Goal: Task Accomplishment & Management: Manage account settings

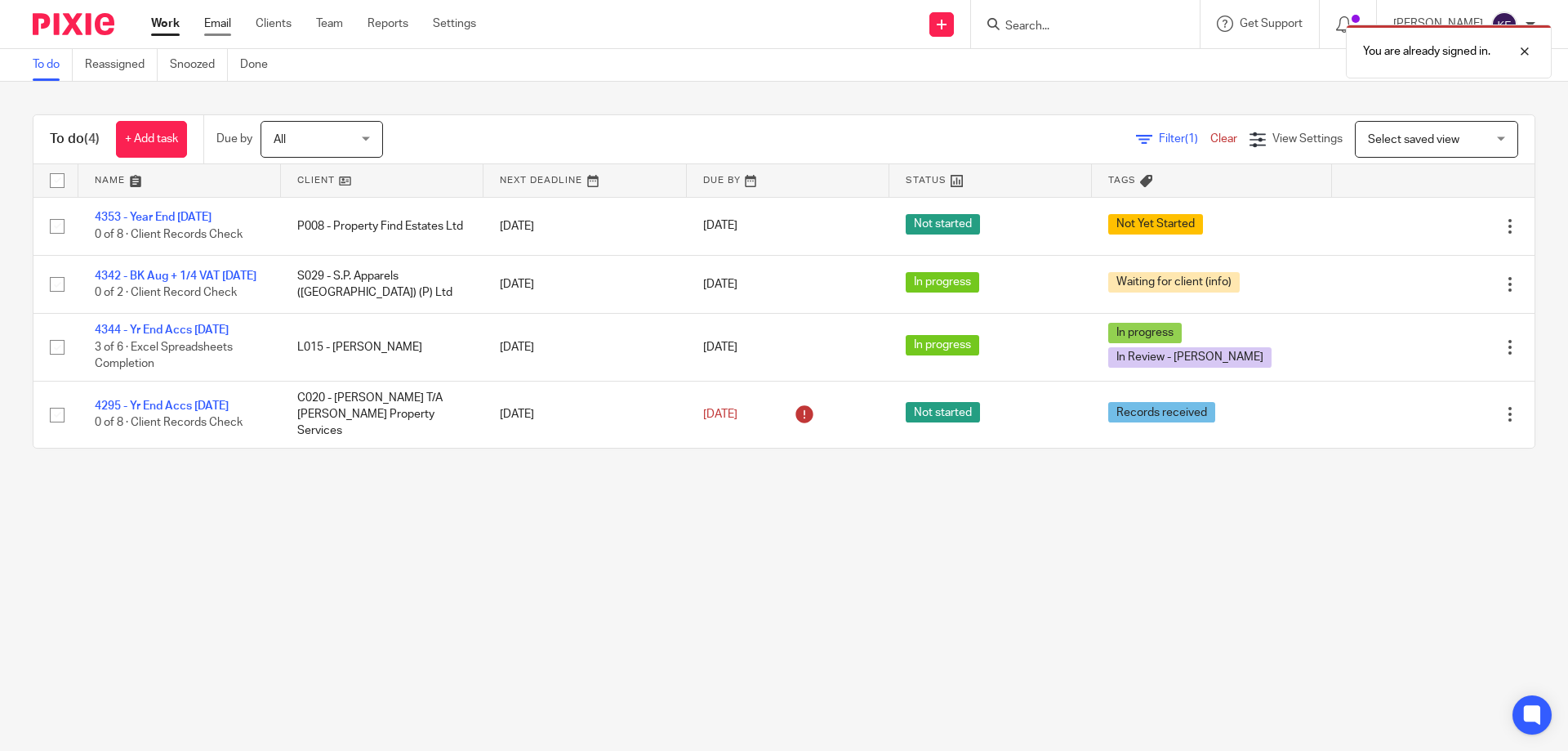
click at [213, 23] on link "Email" at bounding box center [217, 23] width 27 height 16
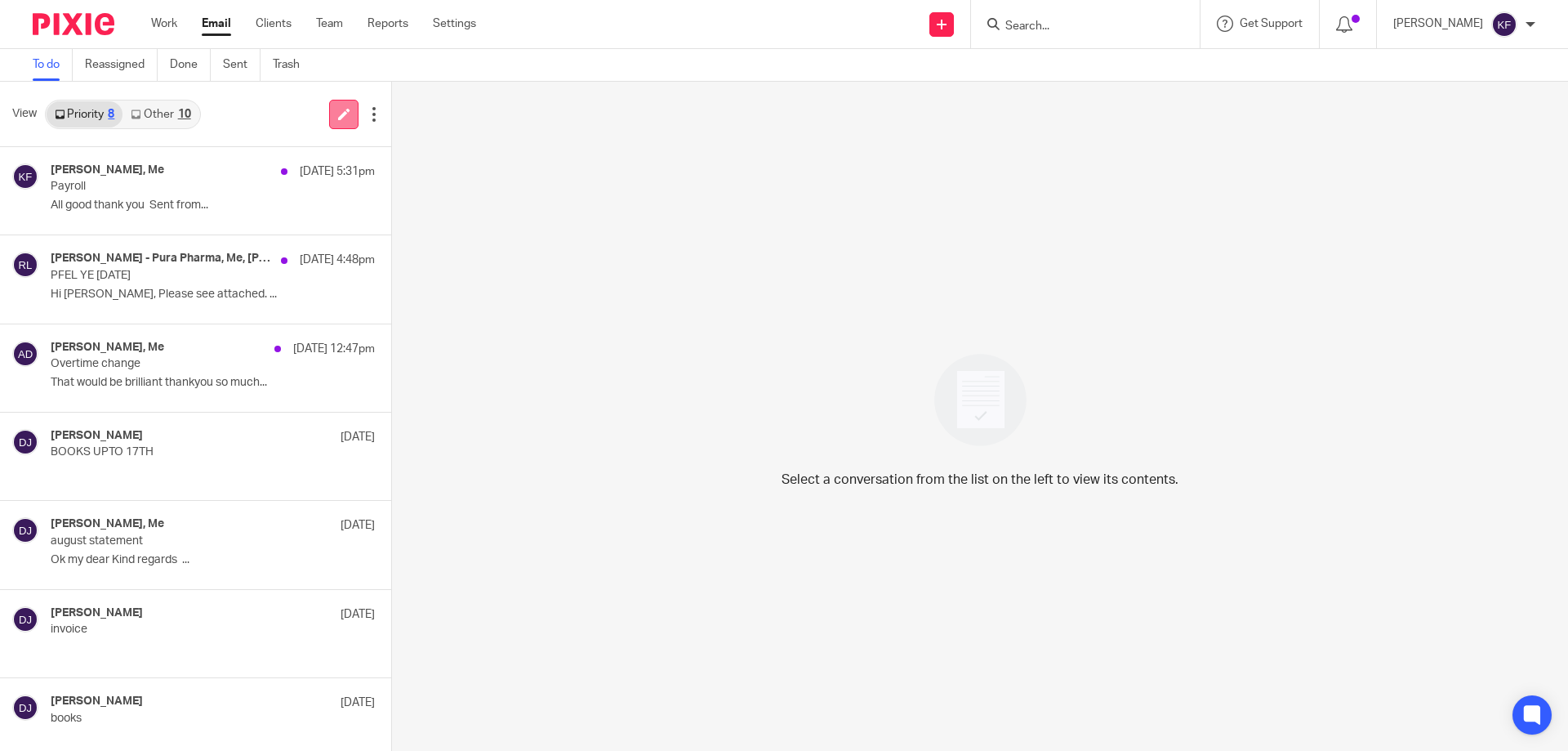
click at [339, 127] on link at bounding box center [344, 114] width 30 height 30
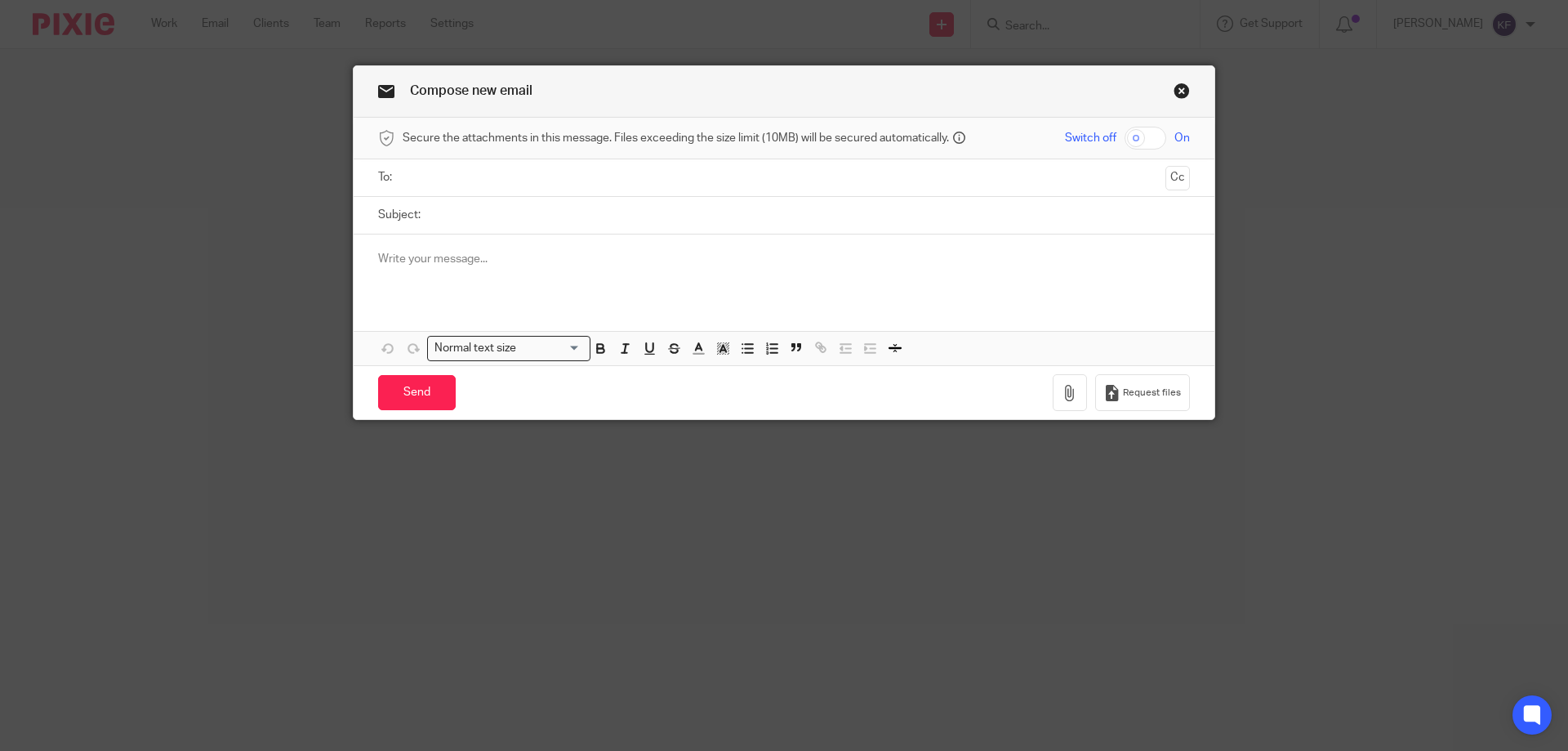
click at [709, 185] on input "text" at bounding box center [784, 178] width 751 height 19
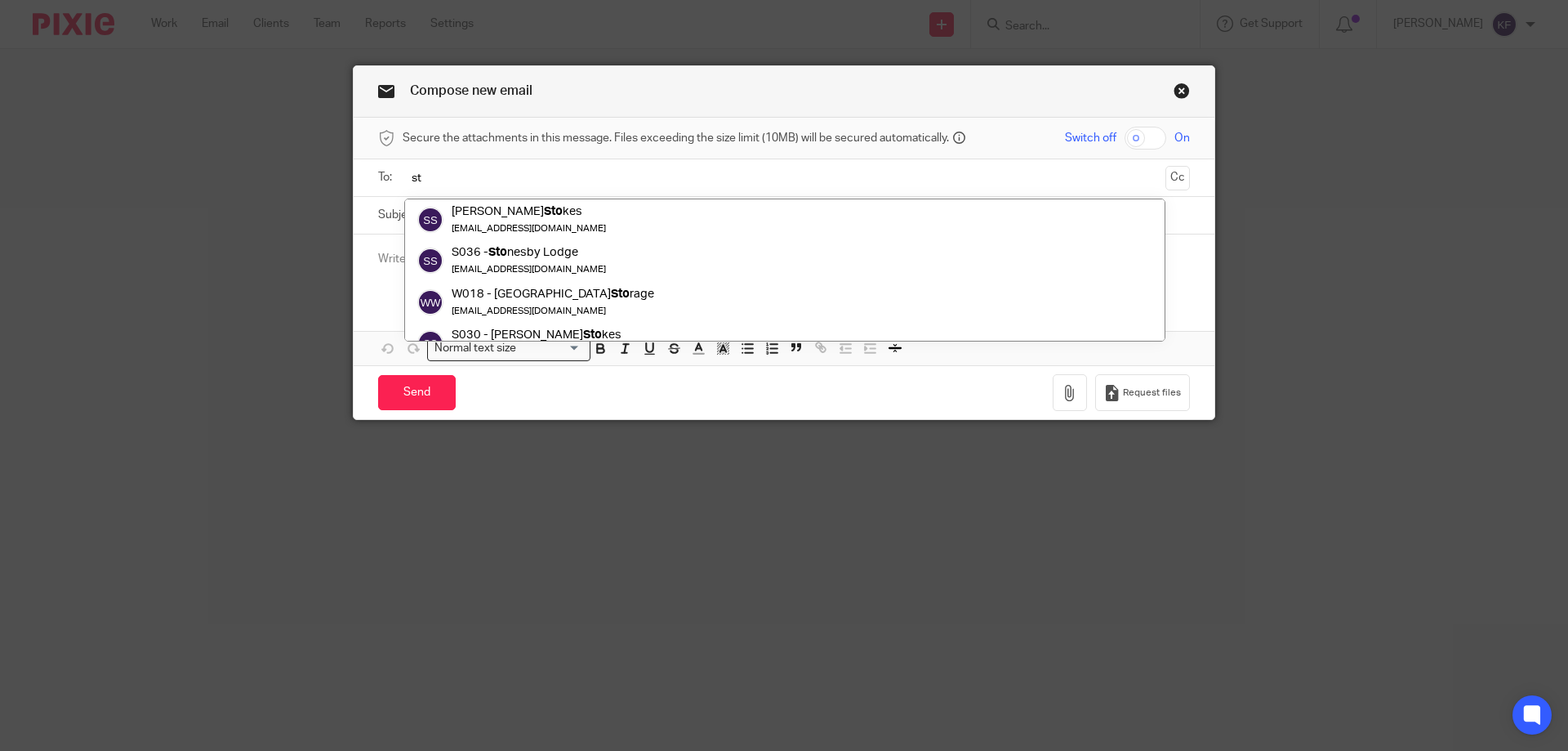
type input "s"
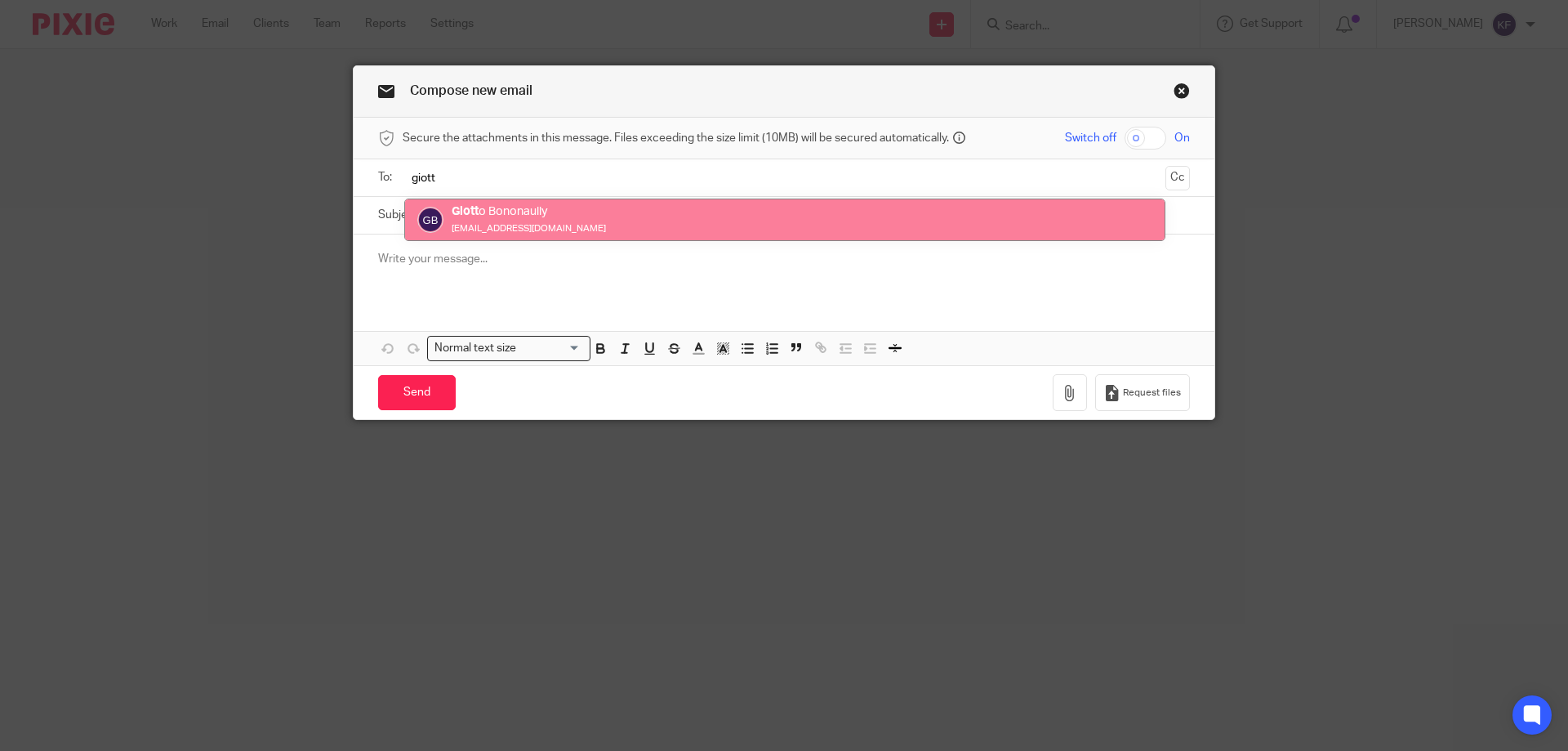
type input "giott"
drag, startPoint x: 701, startPoint y: 222, endPoint x: 755, endPoint y: 220, distance: 54.0
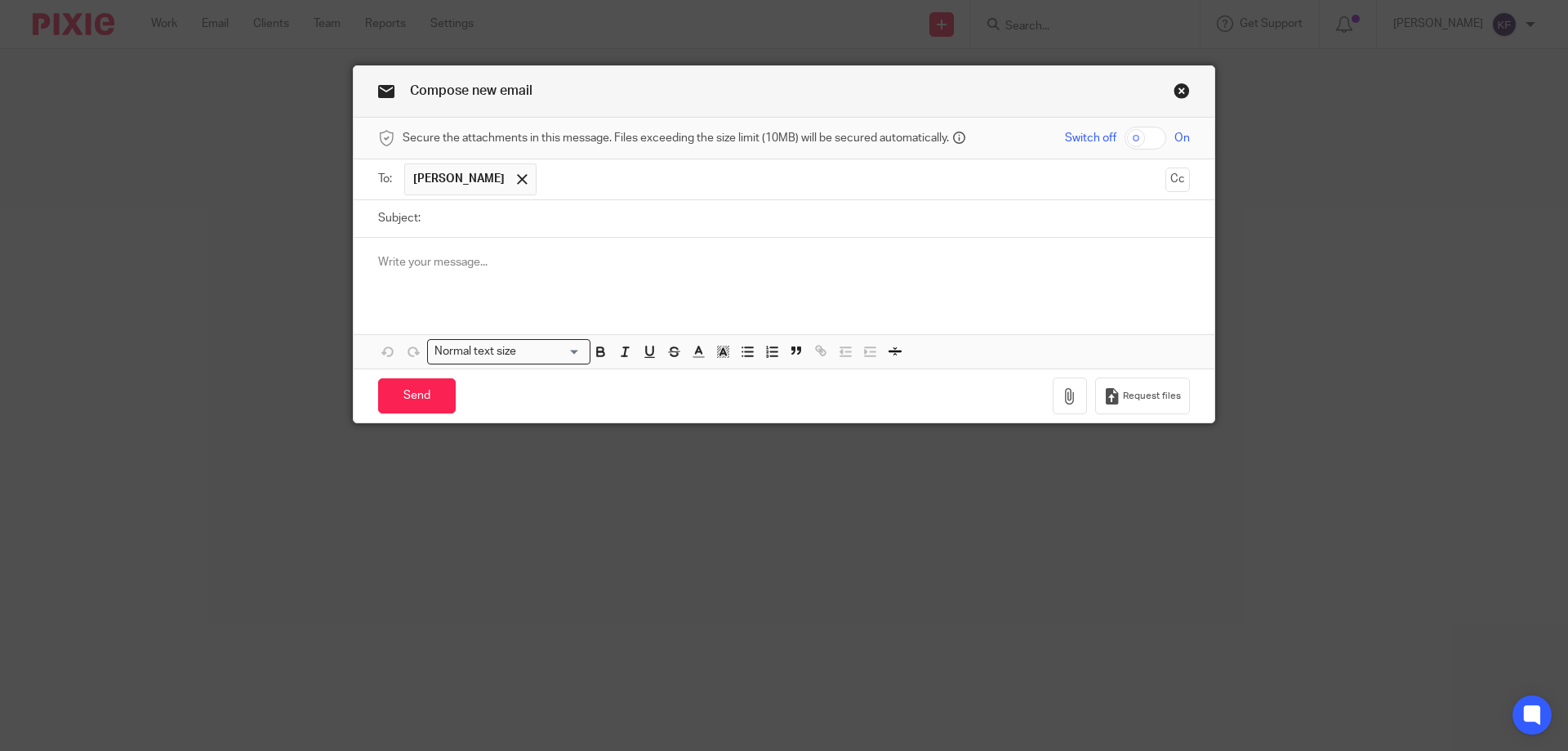
click at [1135, 133] on input "checkbox" at bounding box center [1145, 137] width 41 height 23
checkbox input "true"
click at [1106, 223] on input "Subject:" at bounding box center [810, 218] width 761 height 37
type input "Payroll"
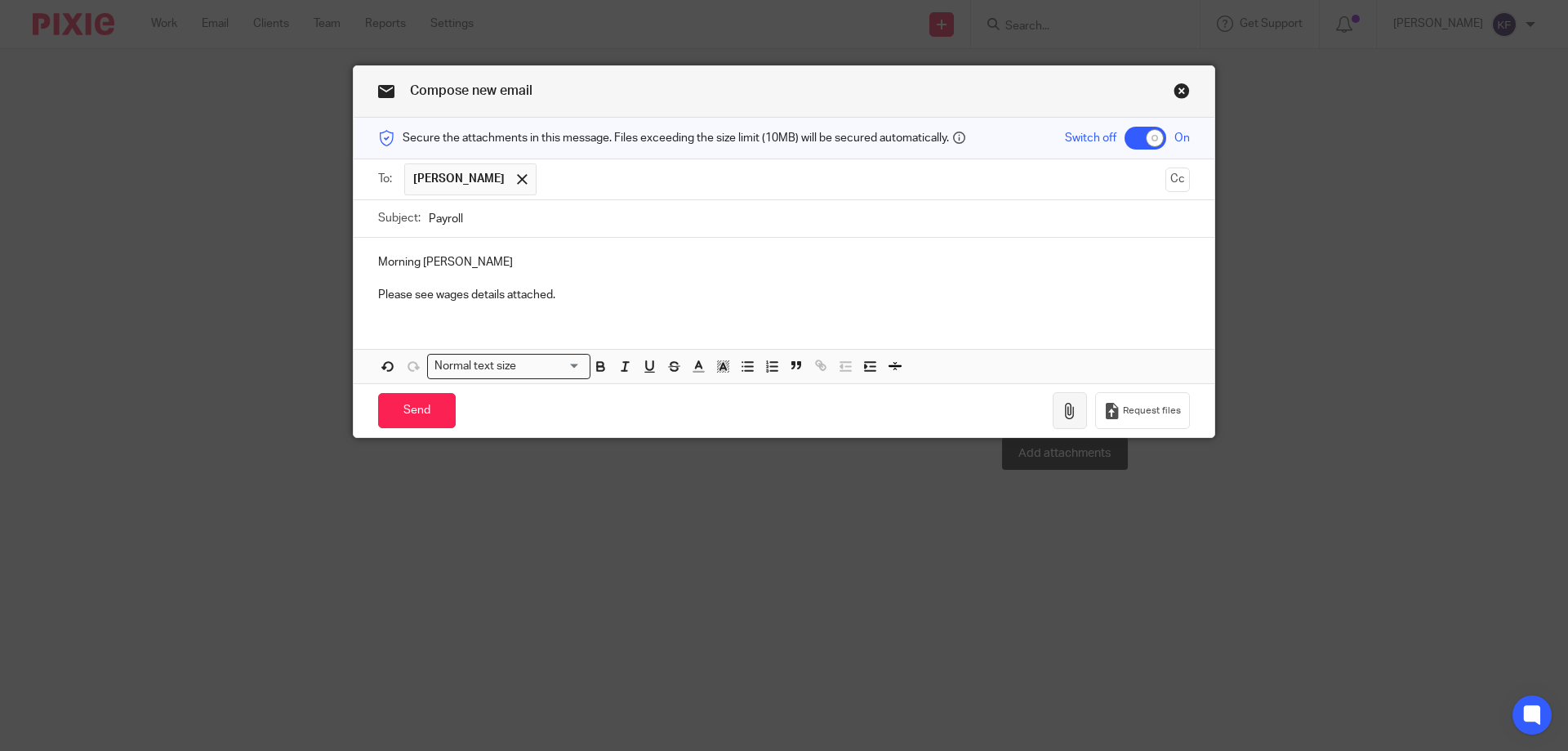
click at [1066, 413] on icon "button" at bounding box center [1070, 411] width 16 height 16
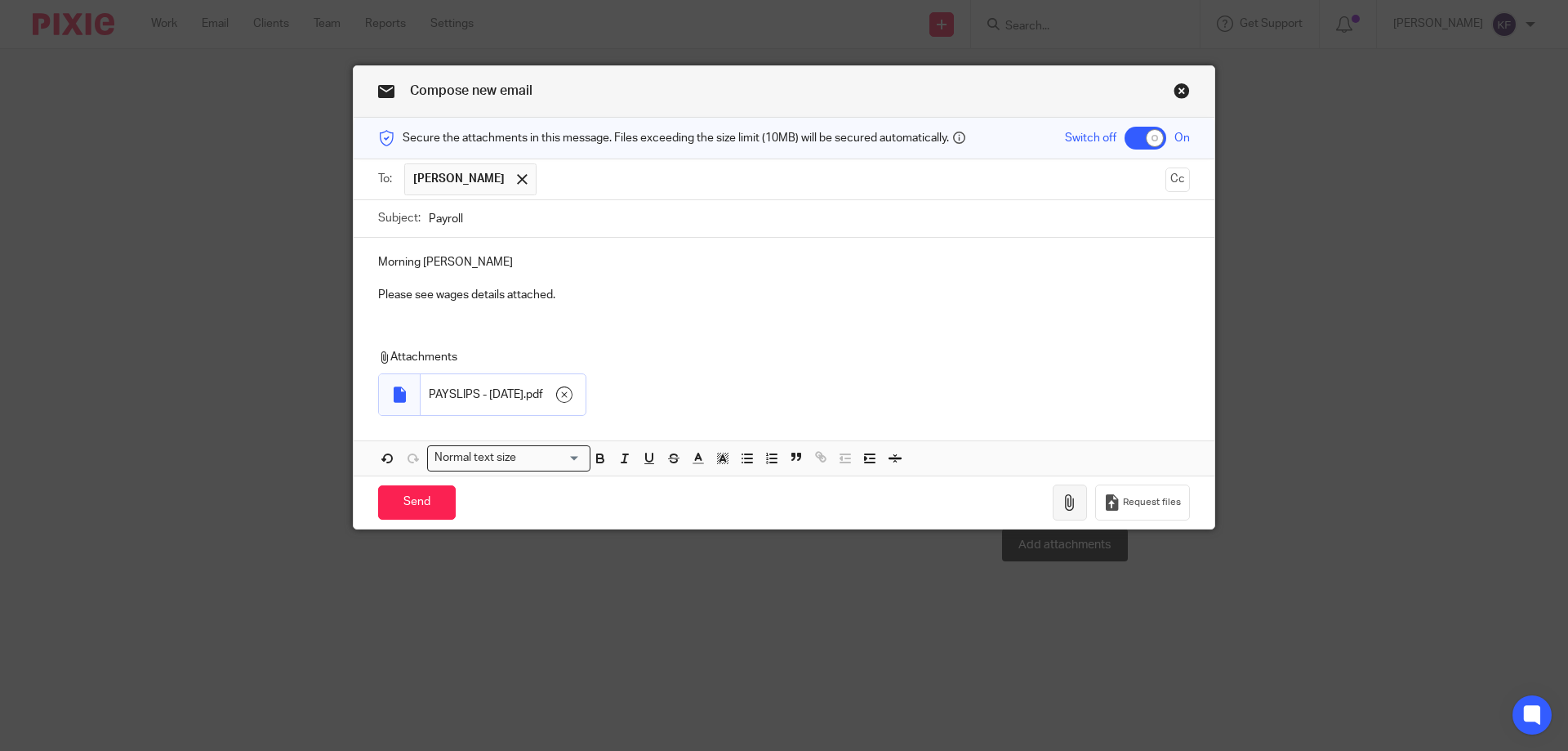
click at [1072, 499] on icon "button" at bounding box center [1070, 502] width 16 height 16
click at [419, 499] on input "Send" at bounding box center [417, 502] width 78 height 35
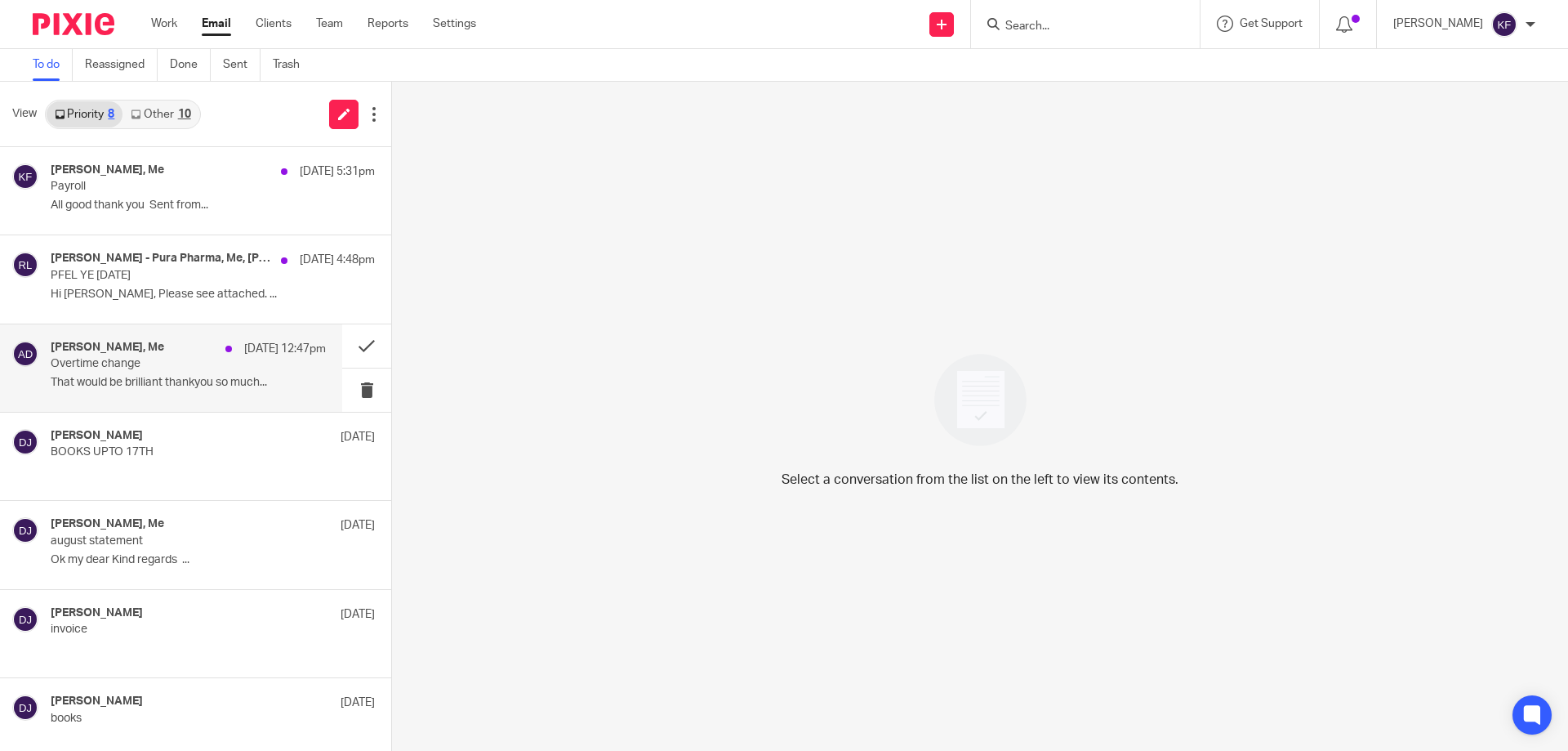
click at [286, 381] on p "That would be brilliant thankyou so much..." at bounding box center [188, 382] width 275 height 14
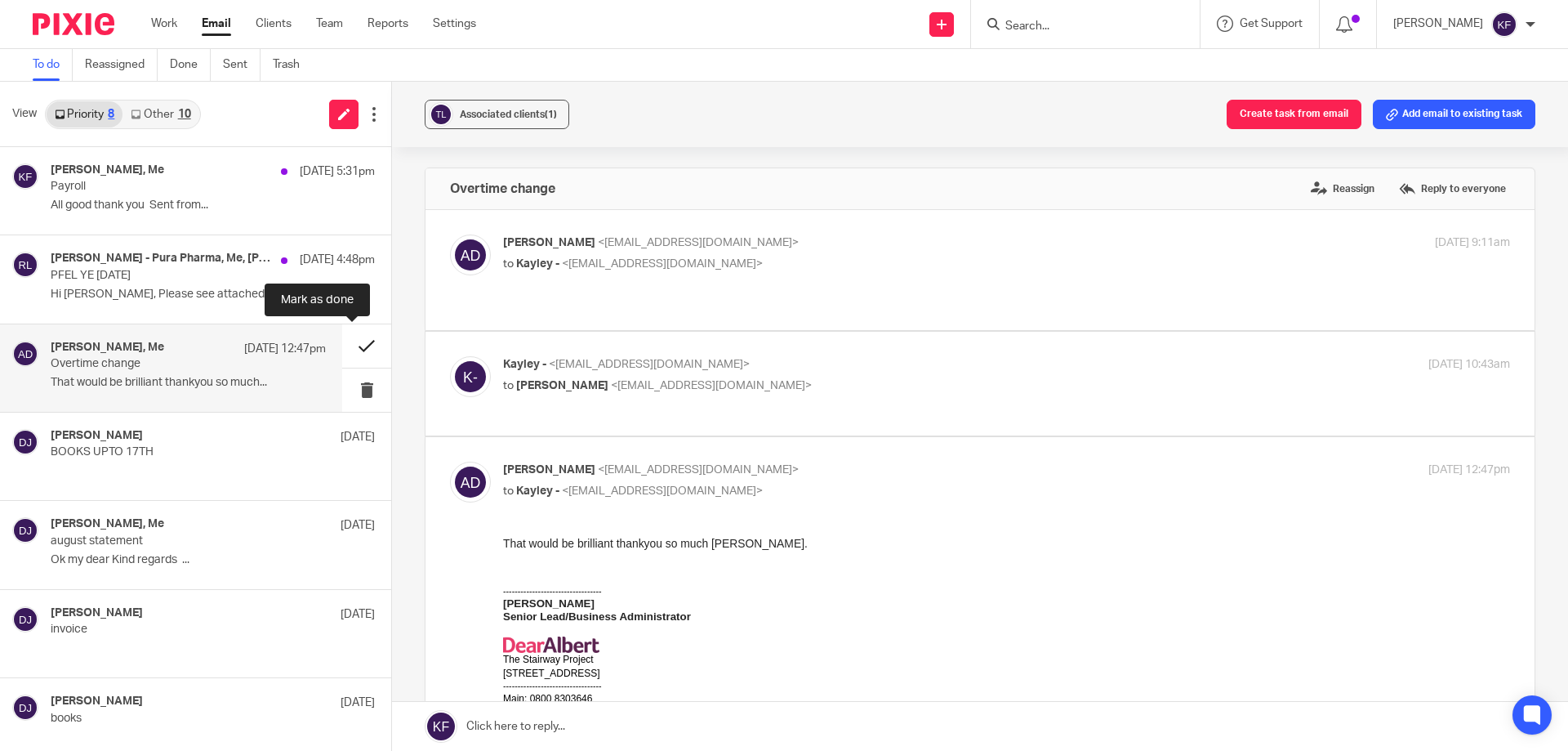
click at [353, 353] on button at bounding box center [367, 346] width 49 height 43
click at [167, 298] on p "Hi Kayley, Please see attached. ..." at bounding box center [188, 294] width 275 height 14
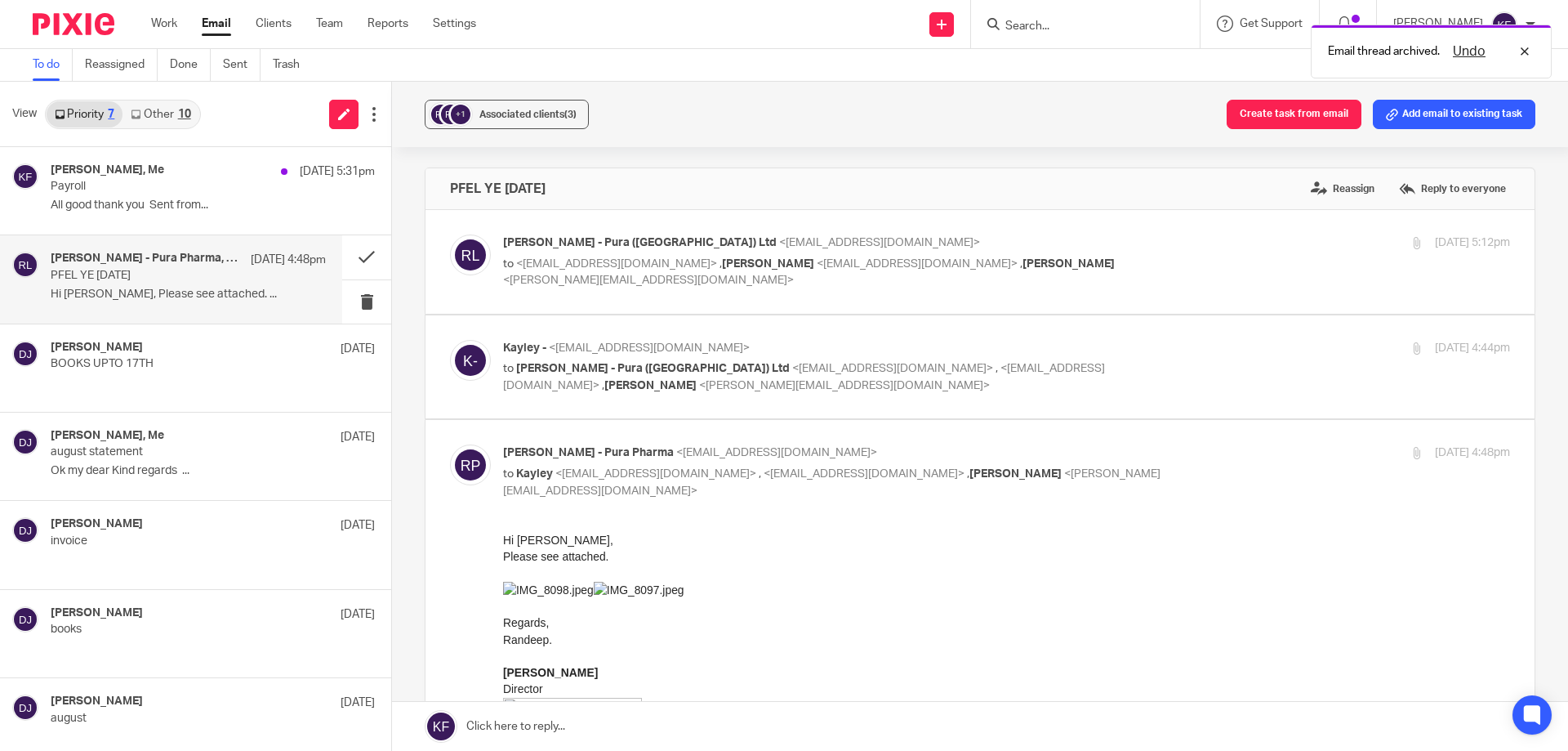
click at [141, 273] on p "PFEL YE DEC 2024" at bounding box center [160, 275] width 221 height 14
click at [357, 254] on button at bounding box center [367, 257] width 49 height 43
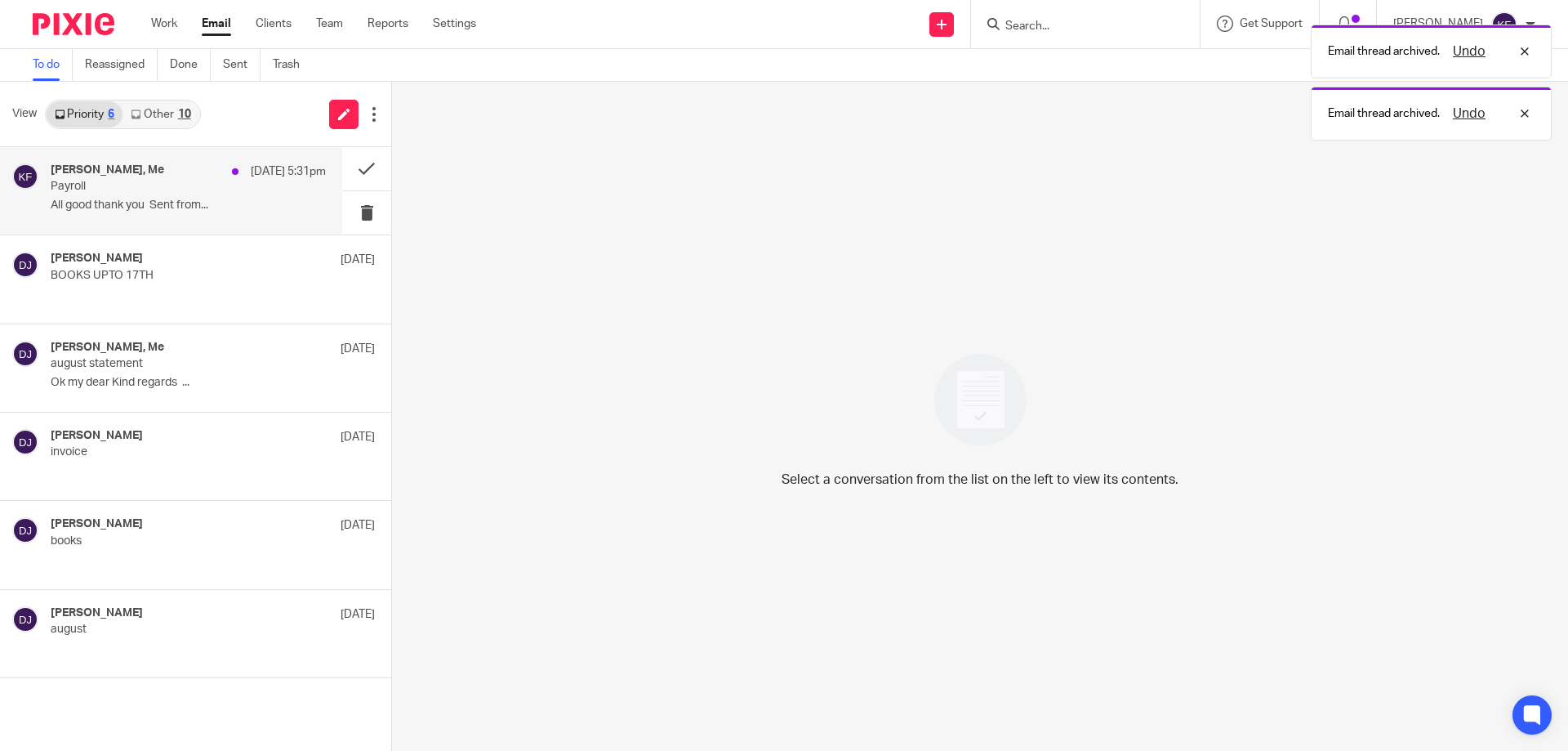
click at [152, 188] on p "Payroll" at bounding box center [160, 186] width 221 height 14
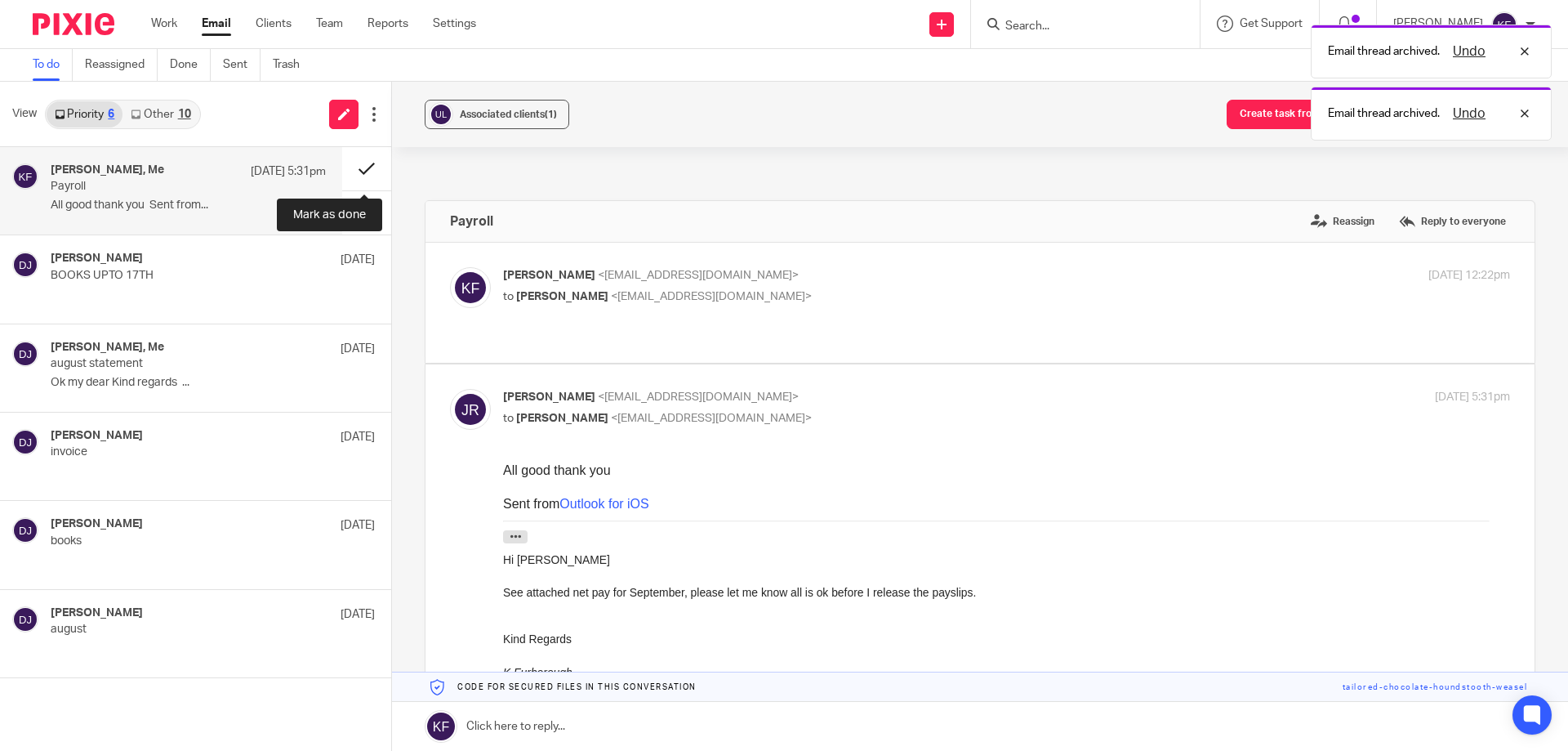
click at [367, 182] on button at bounding box center [367, 169] width 49 height 43
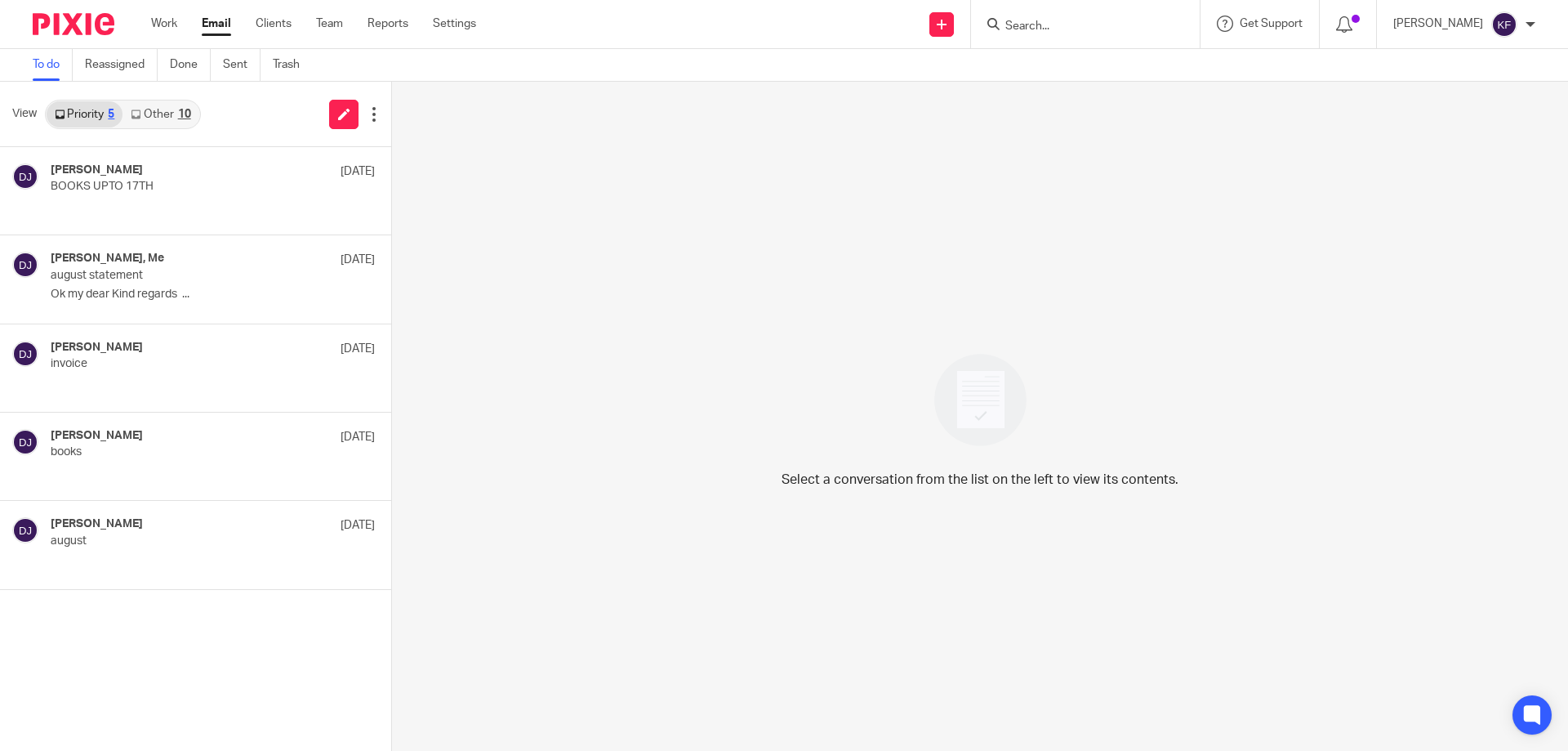
click at [152, 105] on link "Other 10" at bounding box center [160, 114] width 76 height 26
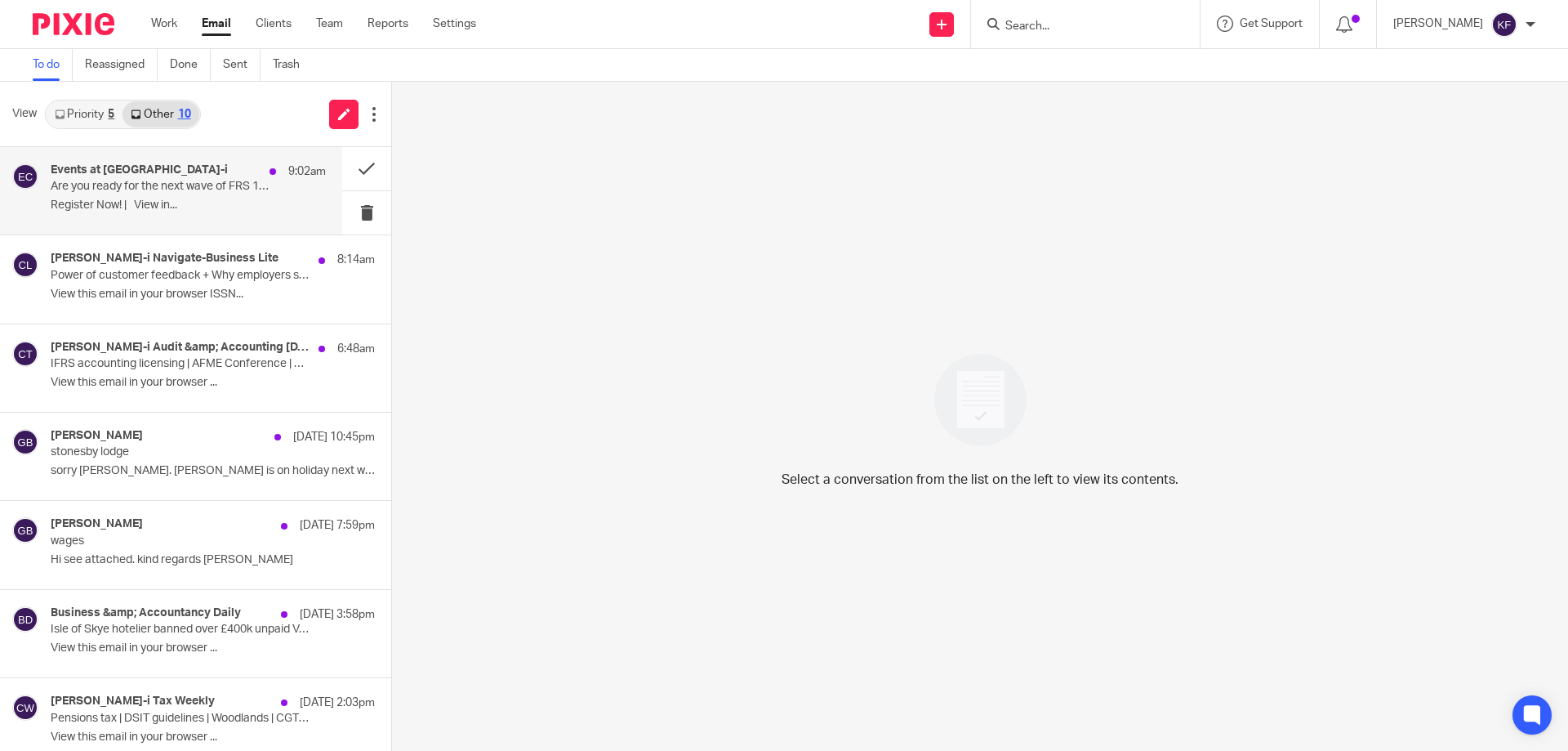
click at [234, 170] on div "Events at Croner-i 9:02am" at bounding box center [188, 171] width 275 height 16
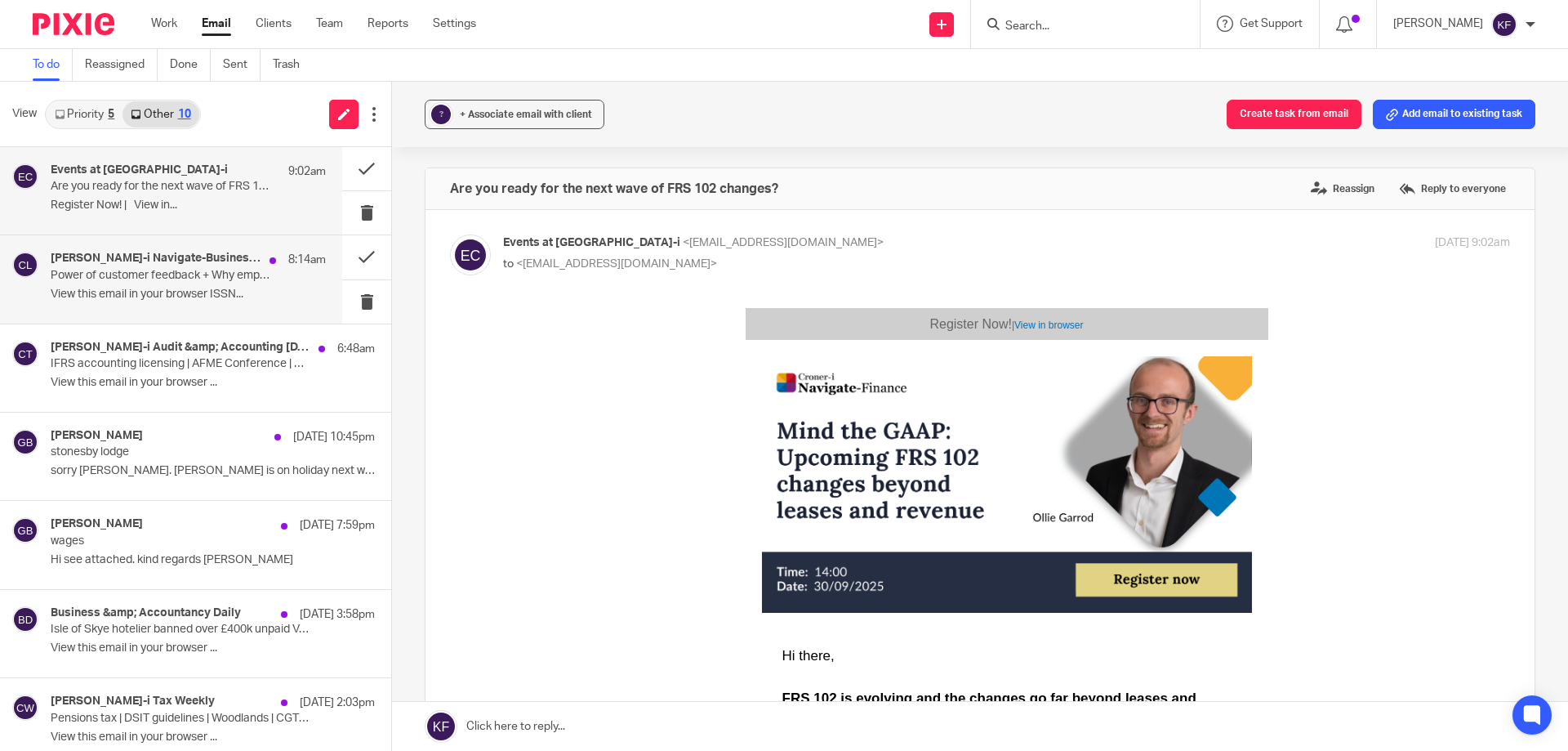
click at [225, 272] on p "Power of customer feedback + Why employers should investigate their gender pay …" at bounding box center [160, 275] width 221 height 14
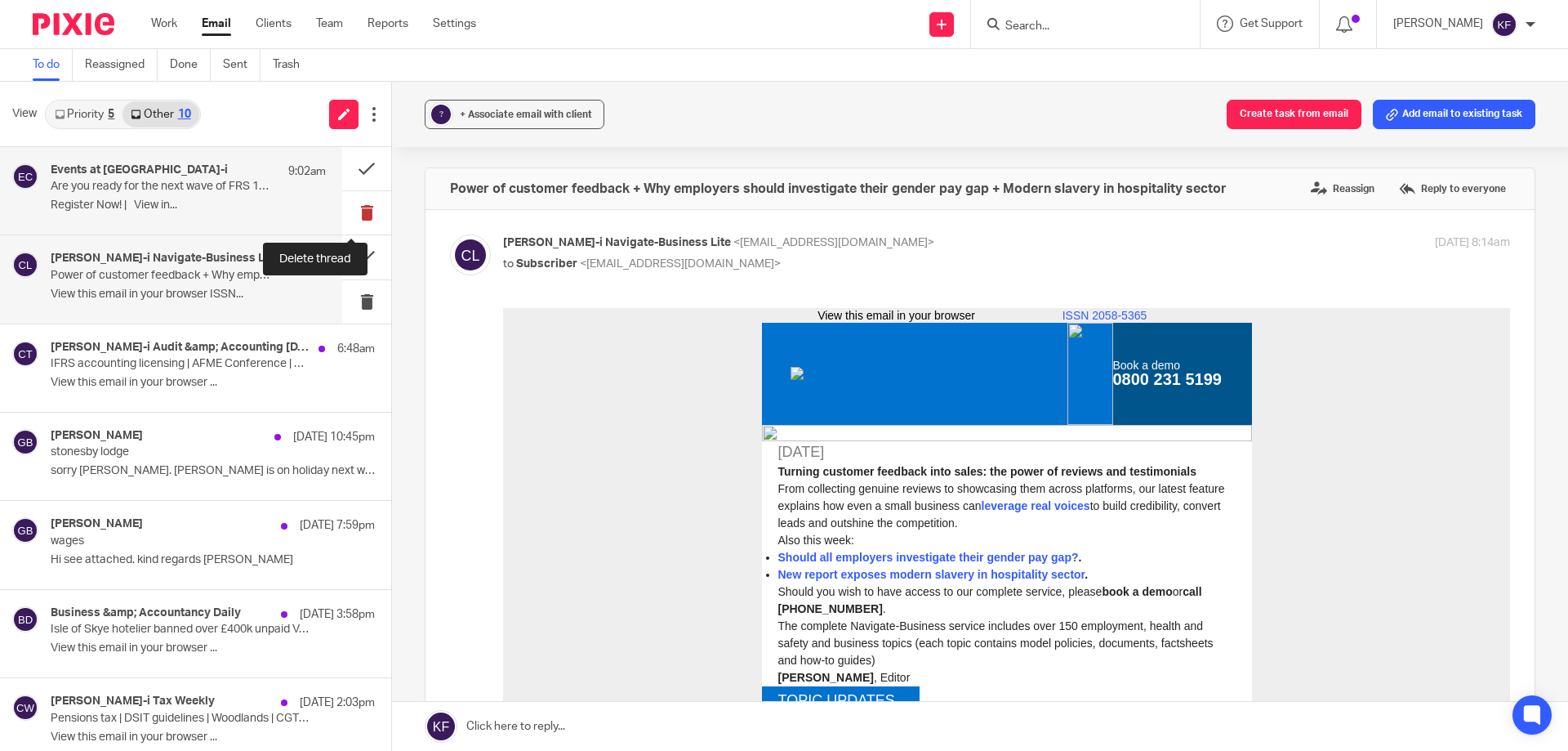
click at [362, 215] on button at bounding box center [367, 213] width 49 height 43
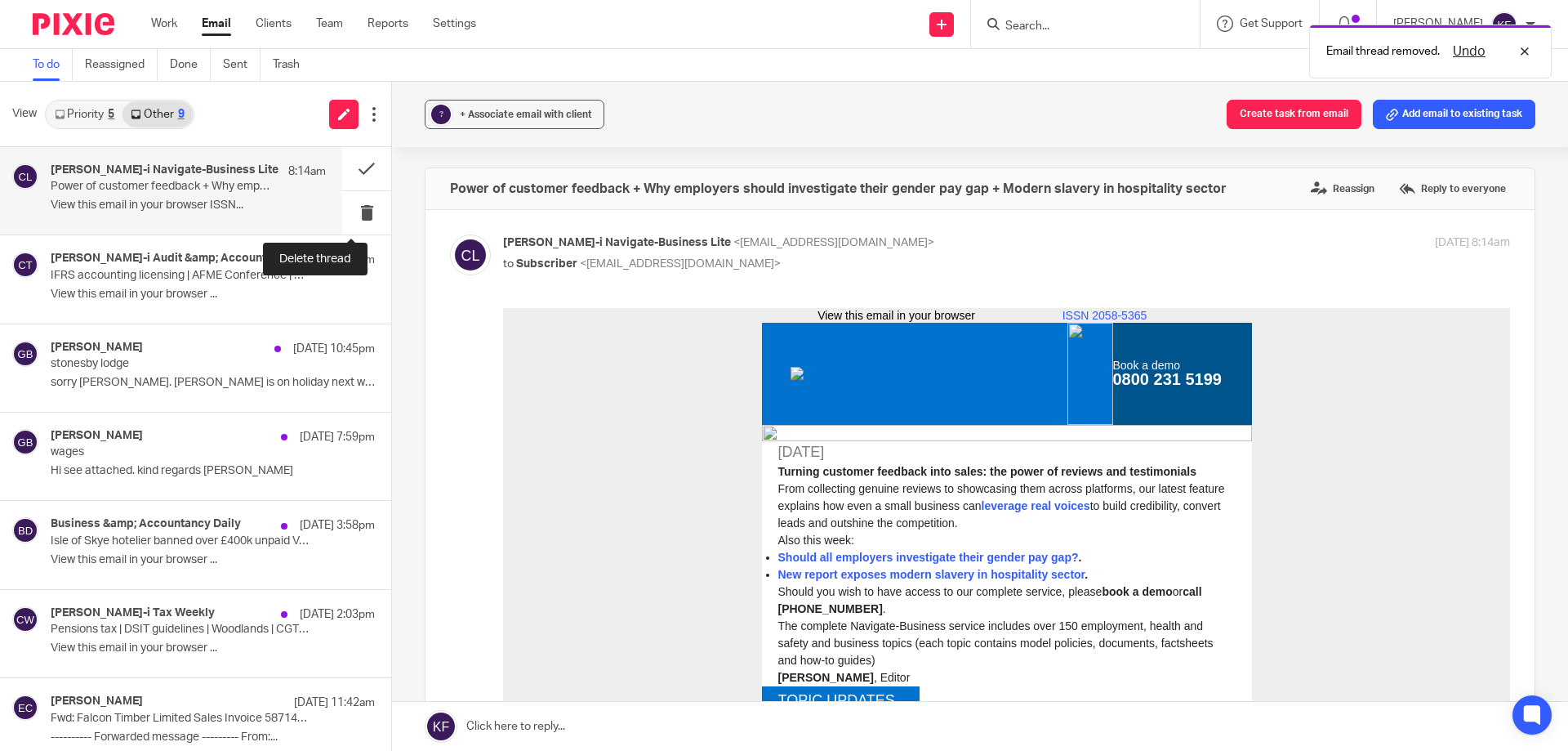
click at [362, 215] on button at bounding box center [367, 213] width 49 height 43
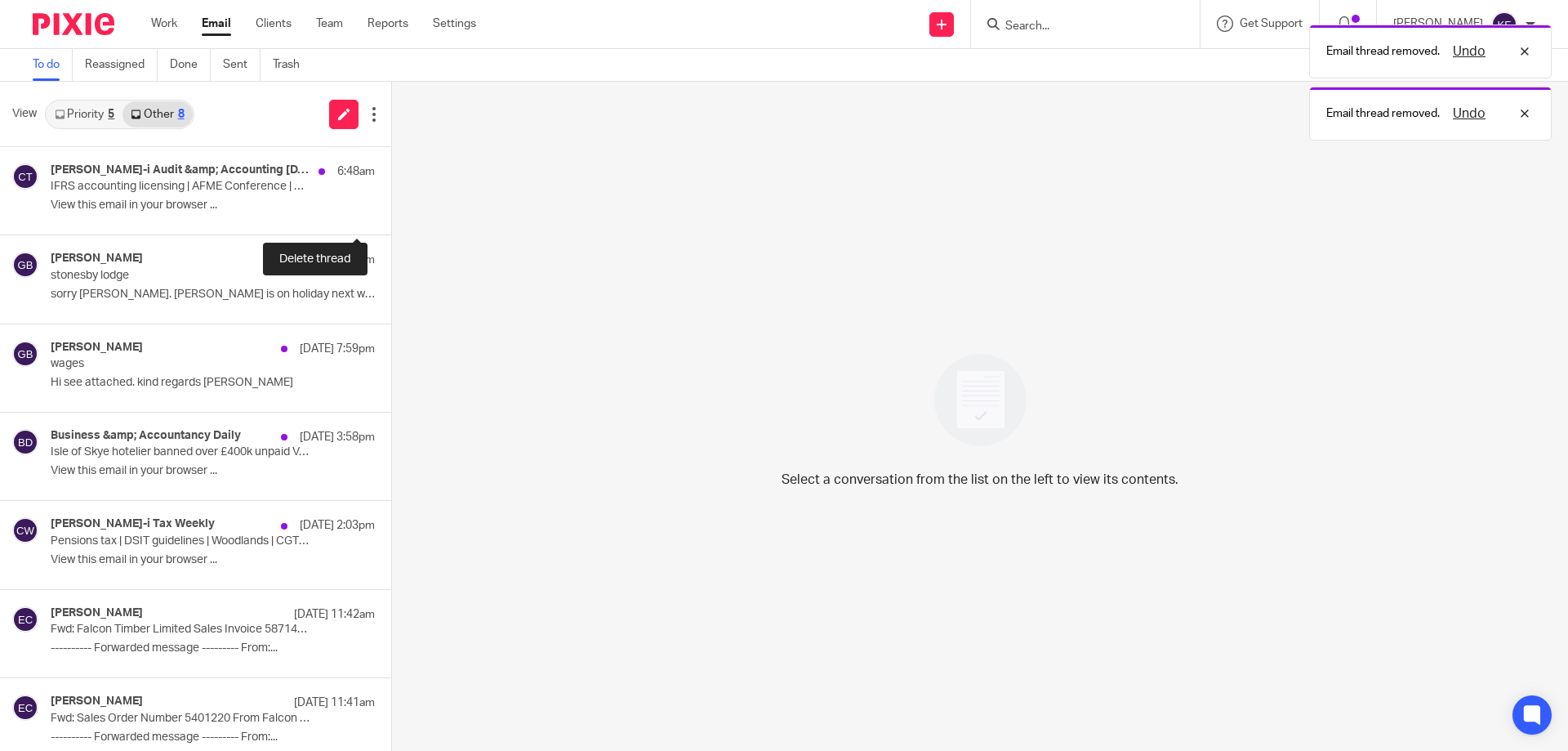
click at [391, 215] on button at bounding box center [398, 213] width 13 height 43
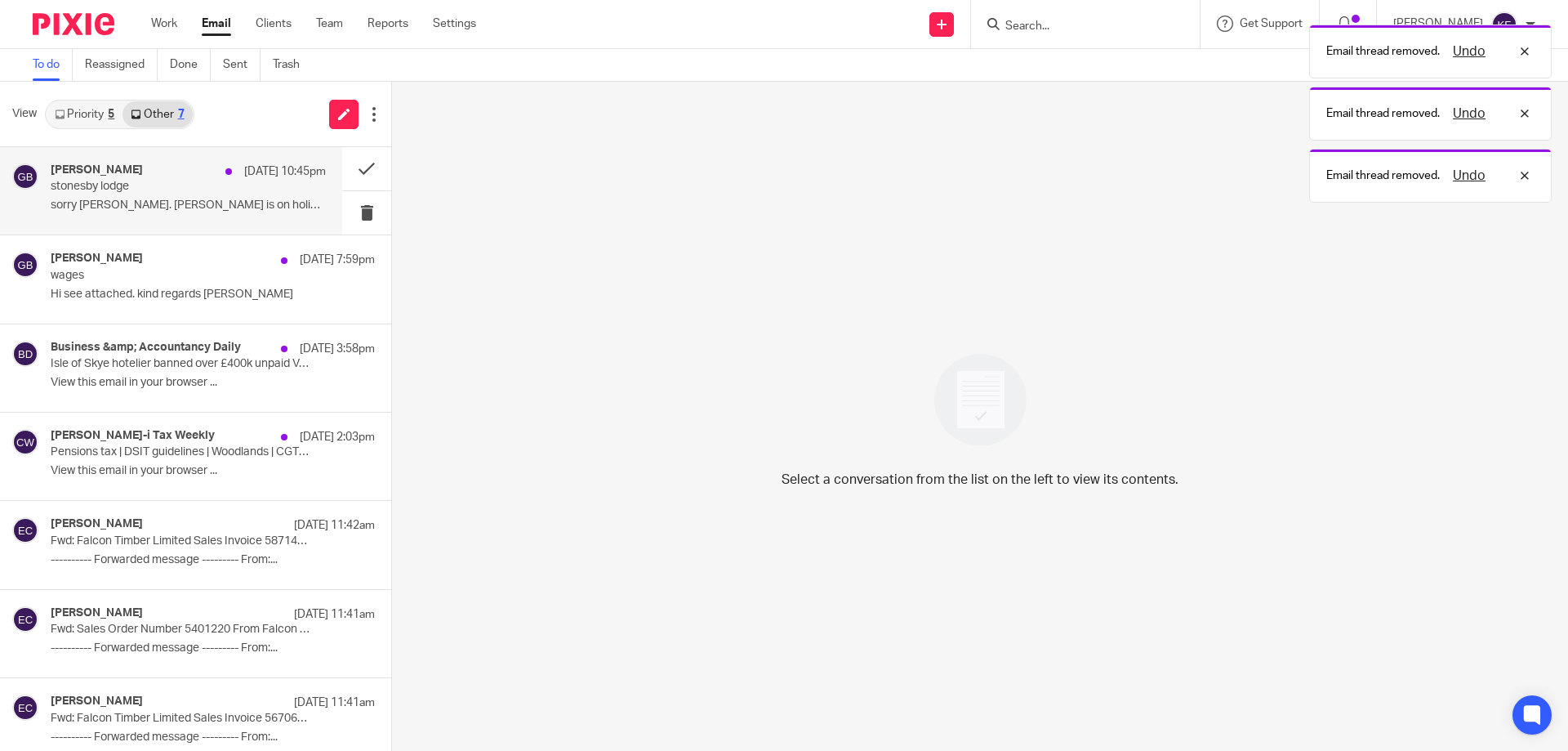
click at [193, 187] on p "stonesby lodge" at bounding box center [160, 186] width 221 height 14
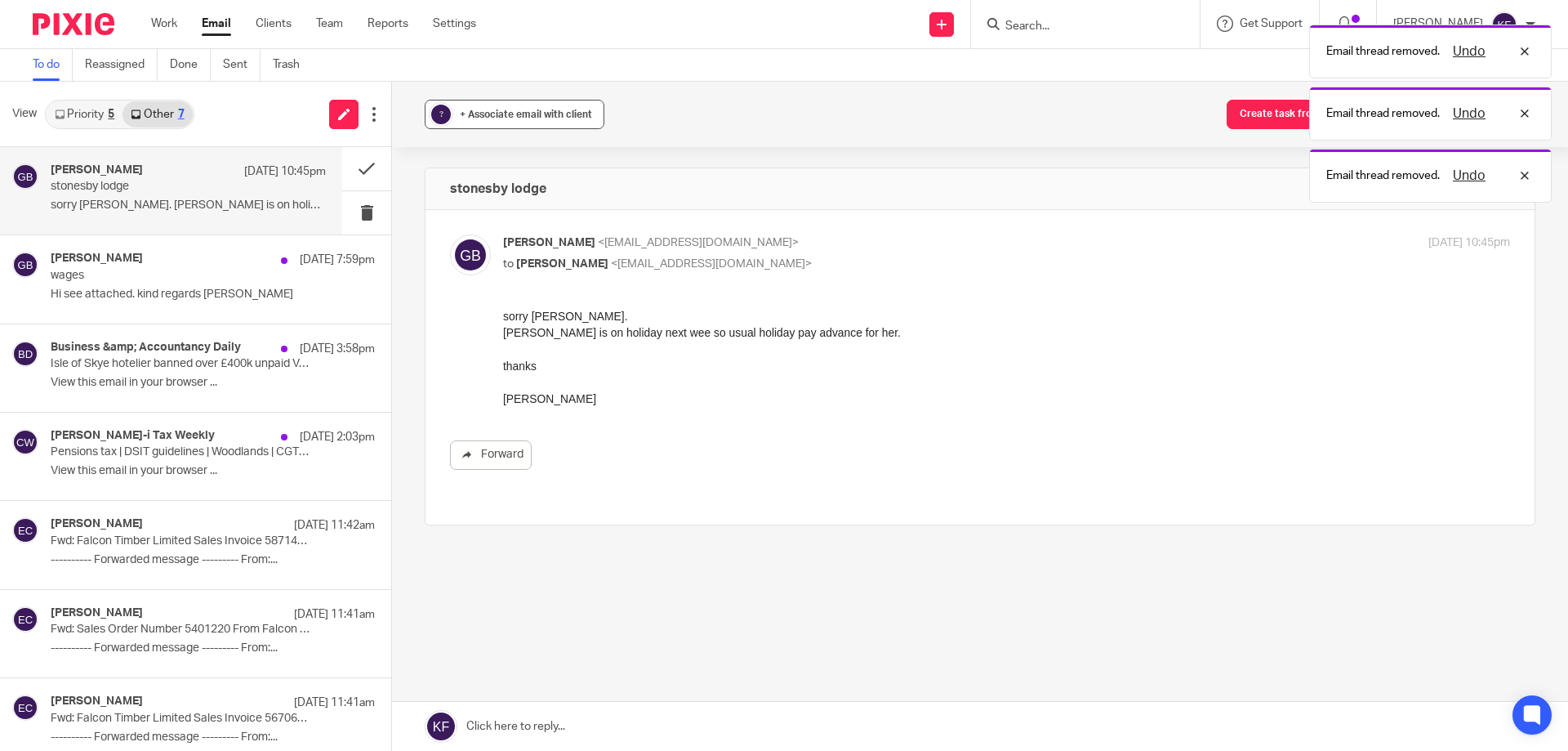
click at [491, 114] on span "+ Associate email with client" at bounding box center [526, 114] width 133 height 10
click at [551, 206] on input "text" at bounding box center [614, 210] width 345 height 16
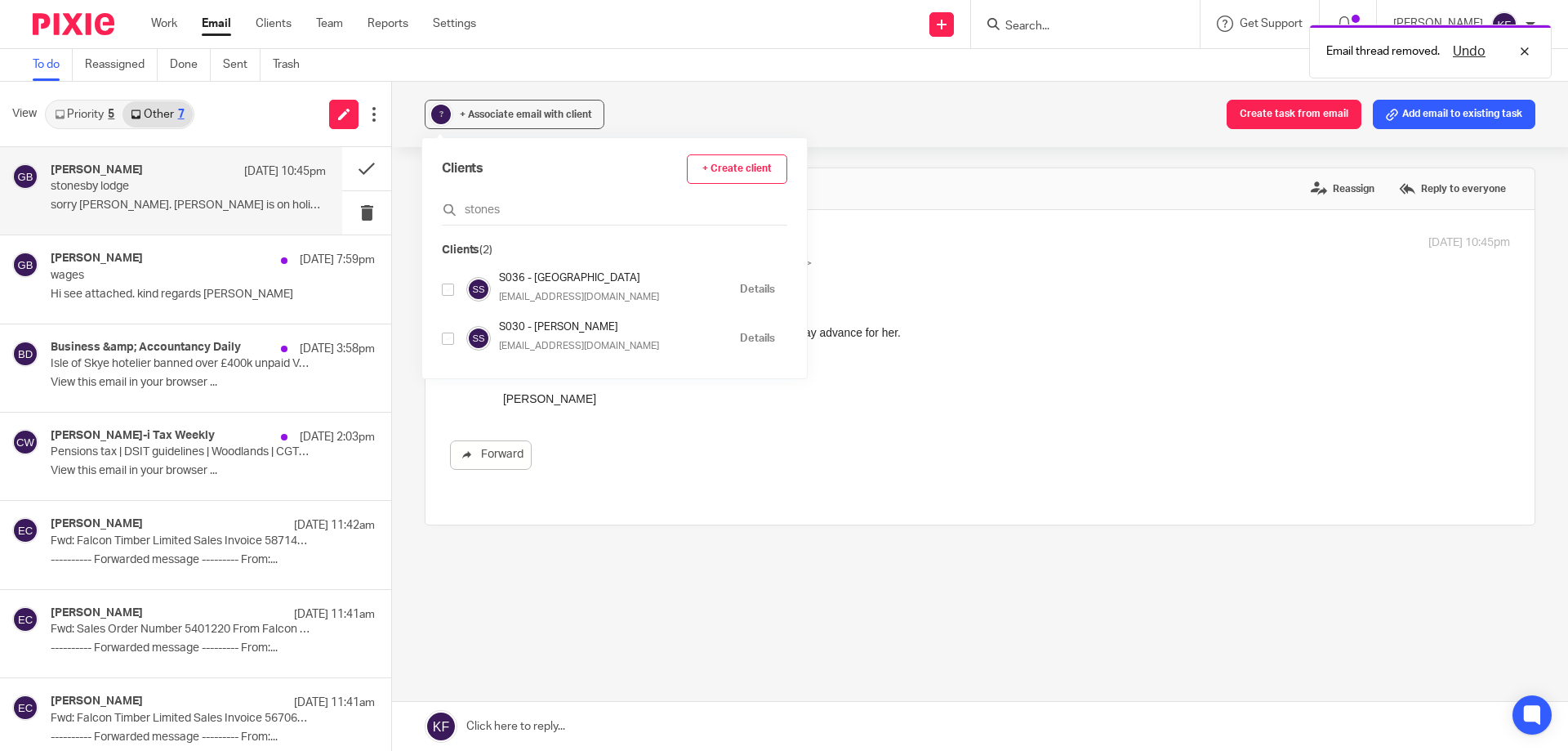
type input "stones"
click at [447, 288] on input "checkbox" at bounding box center [448, 289] width 13 height 13
checkbox input "true"
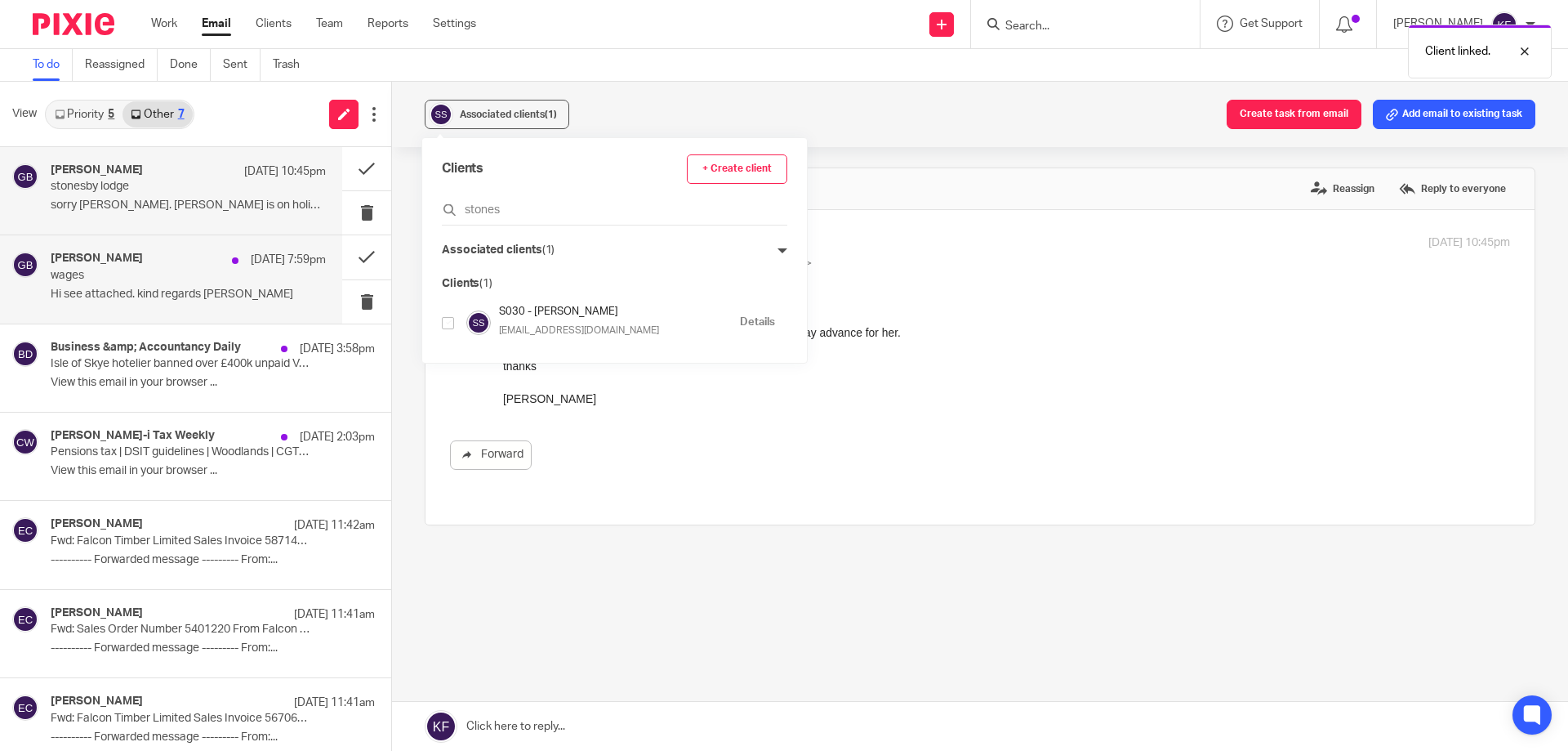
click at [188, 278] on p "wages" at bounding box center [160, 275] width 221 height 14
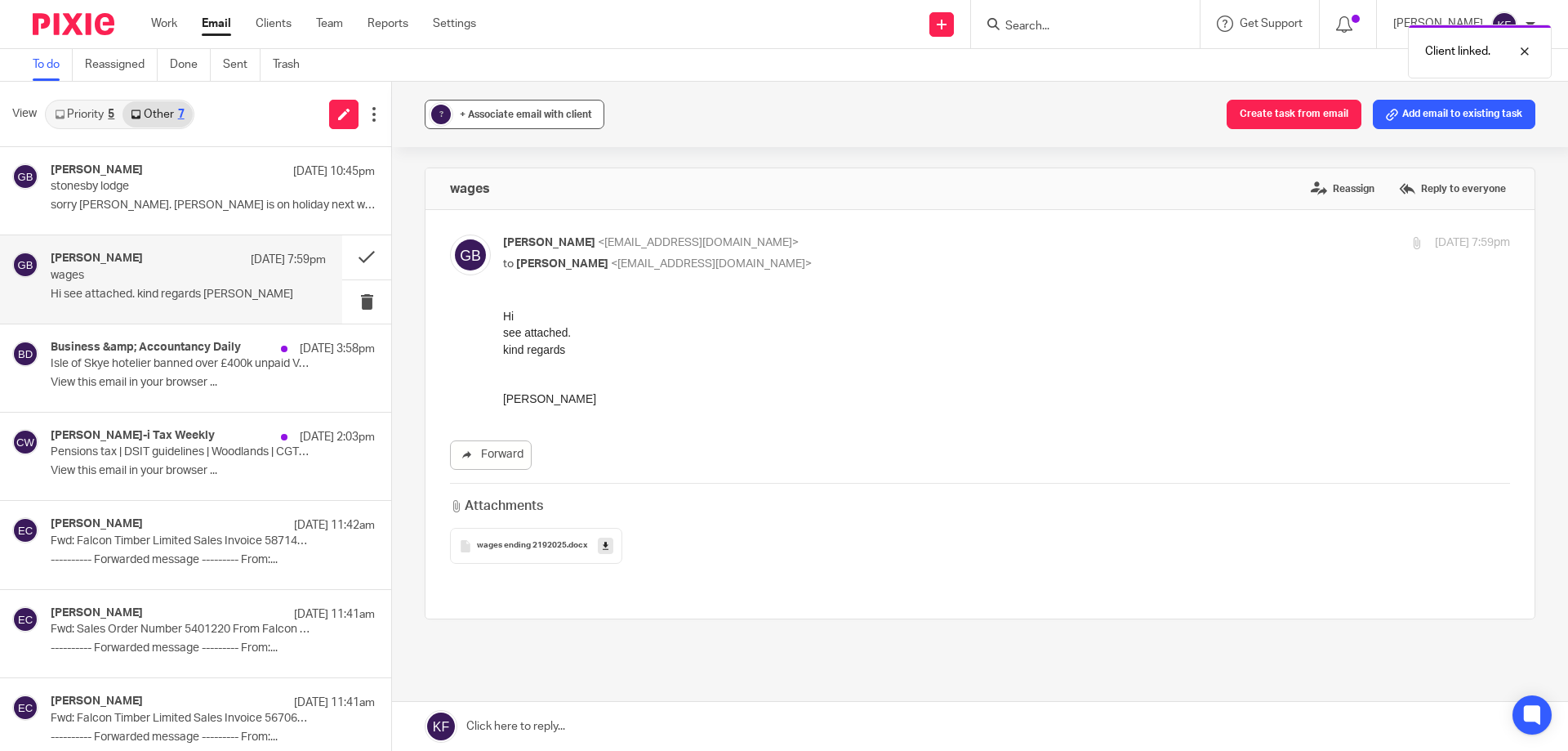
click at [463, 113] on span "+ Associate email with client" at bounding box center [526, 114] width 133 height 10
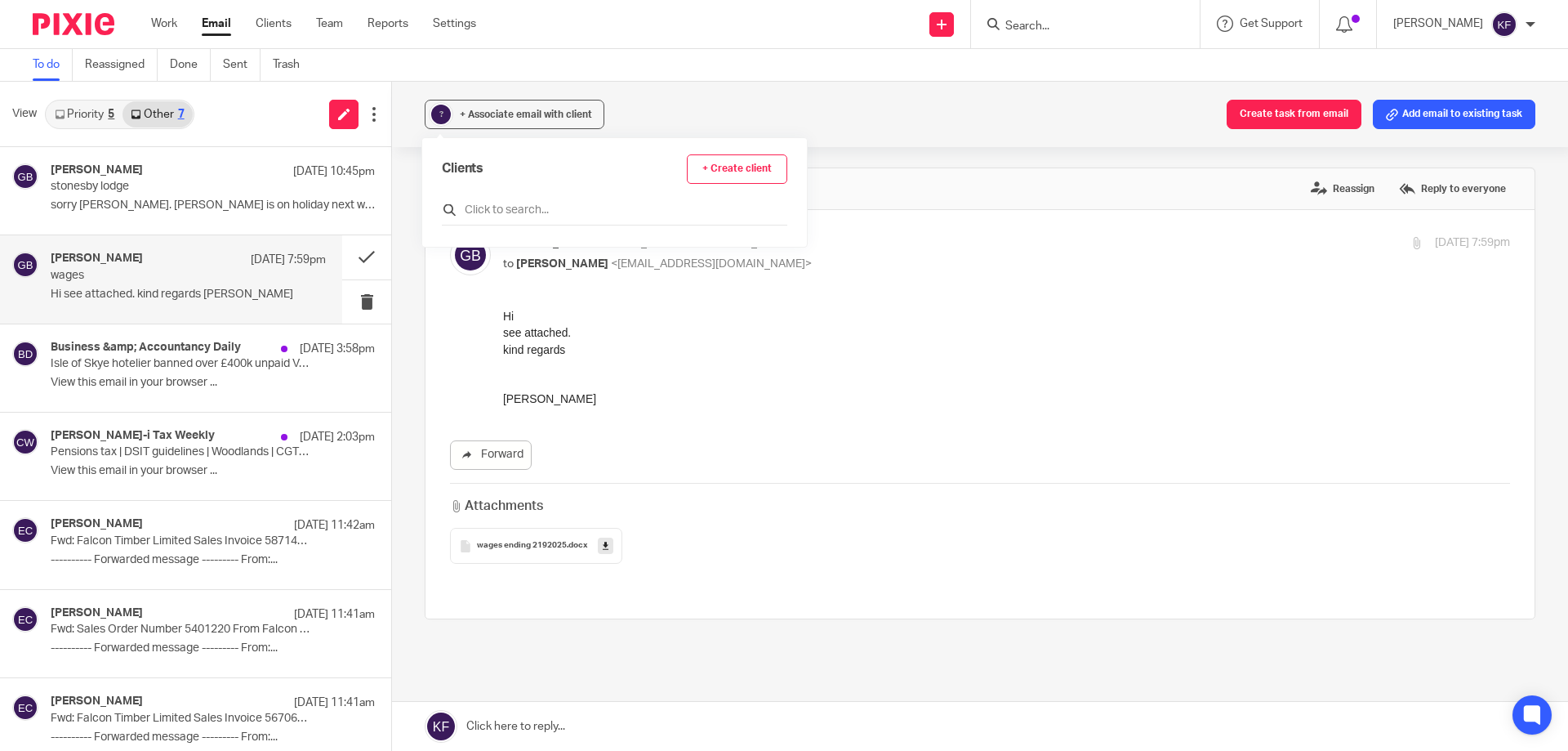
click at [520, 212] on input "text" at bounding box center [614, 210] width 345 height 16
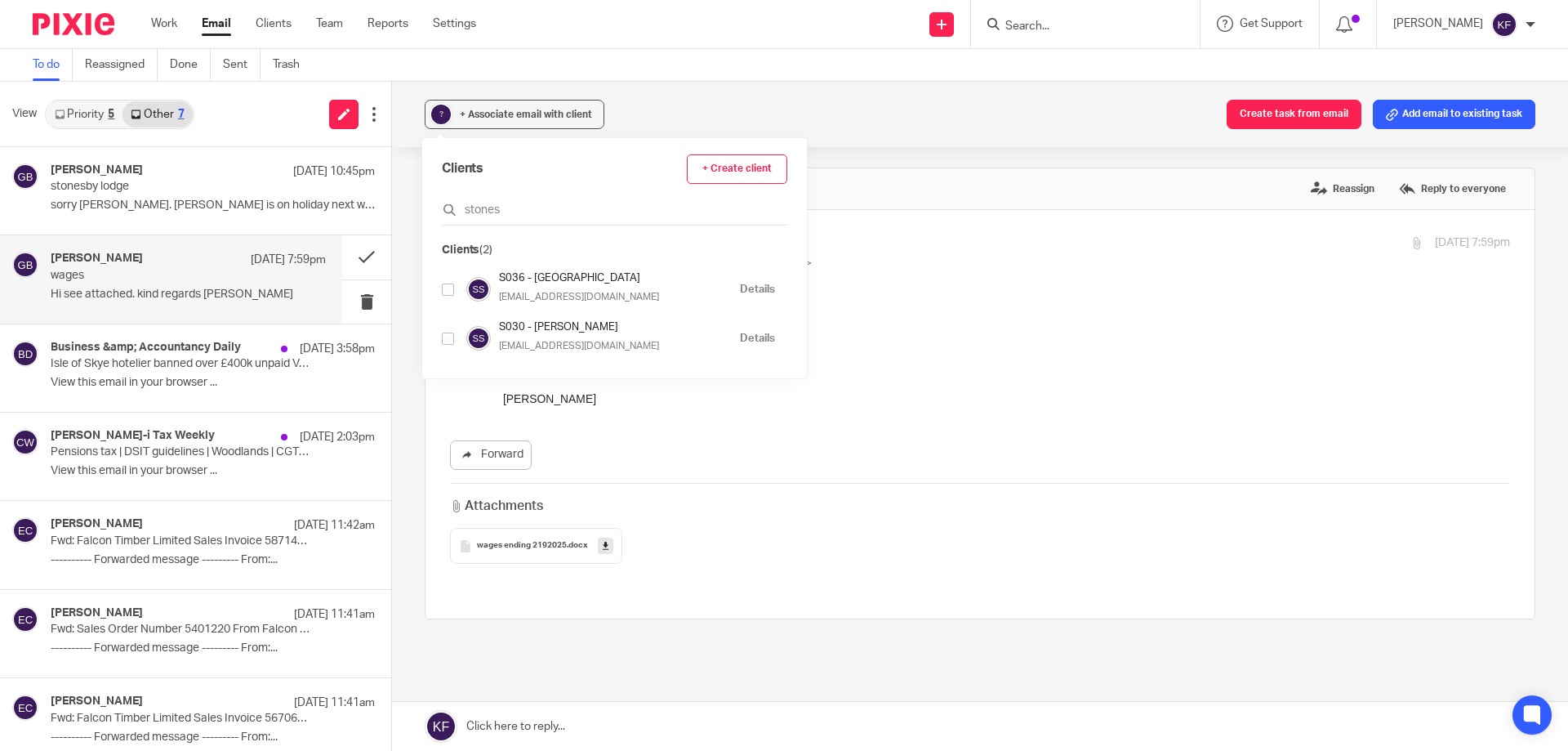
type input "stones"
click at [447, 292] on input "checkbox" at bounding box center [448, 289] width 13 height 13
checkbox input "true"
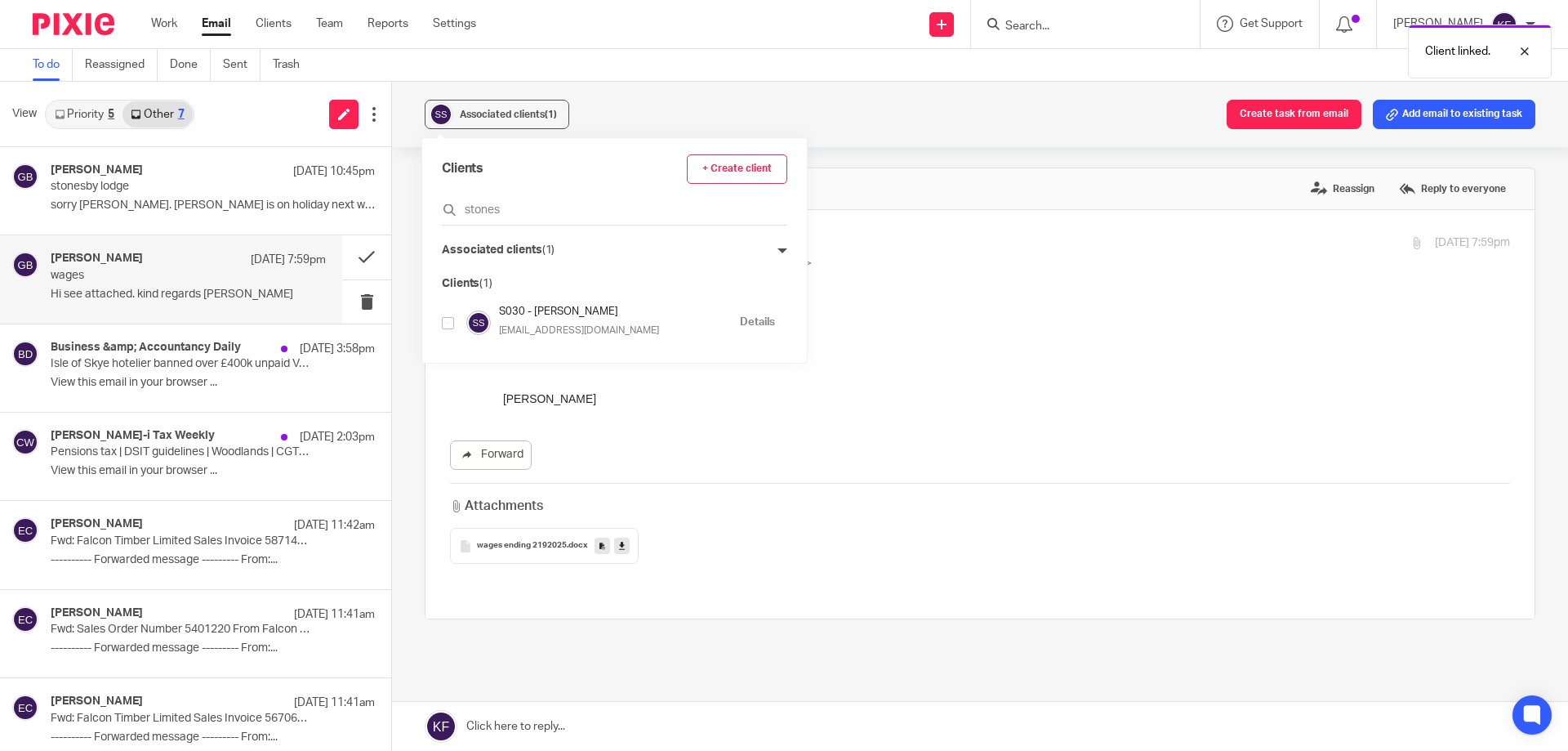
click at [904, 330] on div "see attached." at bounding box center [1006, 333] width 1007 height 16
click at [152, 184] on p "stonesby lodge" at bounding box center [160, 186] width 221 height 14
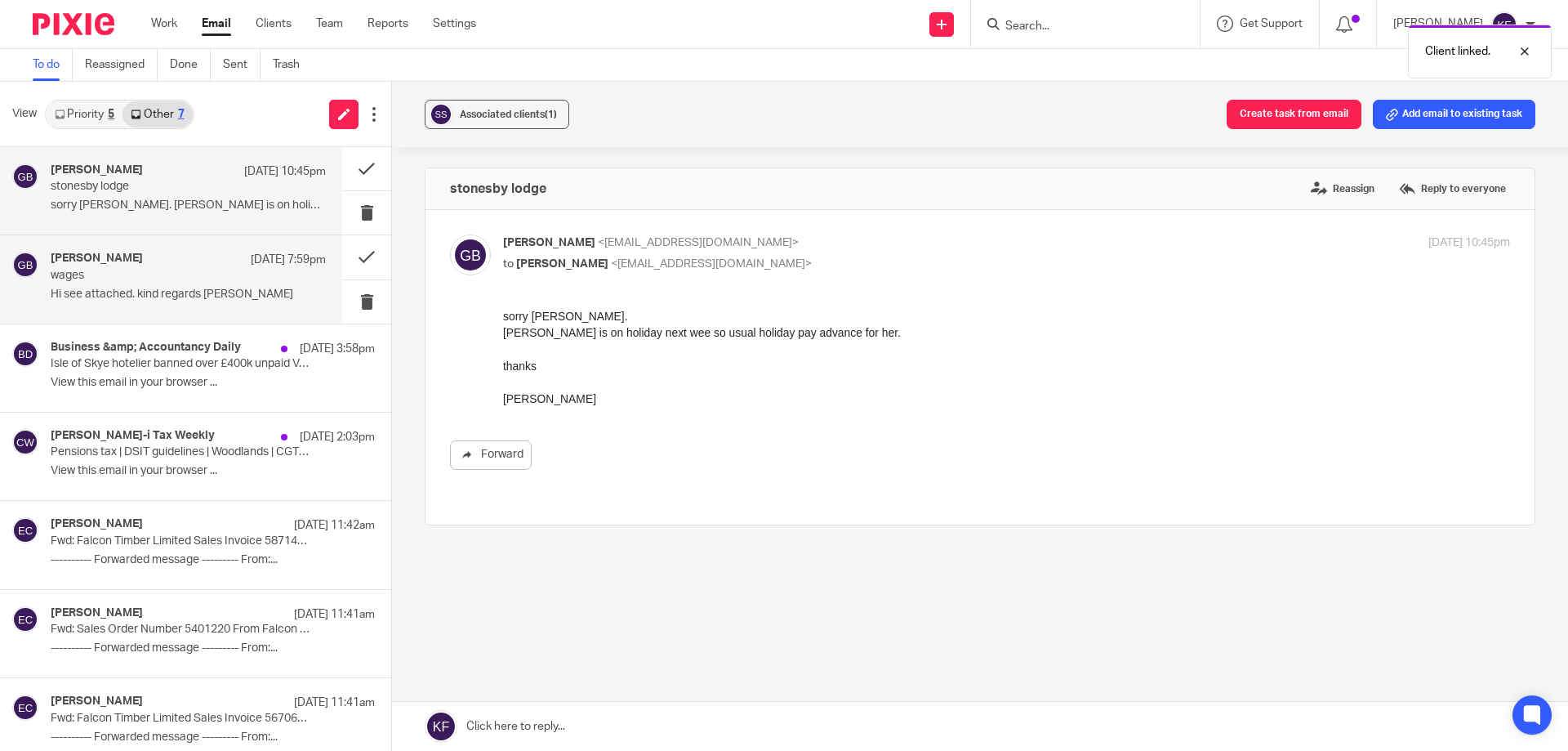
click at [162, 280] on p "wages" at bounding box center [160, 275] width 221 height 14
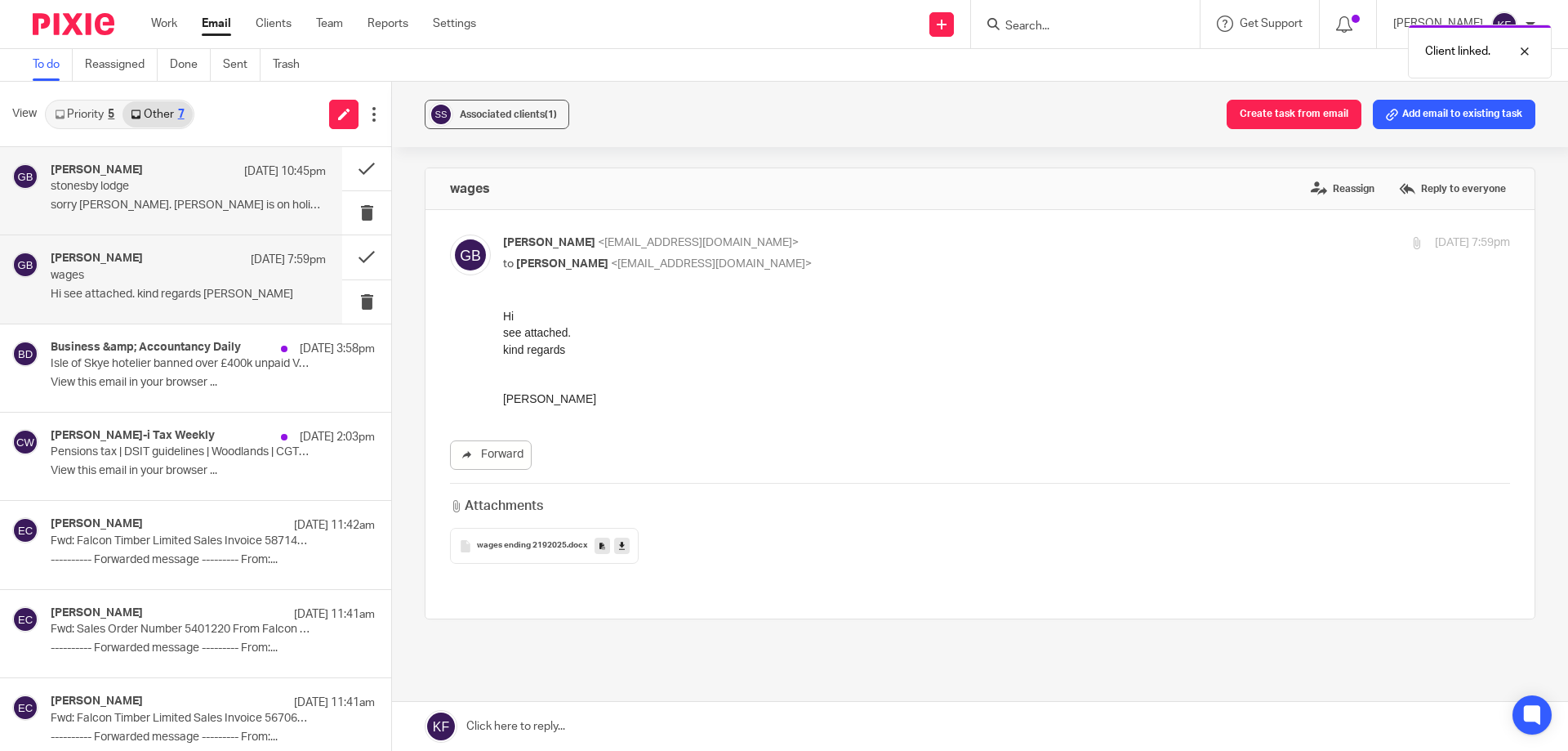
click at [198, 194] on p "stonesby lodge" at bounding box center [160, 186] width 221 height 14
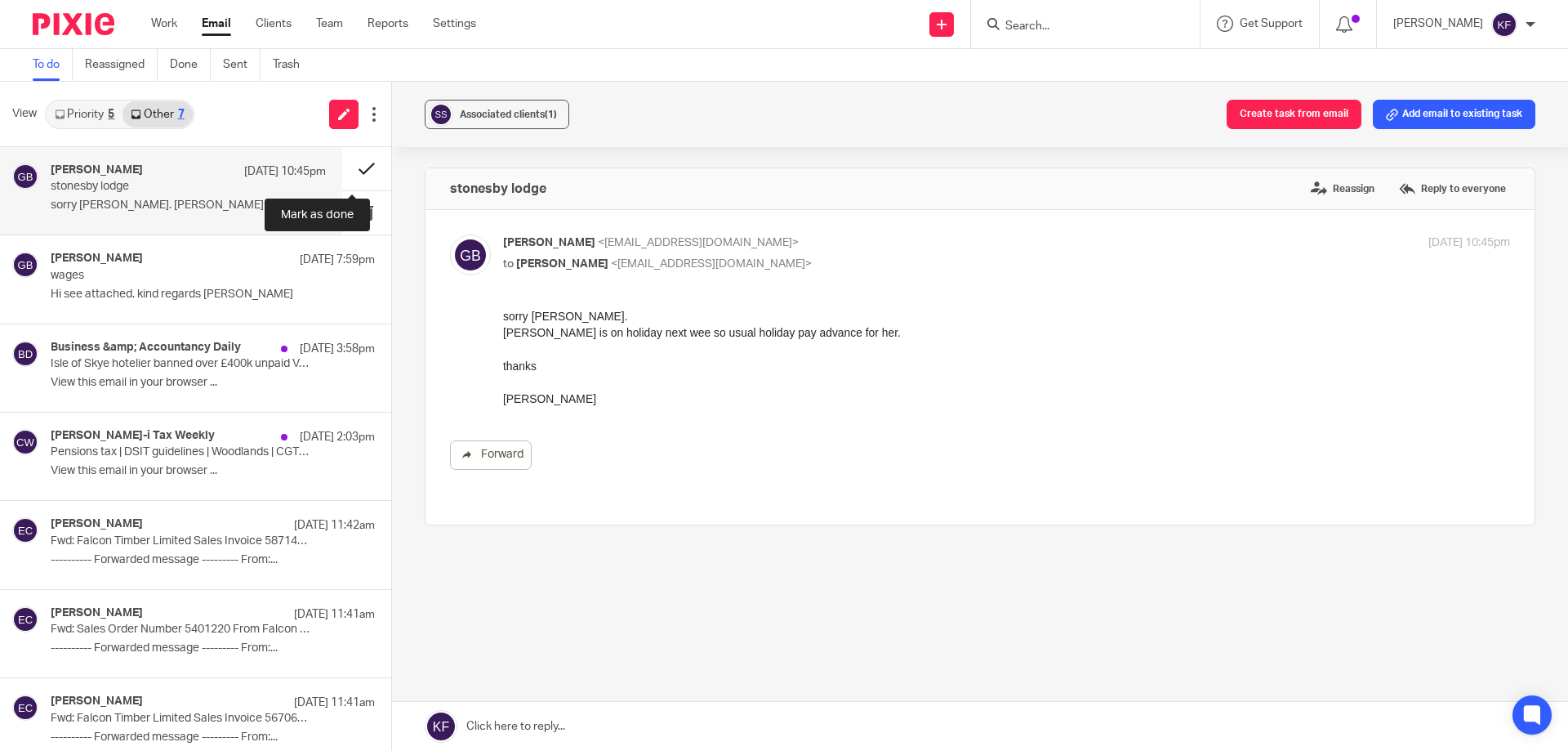
click at [360, 162] on button at bounding box center [367, 169] width 49 height 43
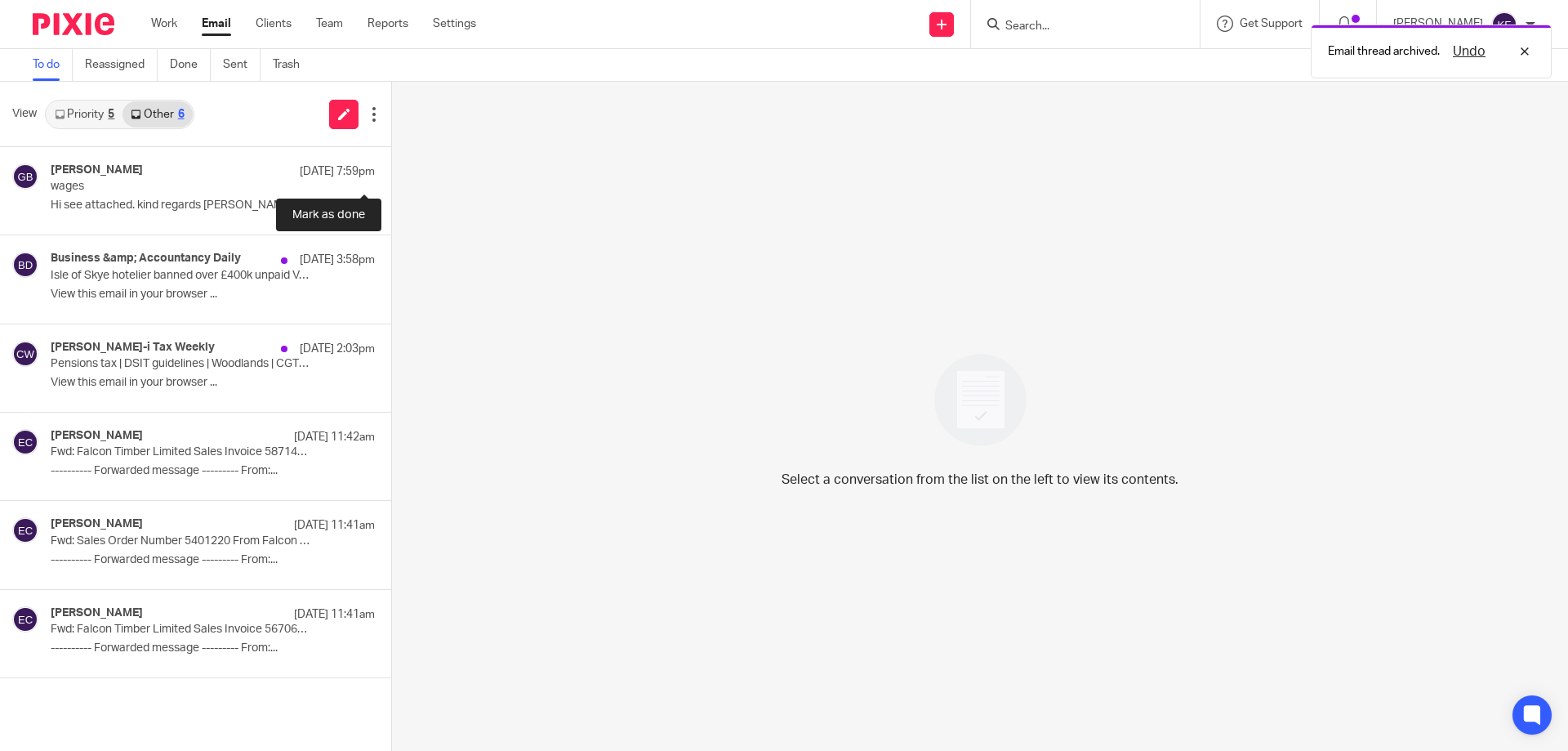
click at [391, 162] on button at bounding box center [398, 169] width 13 height 43
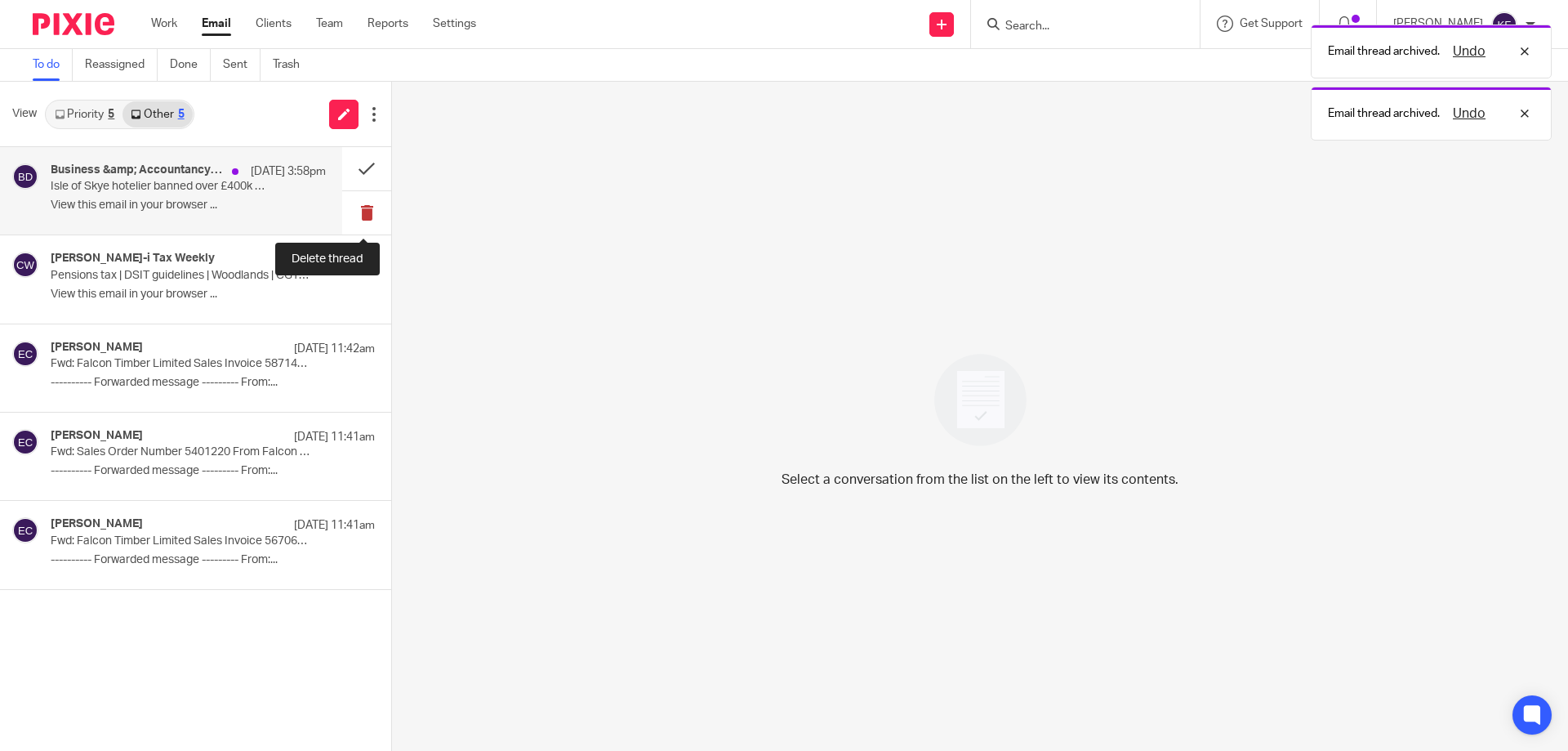
click at [368, 213] on button at bounding box center [367, 213] width 49 height 43
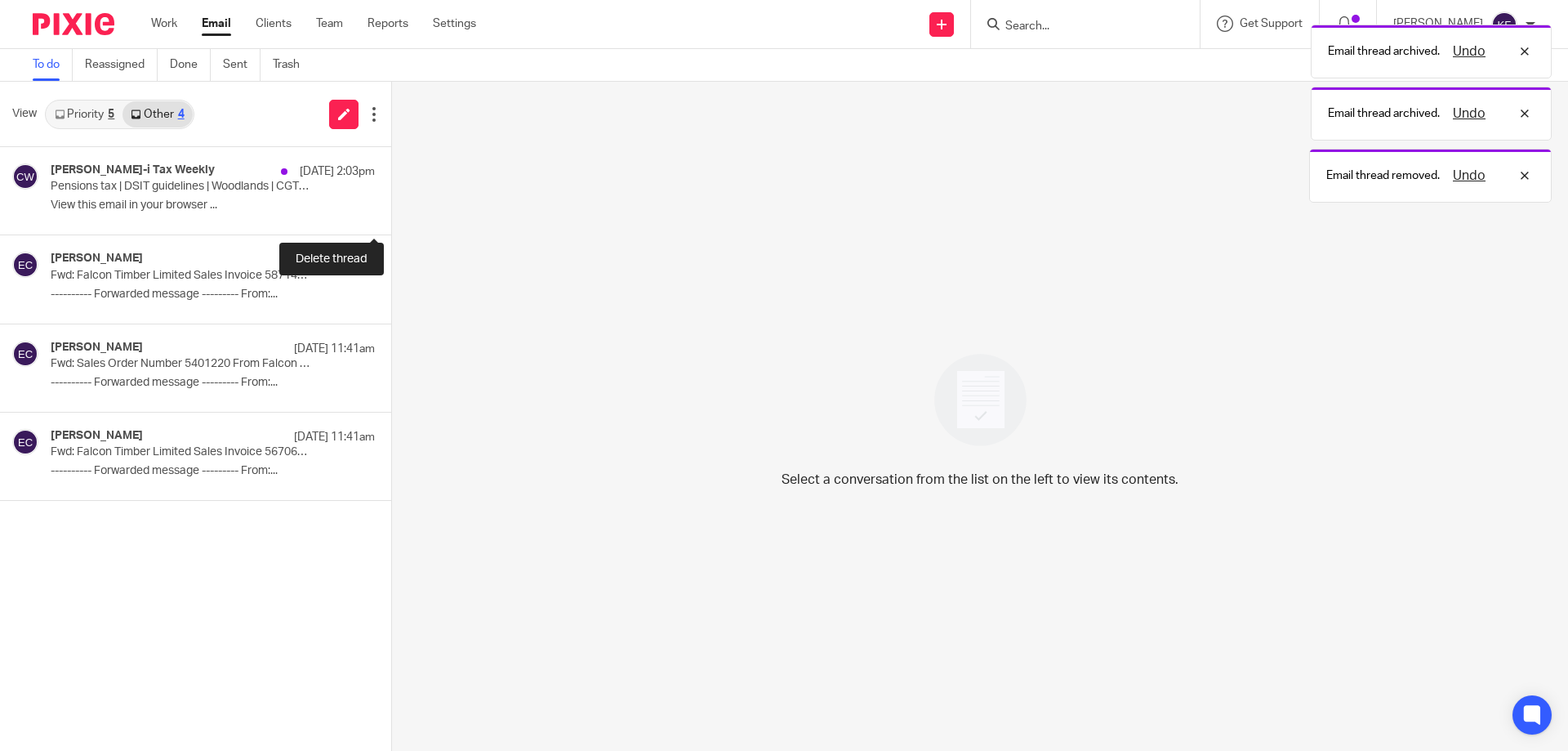
click at [391, 213] on button at bounding box center [398, 213] width 13 height 43
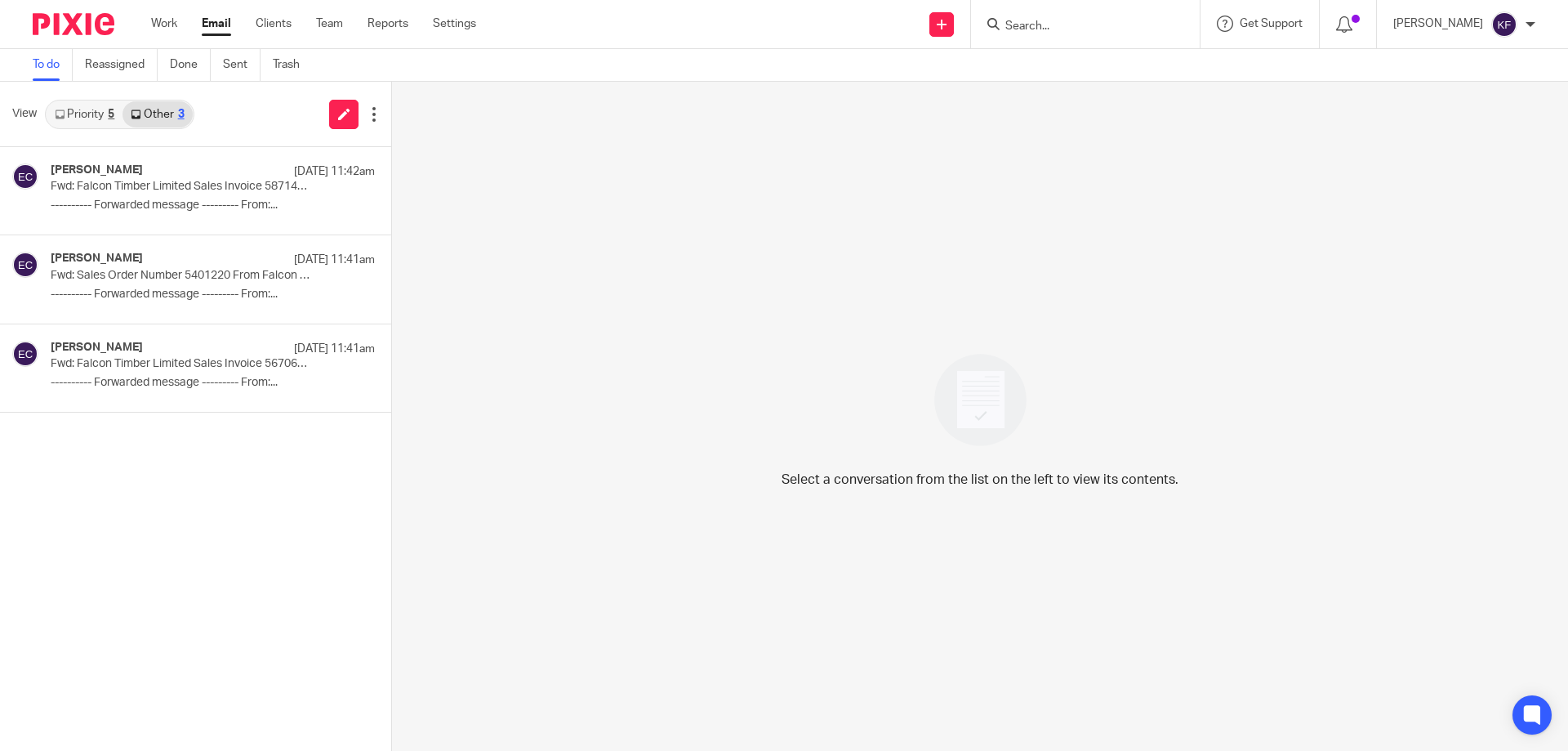
drag, startPoint x: 269, startPoint y: 27, endPoint x: 305, endPoint y: 48, distance: 41.7
click at [269, 27] on link "Clients" at bounding box center [274, 23] width 36 height 16
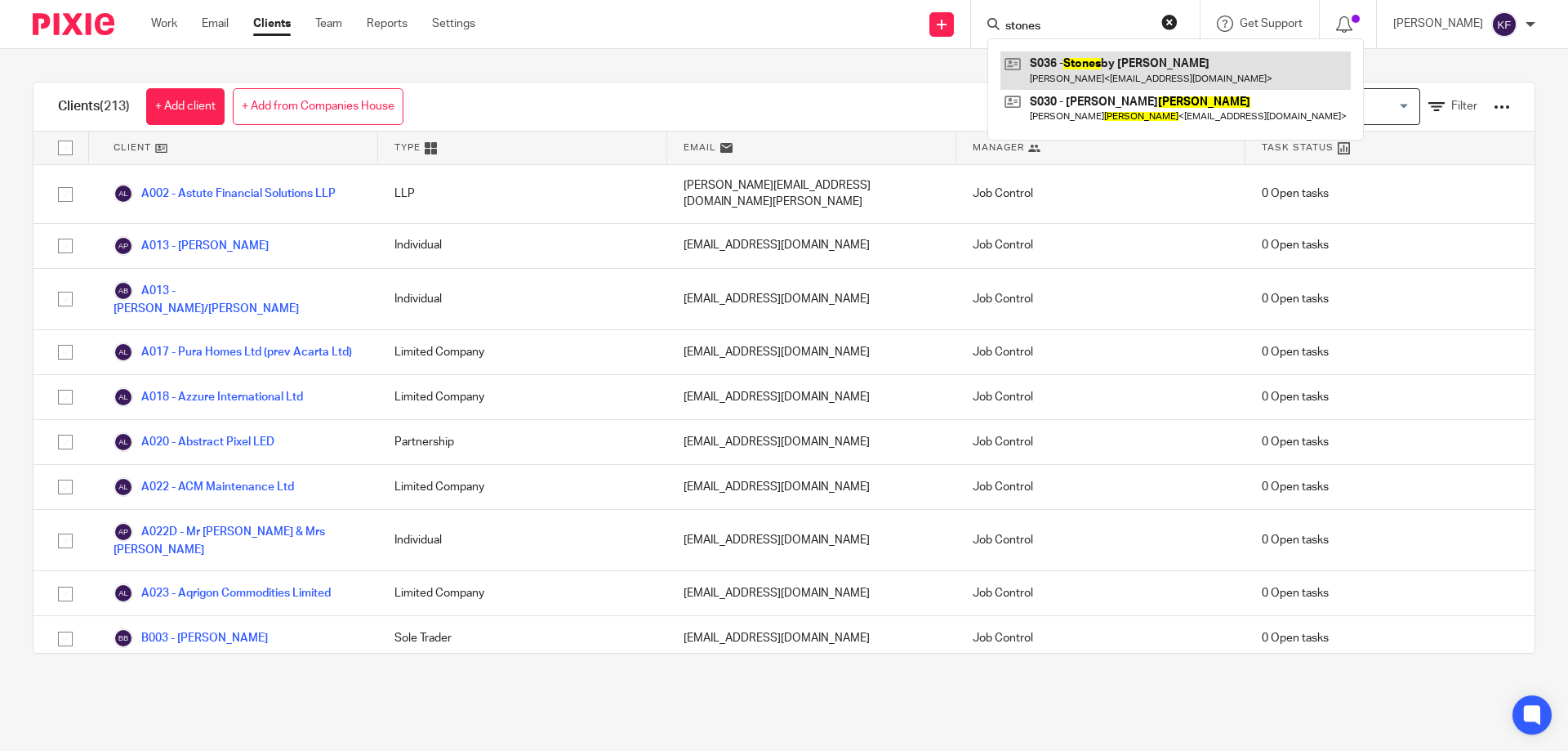
type input "stones"
click at [1121, 66] on link at bounding box center [1176, 70] width 351 height 38
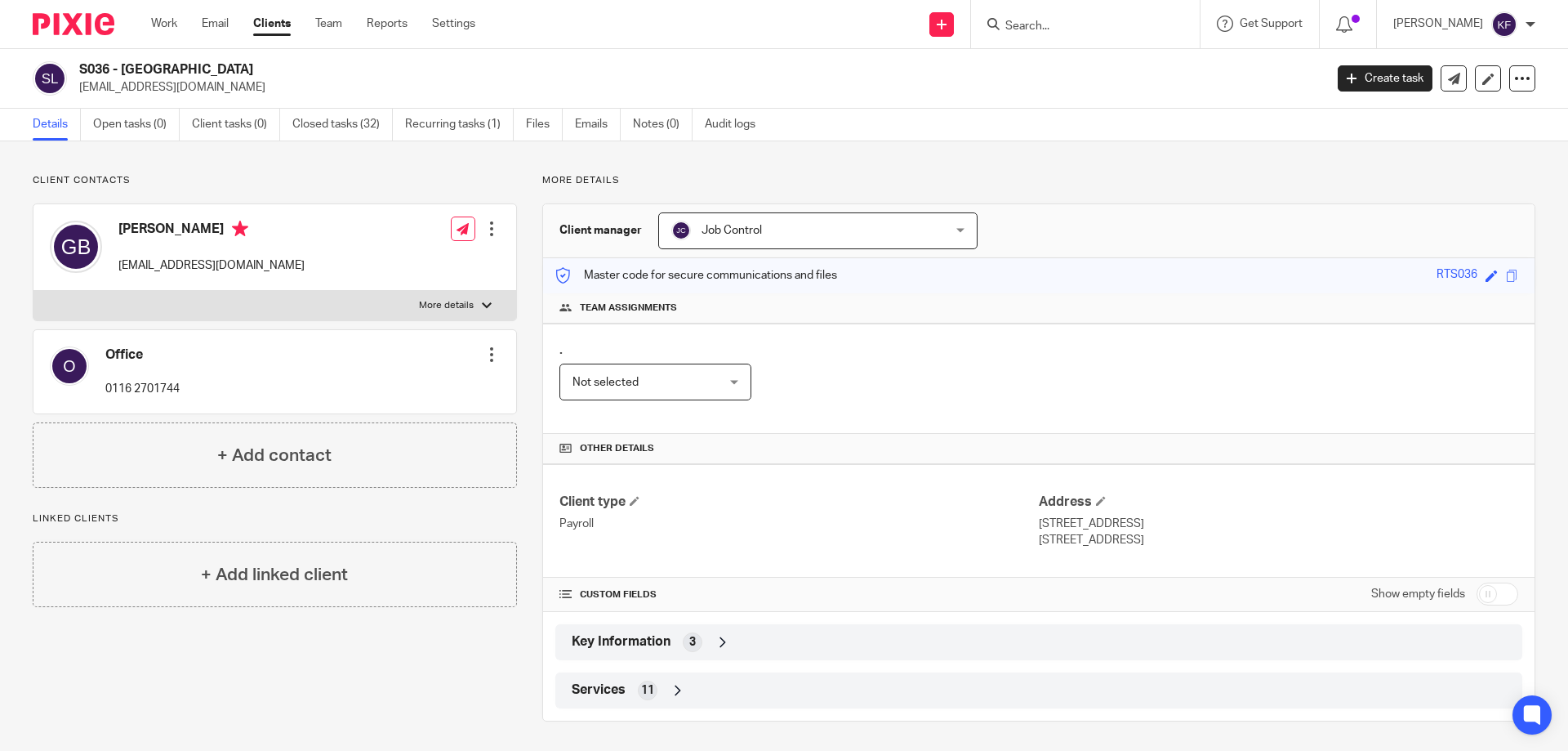
click at [485, 230] on div at bounding box center [491, 229] width 16 height 16
click at [427, 266] on link "Edit contact" at bounding box center [414, 265] width 156 height 23
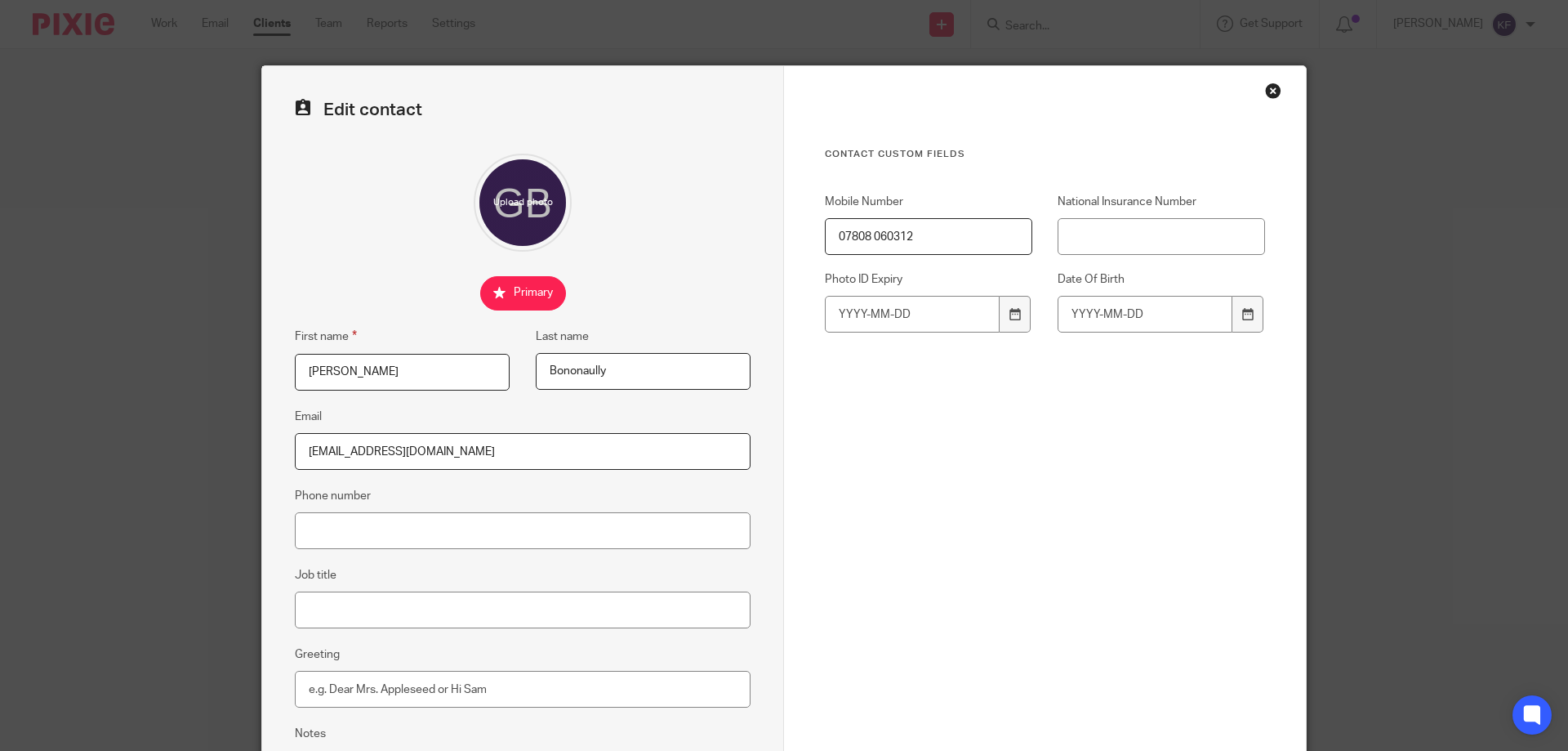
click at [1270, 88] on div "Close this dialog window" at bounding box center [1273, 90] width 16 height 16
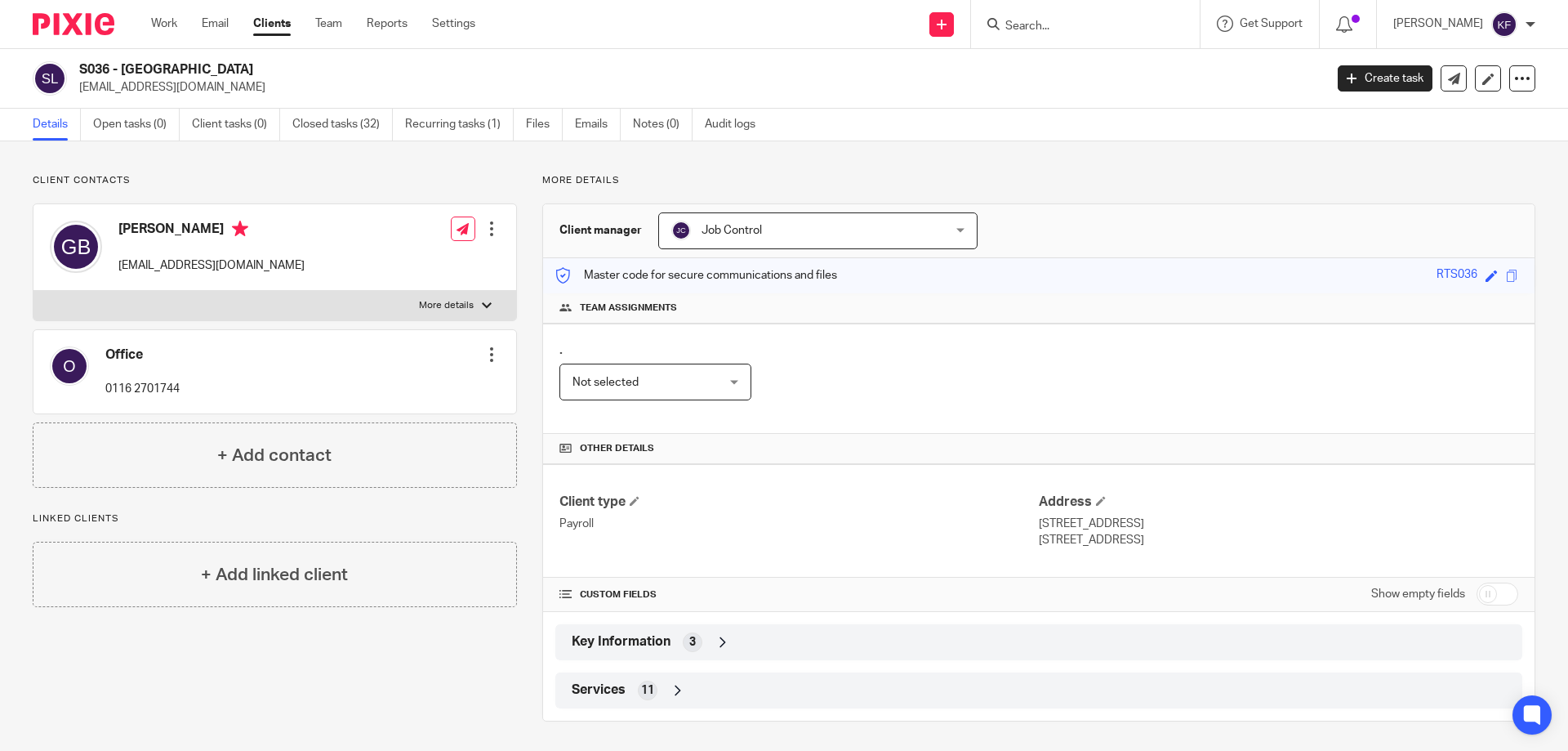
click at [486, 350] on div at bounding box center [491, 354] width 16 height 16
click at [445, 385] on link "Edit contact" at bounding box center [414, 390] width 156 height 23
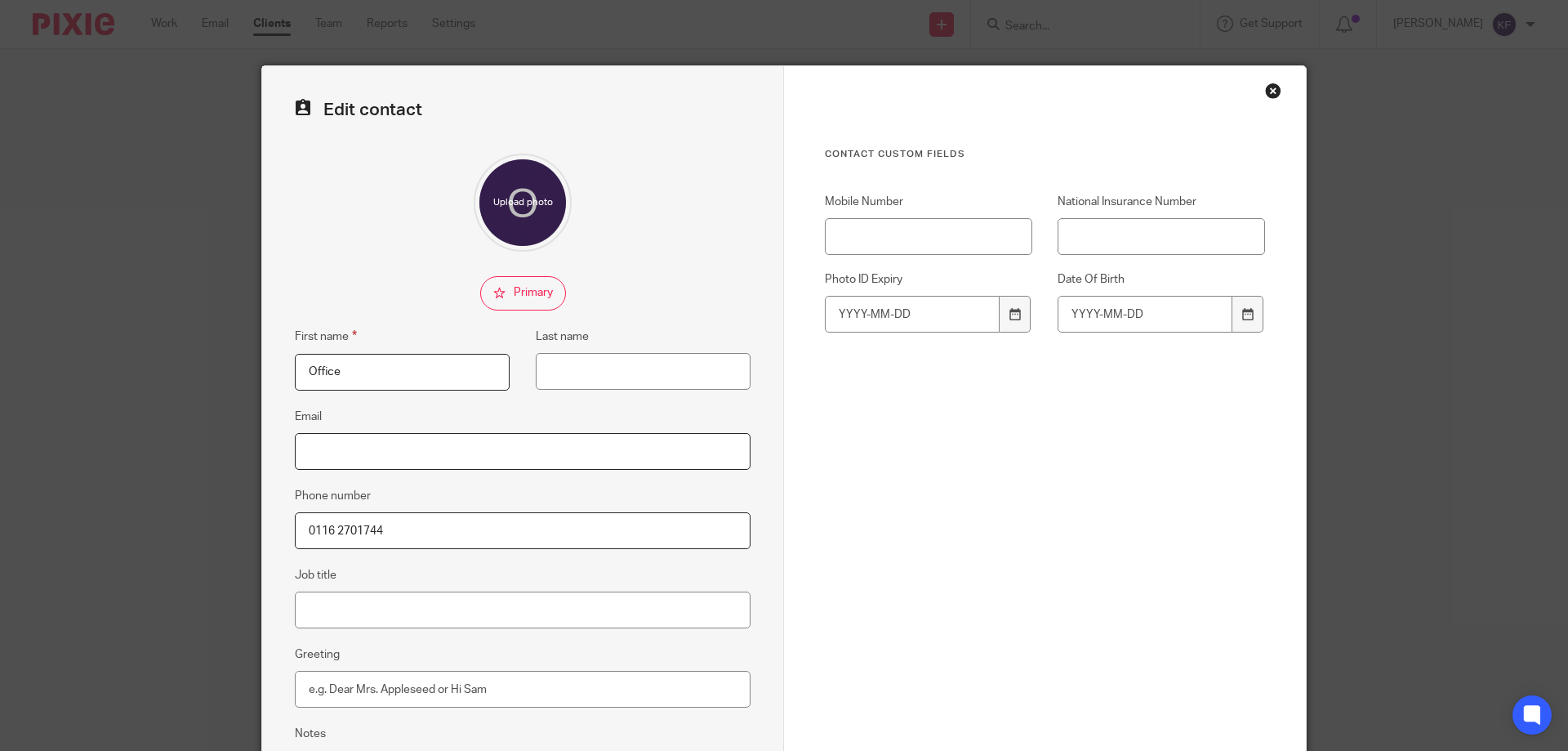
click at [466, 450] on input "Email" at bounding box center [523, 451] width 456 height 37
paste input "gbonom@googlemail.com"
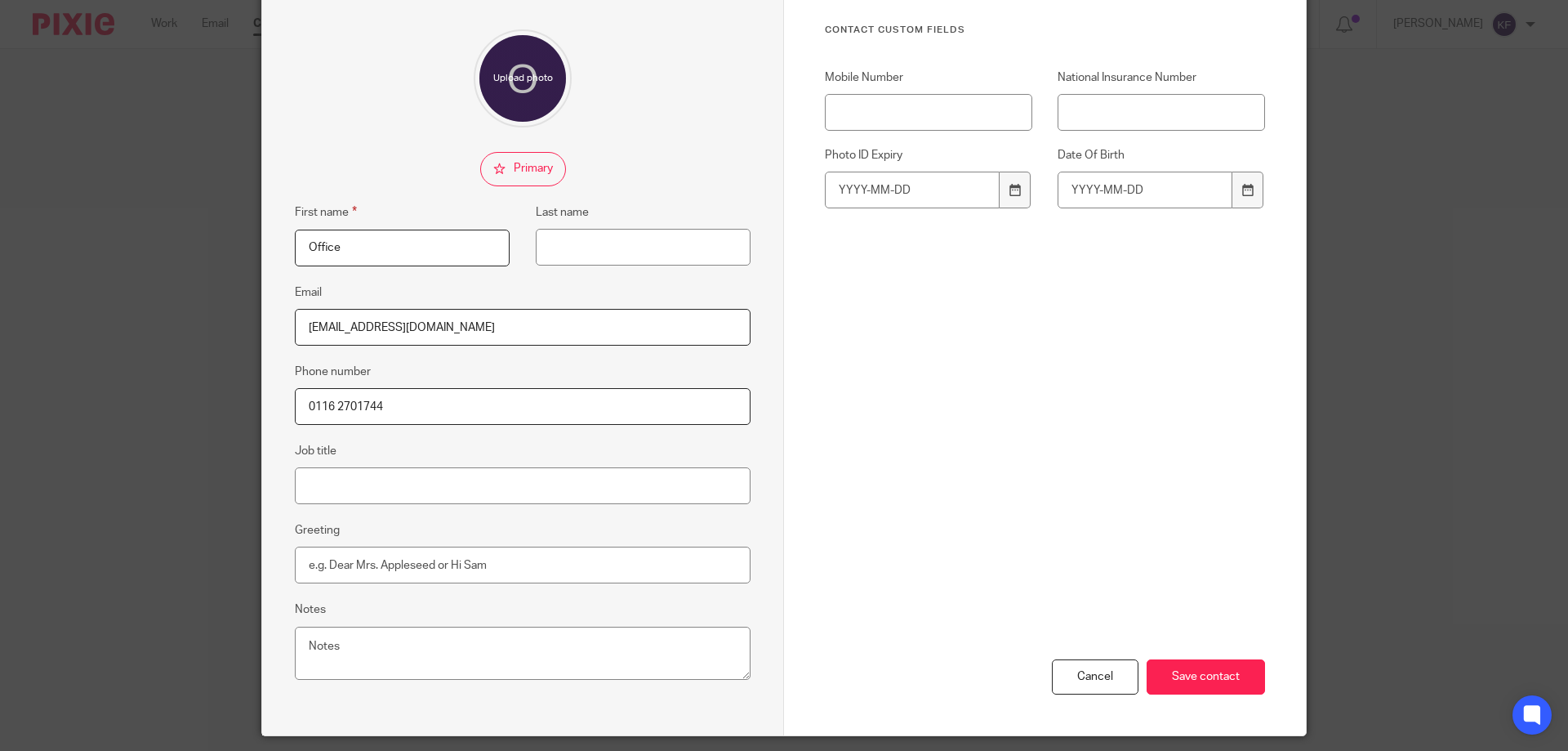
scroll to position [175, 0]
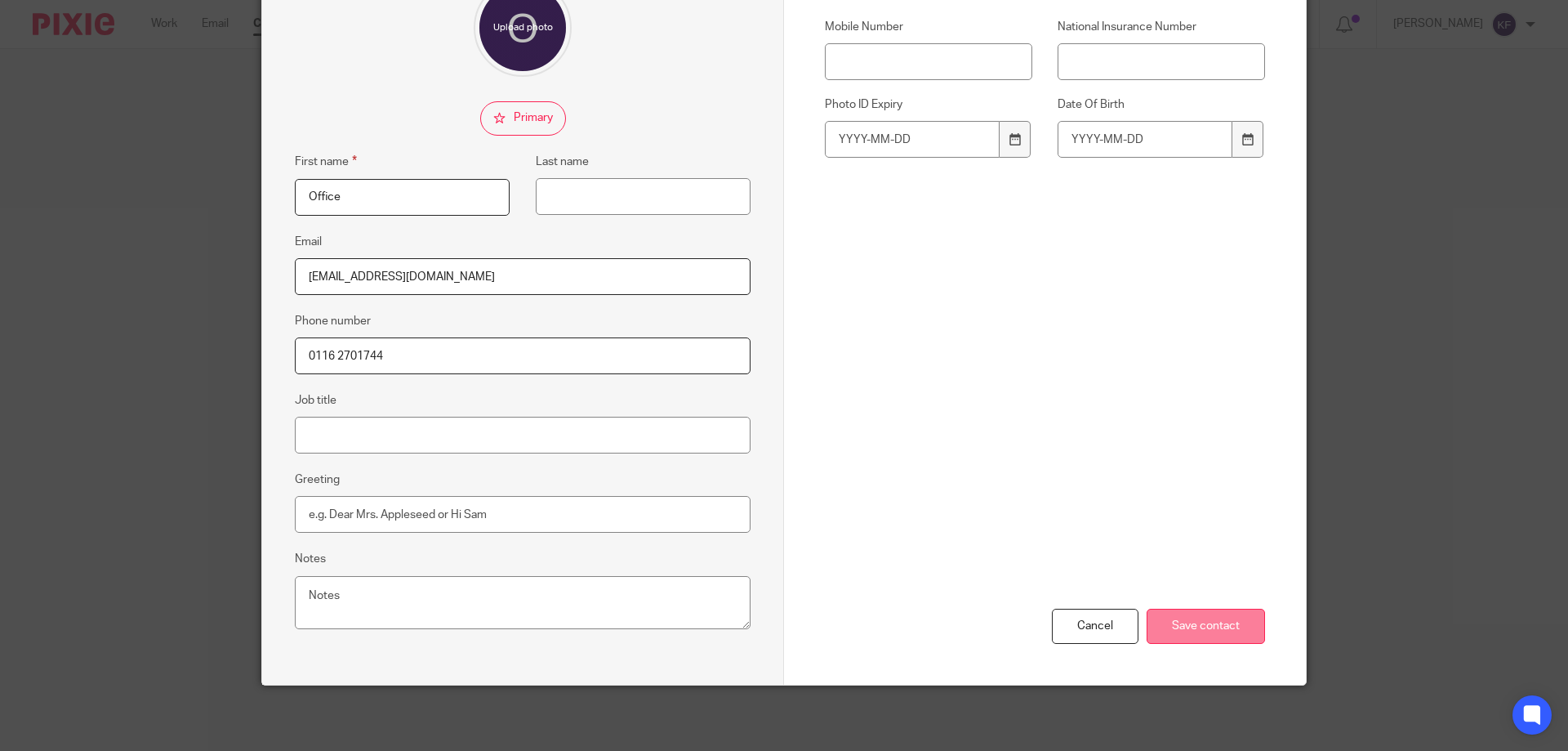
type input "gbonom@googlemail.com"
click at [1233, 639] on input "Save contact" at bounding box center [1206, 626] width 118 height 35
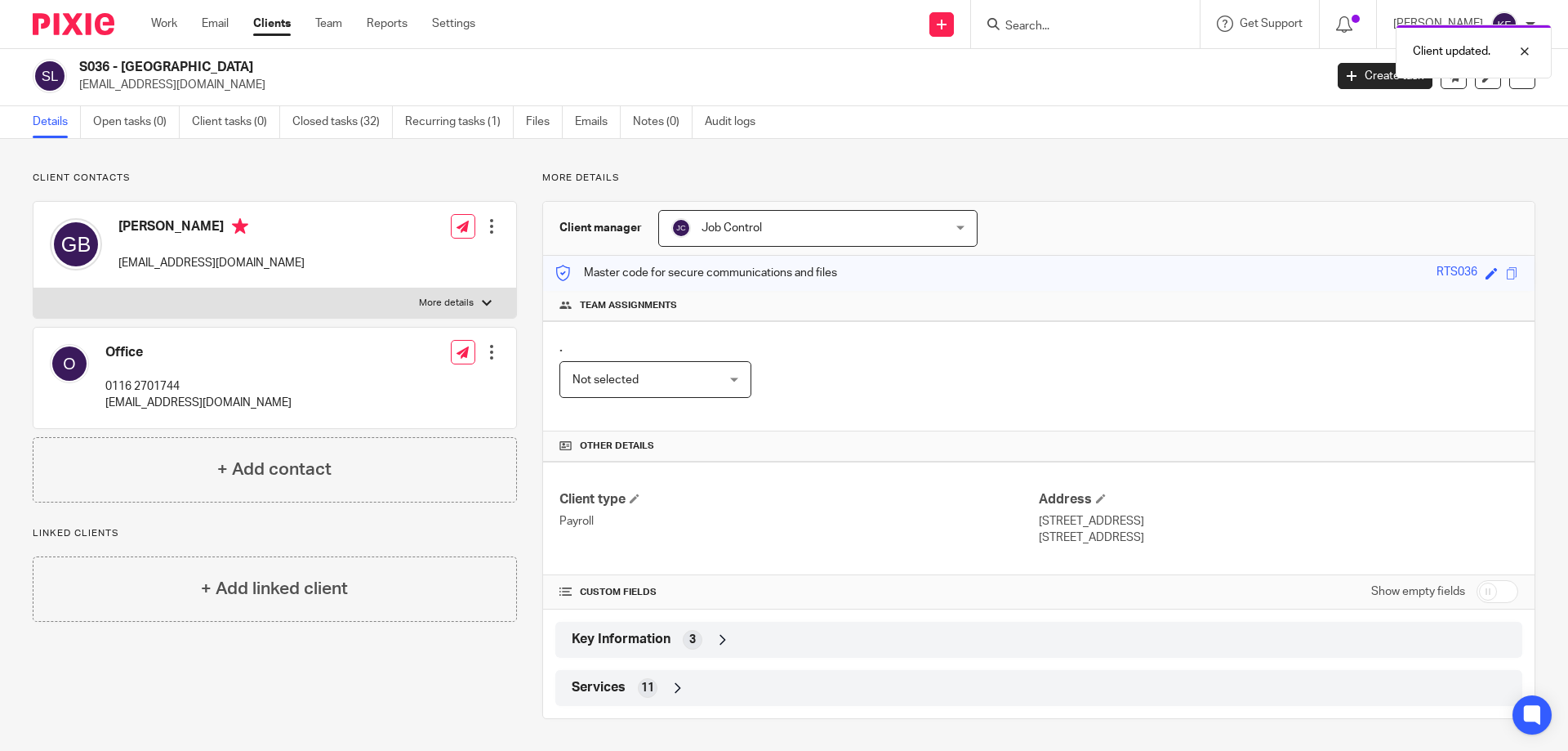
scroll to position [4, 0]
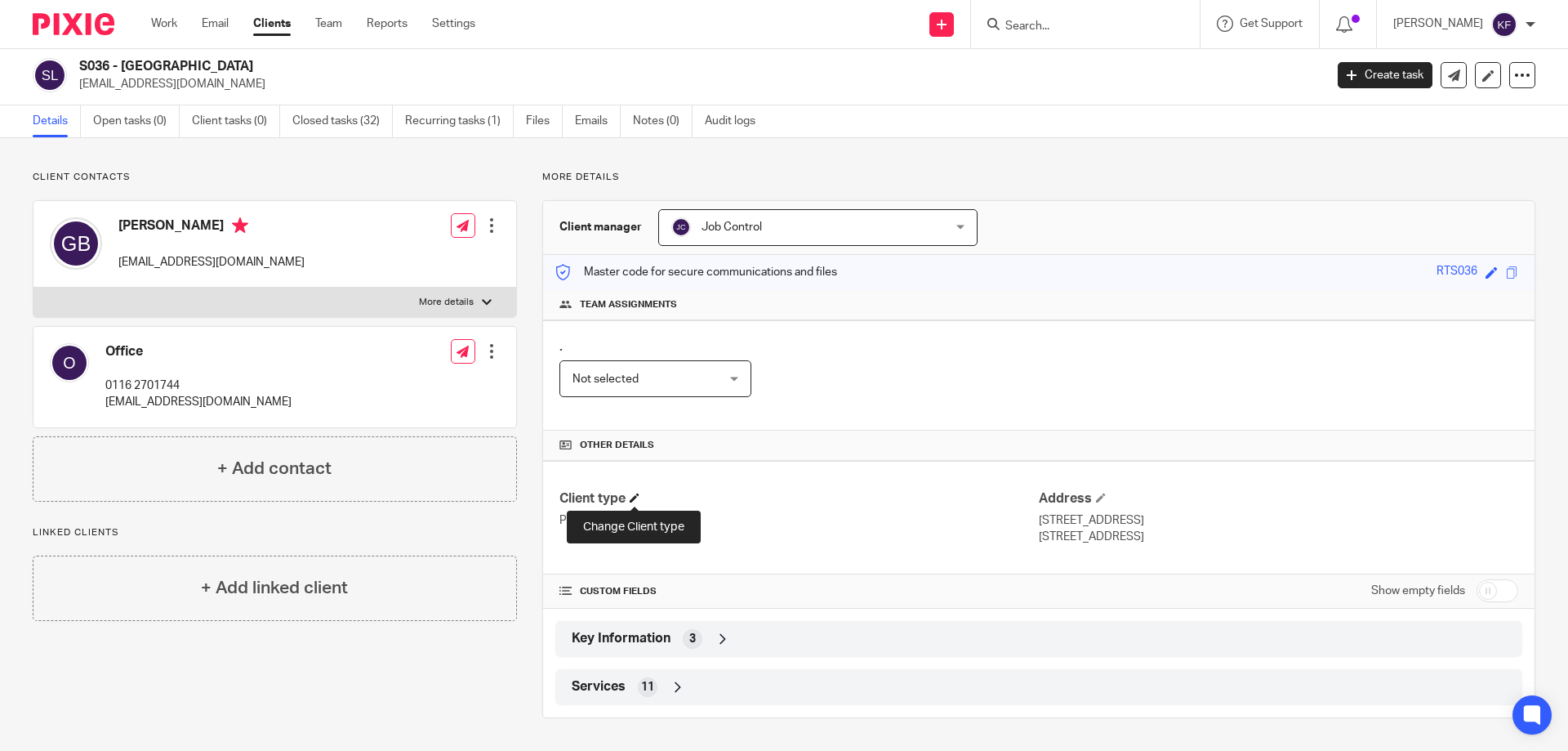
click at [635, 496] on span at bounding box center [634, 497] width 10 height 10
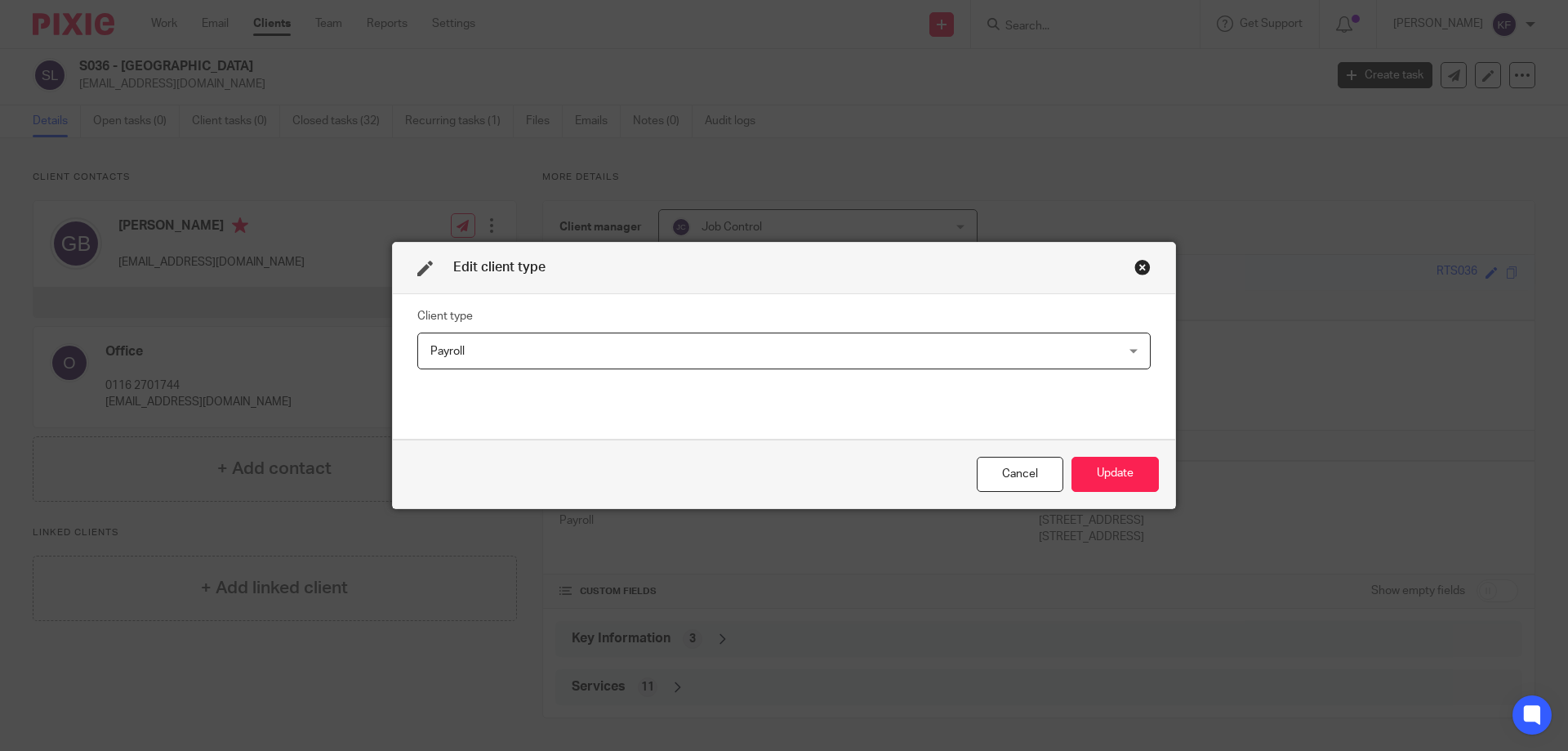
click at [677, 351] on span "Payroll" at bounding box center [718, 351] width 576 height 34
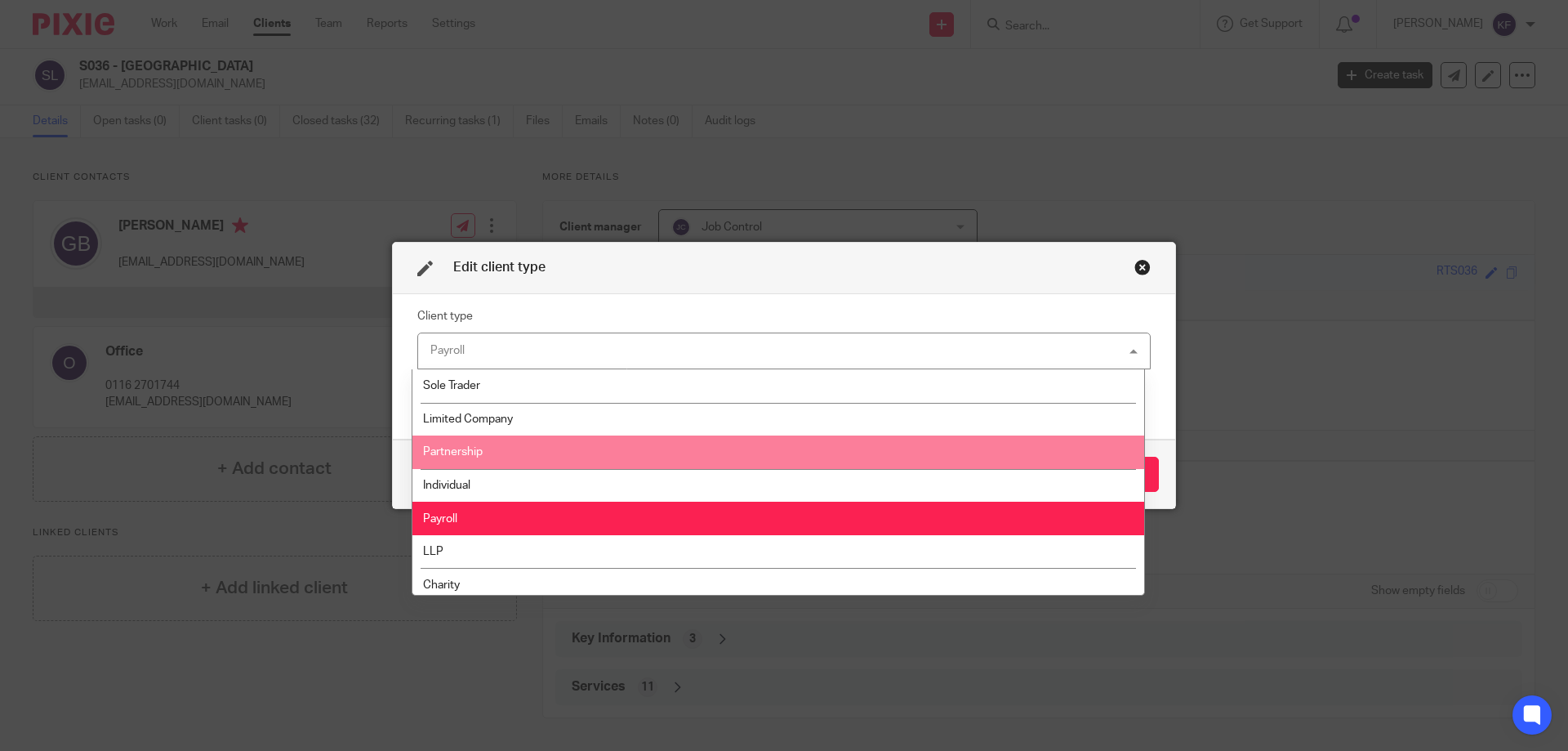
click at [678, 466] on li "Partnership" at bounding box center [778, 452] width 732 height 33
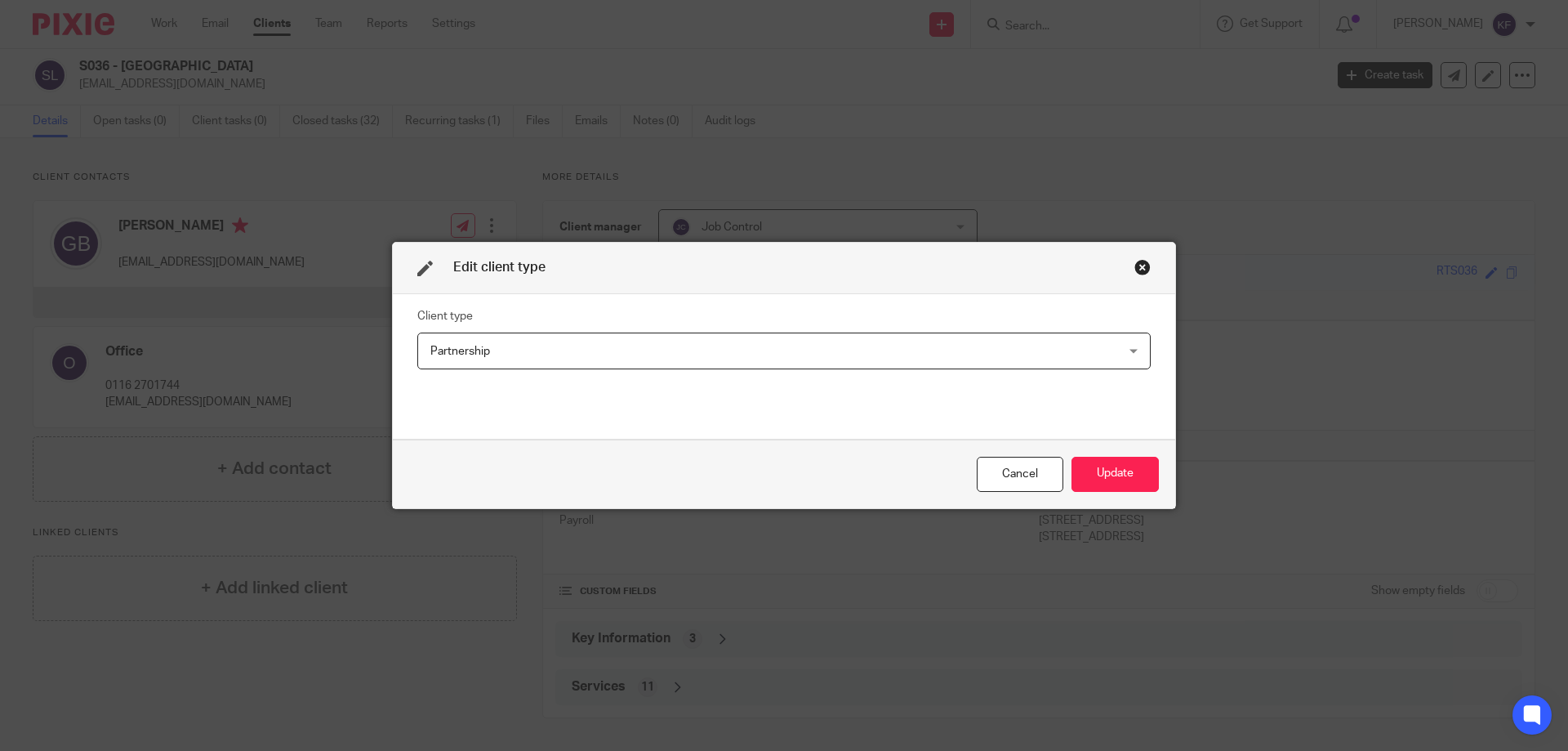
click at [1154, 476] on div "Cancel Update" at bounding box center [784, 473] width 783 height 69
click at [1114, 481] on button "Update" at bounding box center [1115, 473] width 87 height 35
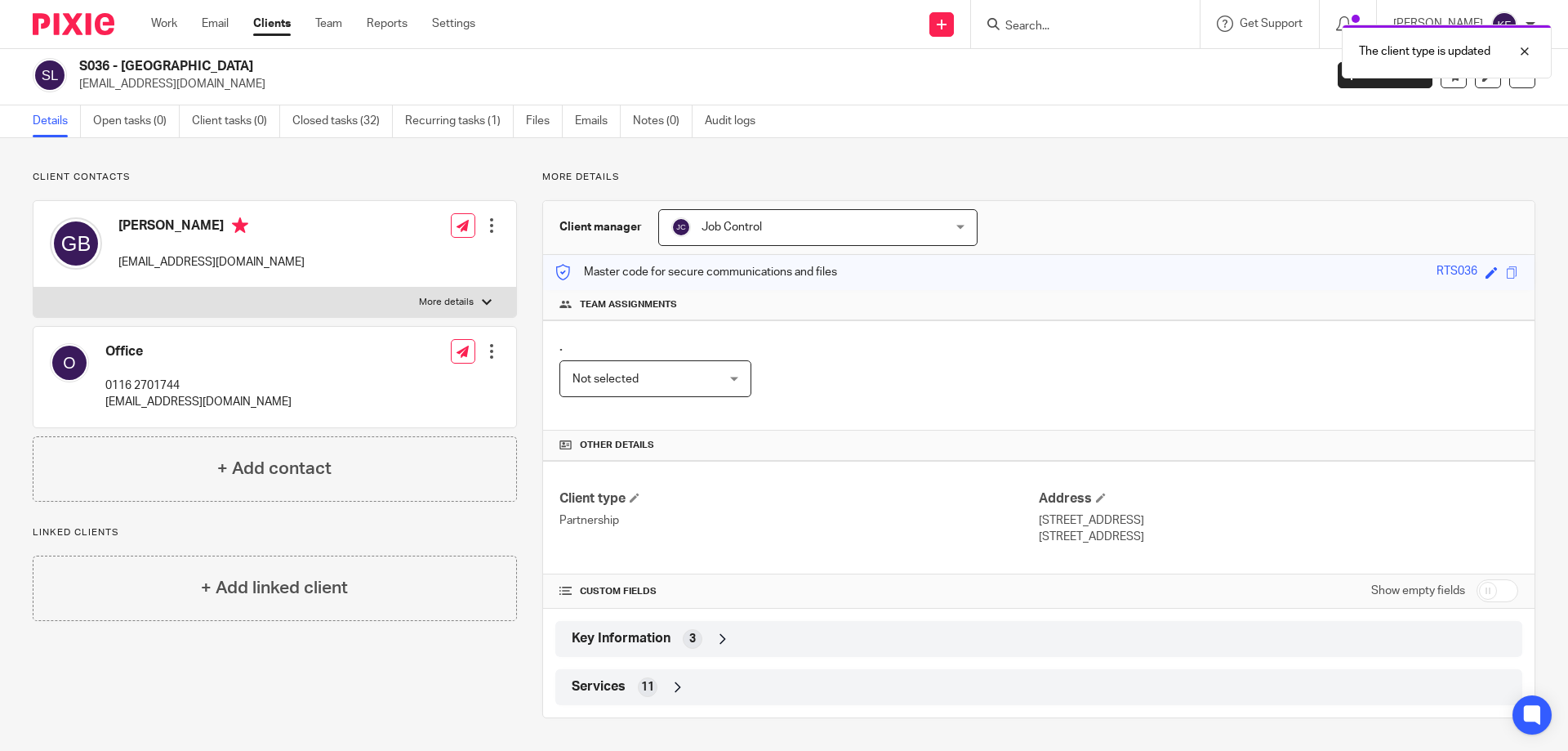
click at [677, 640] on div "Key Information 3" at bounding box center [1039, 638] width 942 height 28
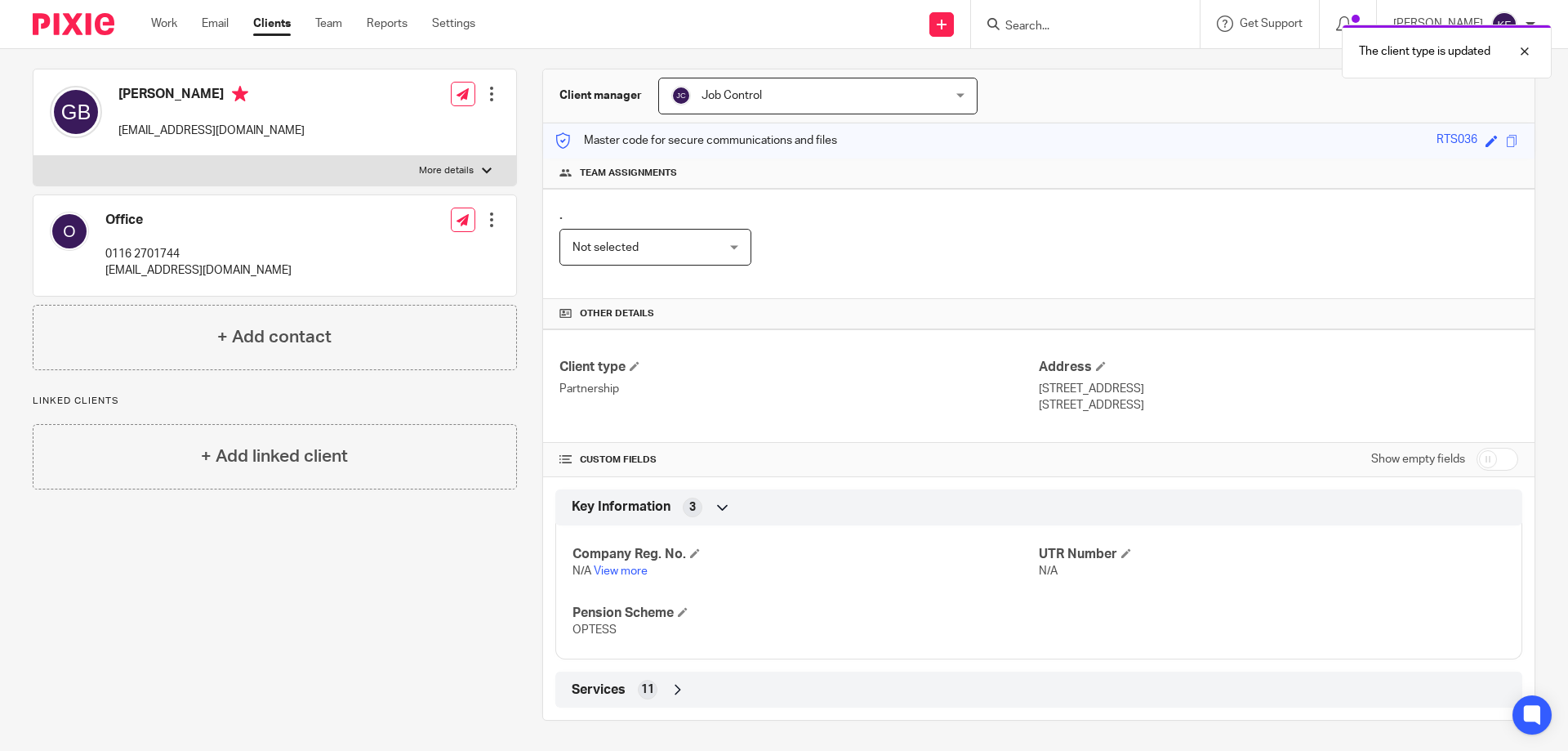
scroll to position [137, 0]
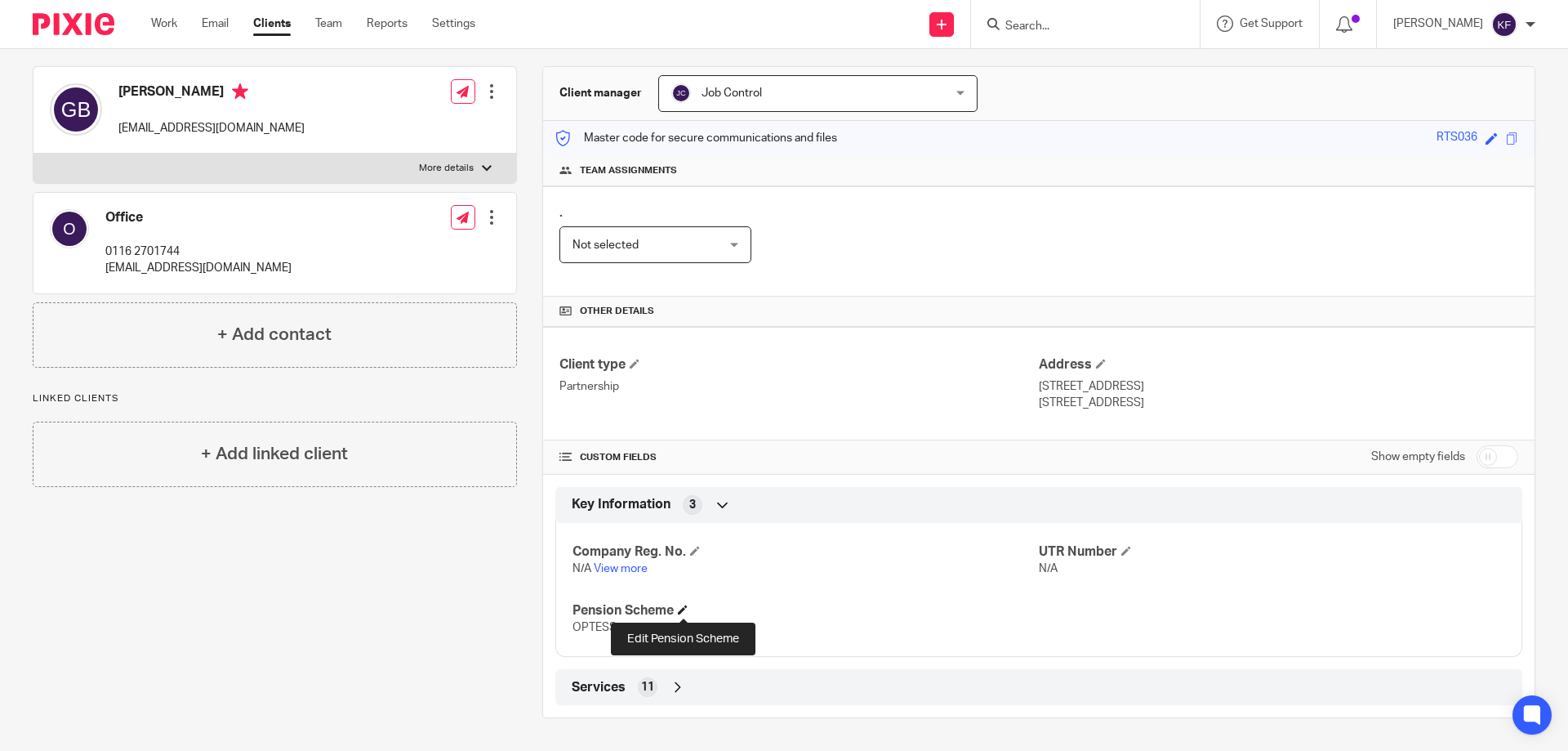
click at [683, 609] on span at bounding box center [683, 609] width 10 height 10
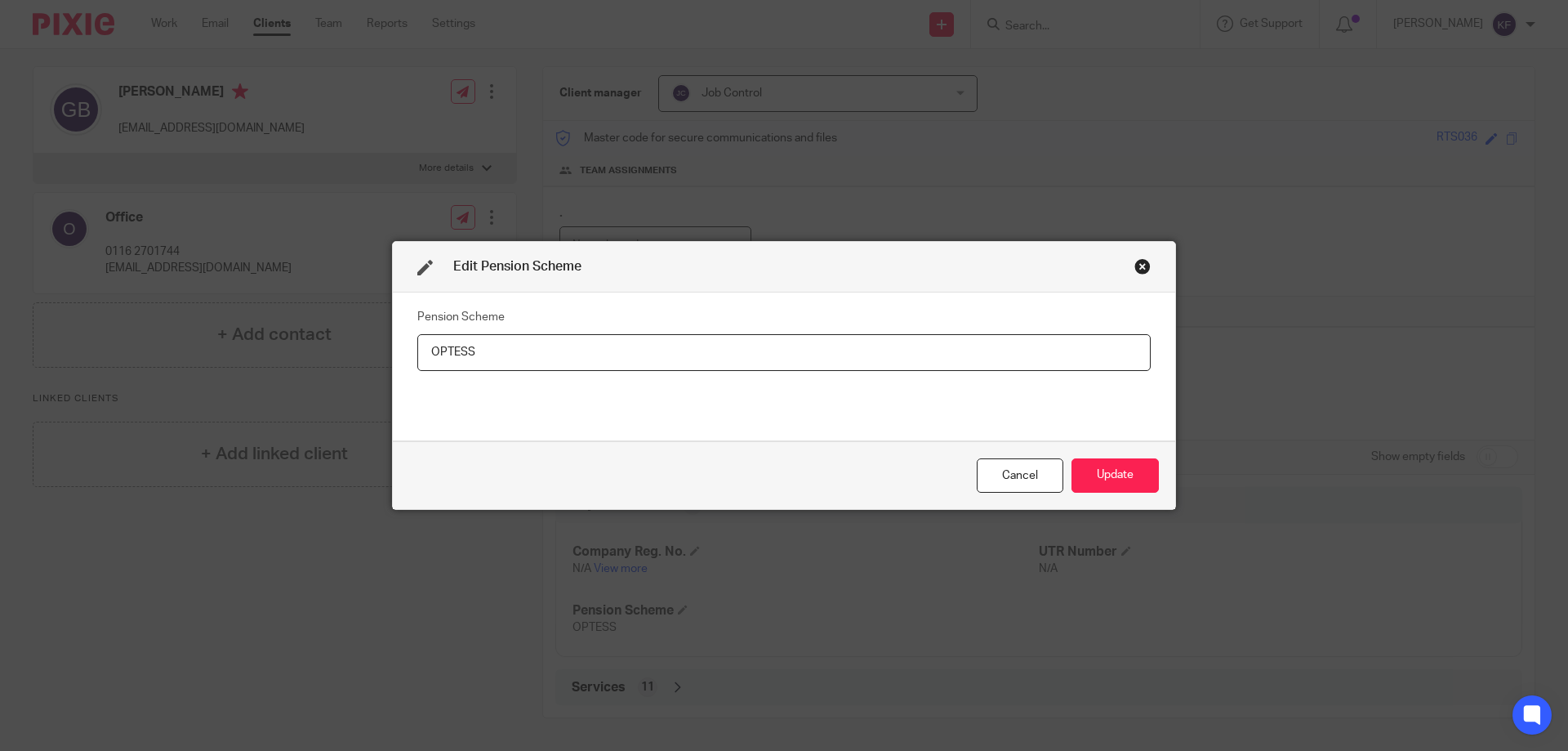
drag, startPoint x: 481, startPoint y: 359, endPoint x: 324, endPoint y: 350, distance: 157.3
click at [324, 350] on div "Edit Pension Scheme Pension Scheme OPTESS Cancel Update" at bounding box center [784, 375] width 1568 height 751
type input "Smart"
click at [1140, 473] on button "Update" at bounding box center [1115, 475] width 87 height 35
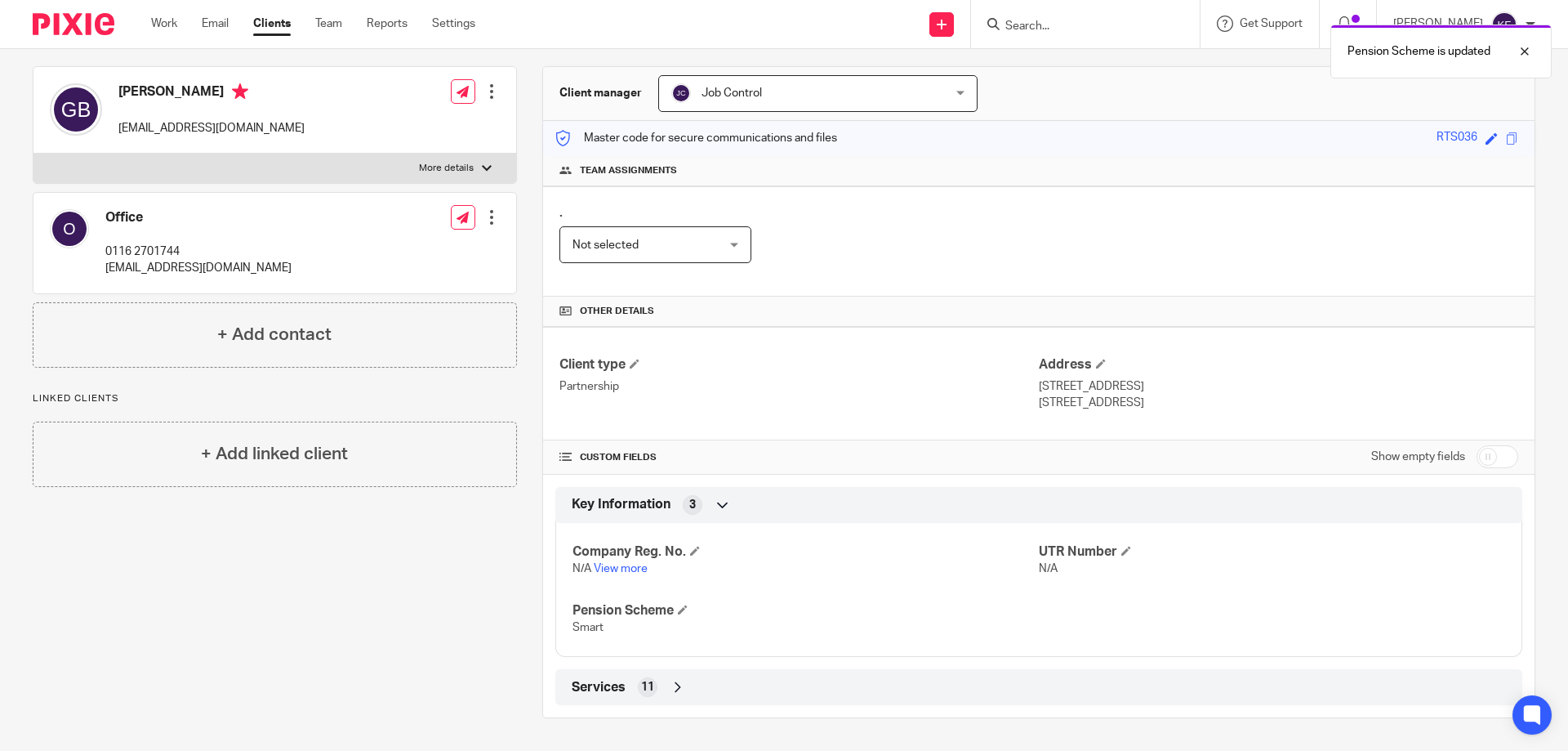
click at [690, 687] on div "Services 11" at bounding box center [1039, 686] width 942 height 28
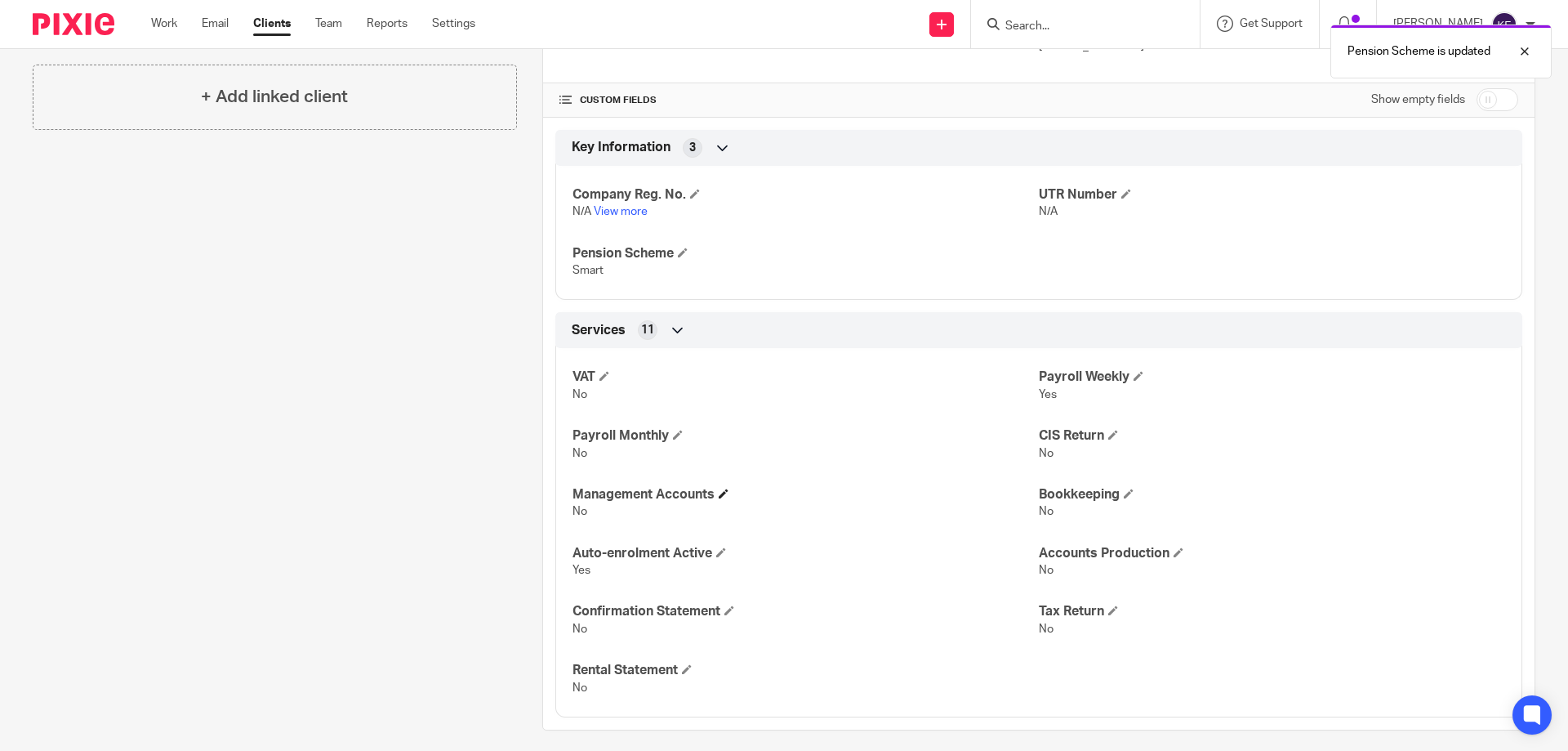
scroll to position [507, 0]
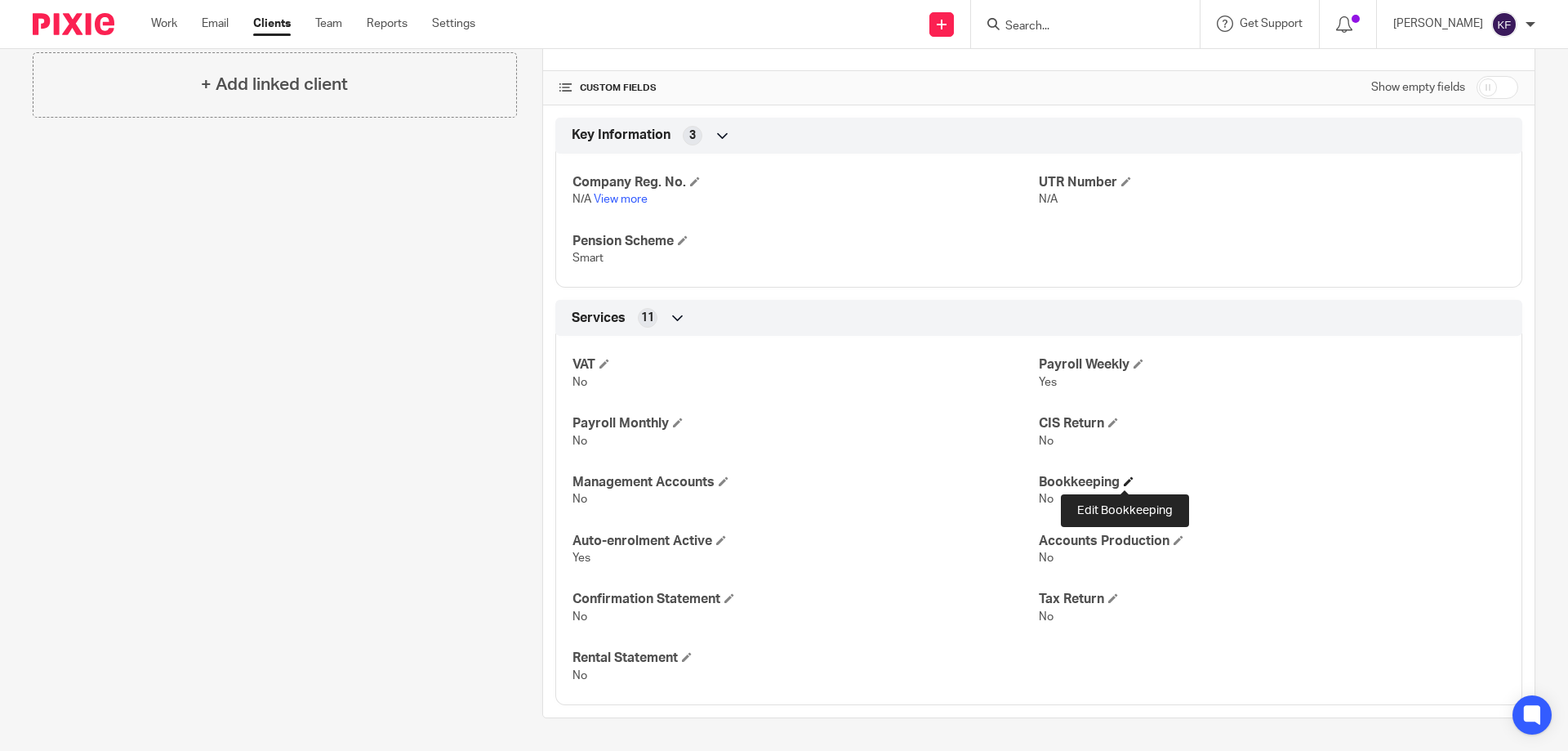
click at [1124, 485] on span at bounding box center [1129, 481] width 10 height 10
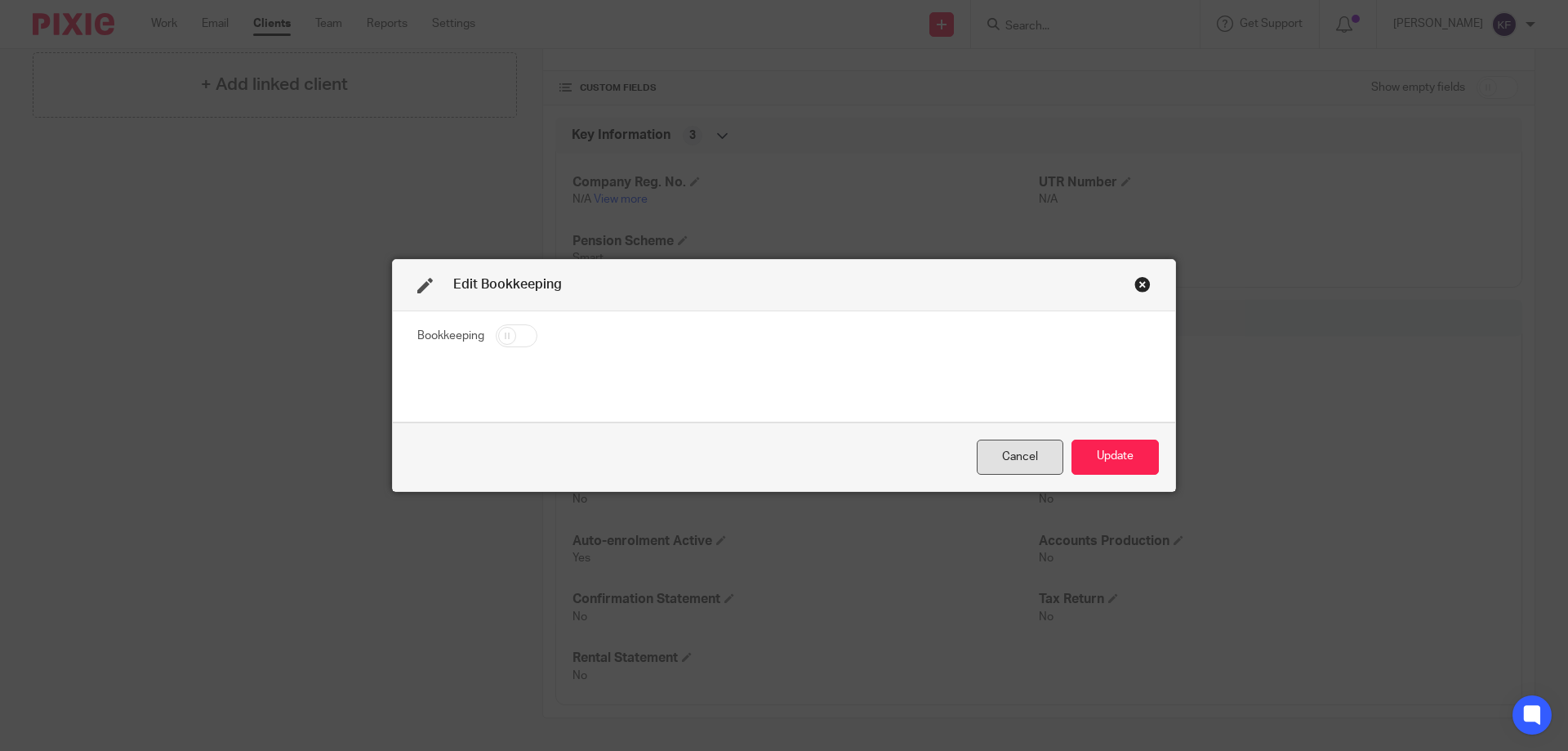
click at [1033, 469] on div "Cancel" at bounding box center [1020, 456] width 87 height 35
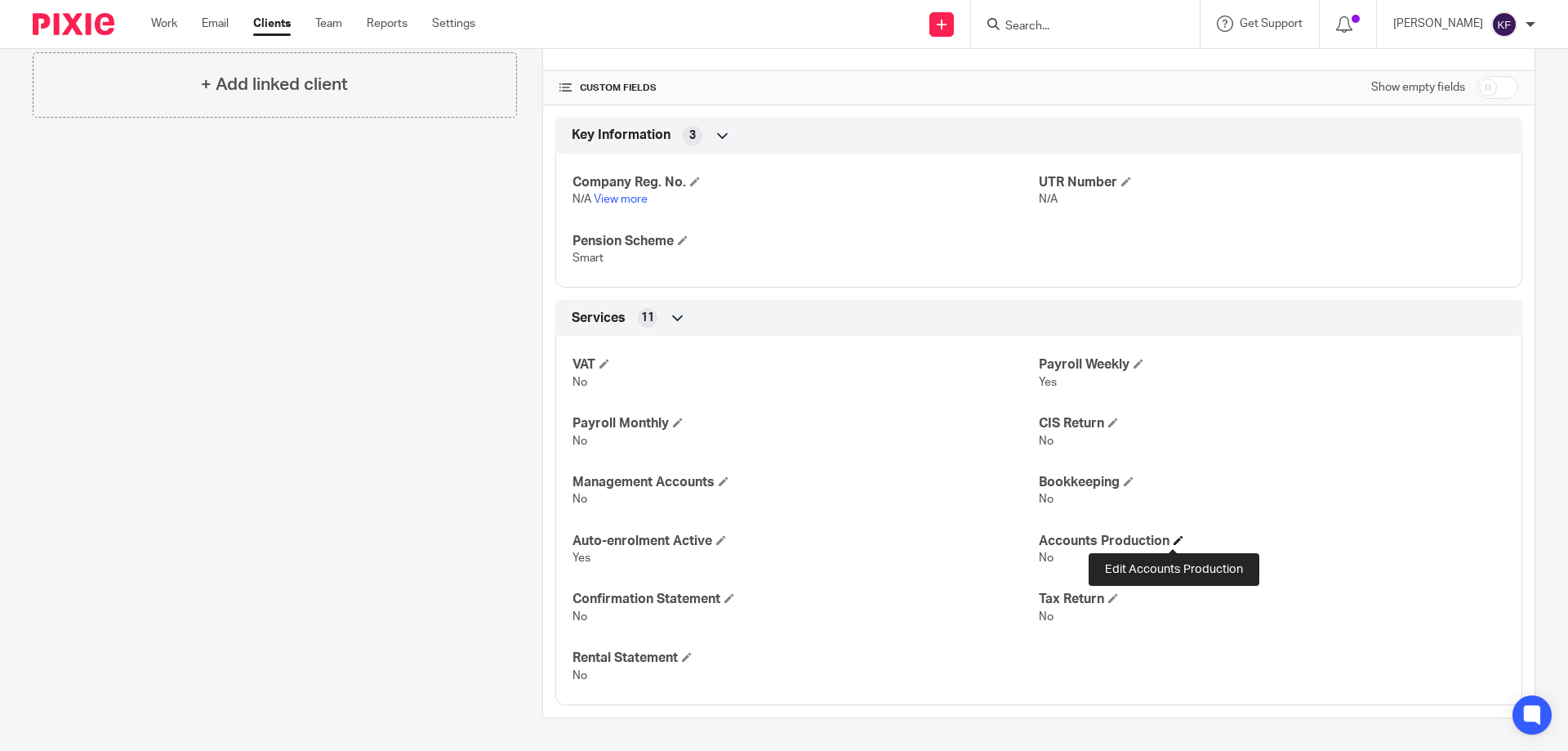
click at [1174, 542] on span at bounding box center [1178, 539] width 10 height 10
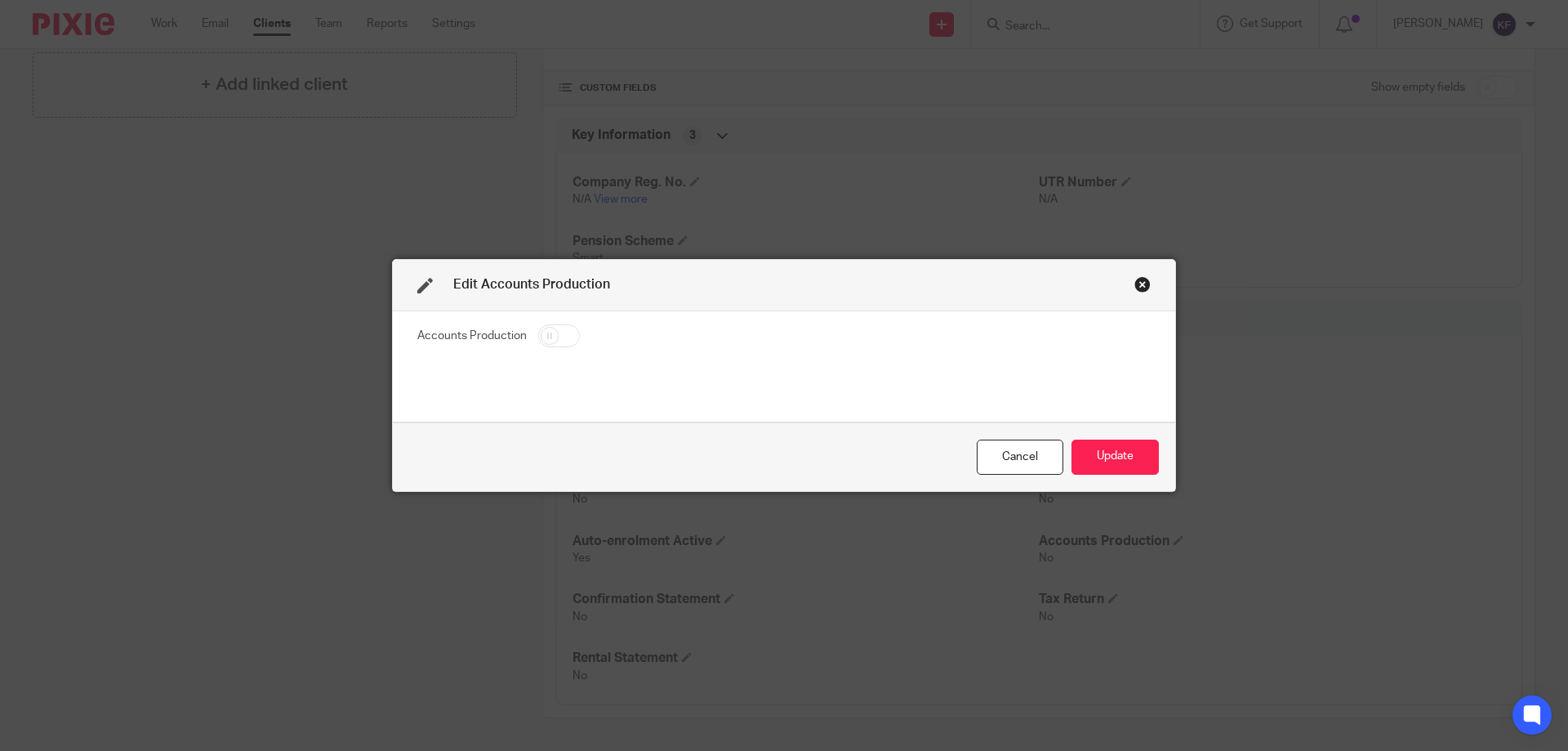
click at [572, 336] on input "checkbox" at bounding box center [559, 335] width 41 height 23
checkbox input "true"
click at [1109, 455] on button "Update" at bounding box center [1115, 456] width 87 height 35
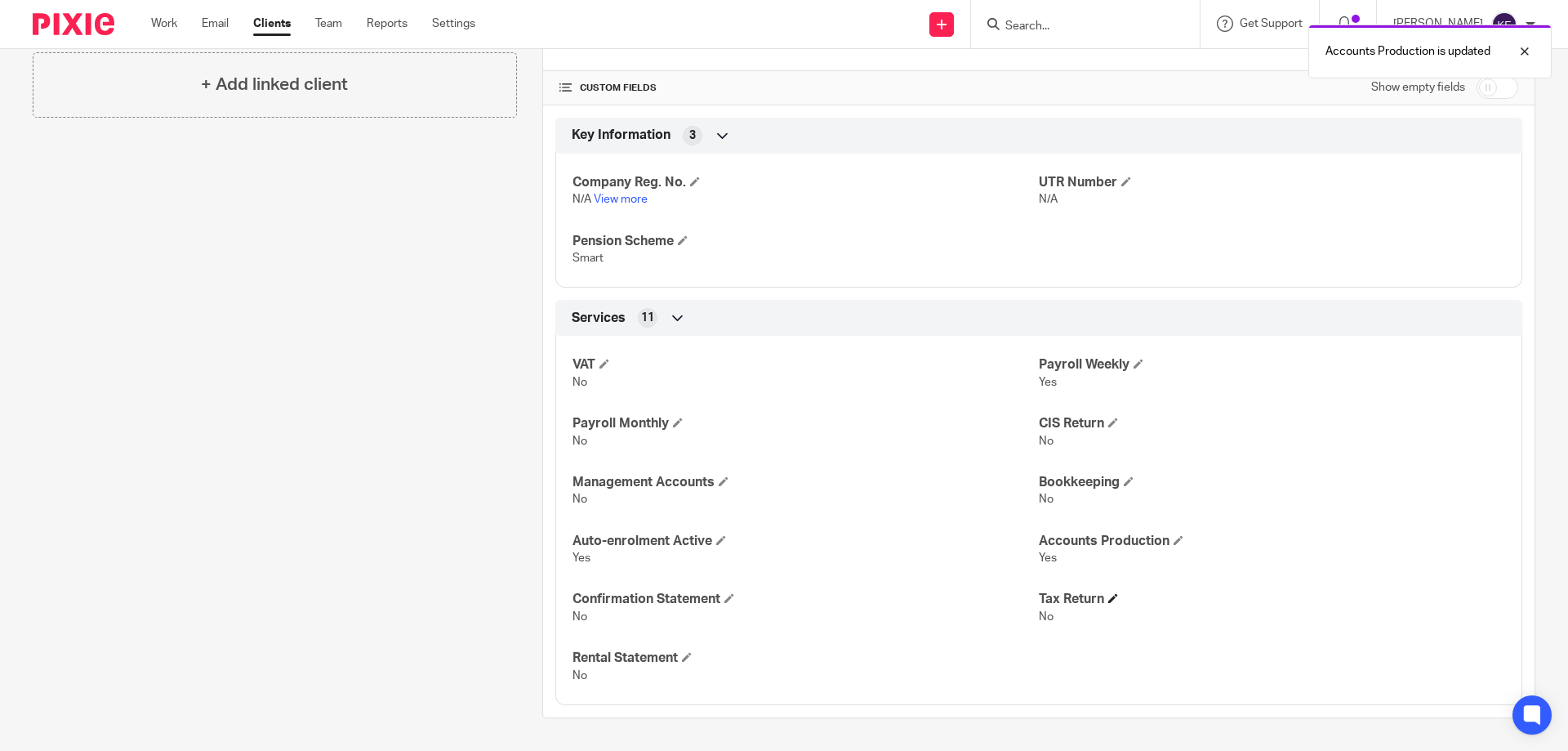
click at [1108, 602] on span at bounding box center [1113, 598] width 10 height 10
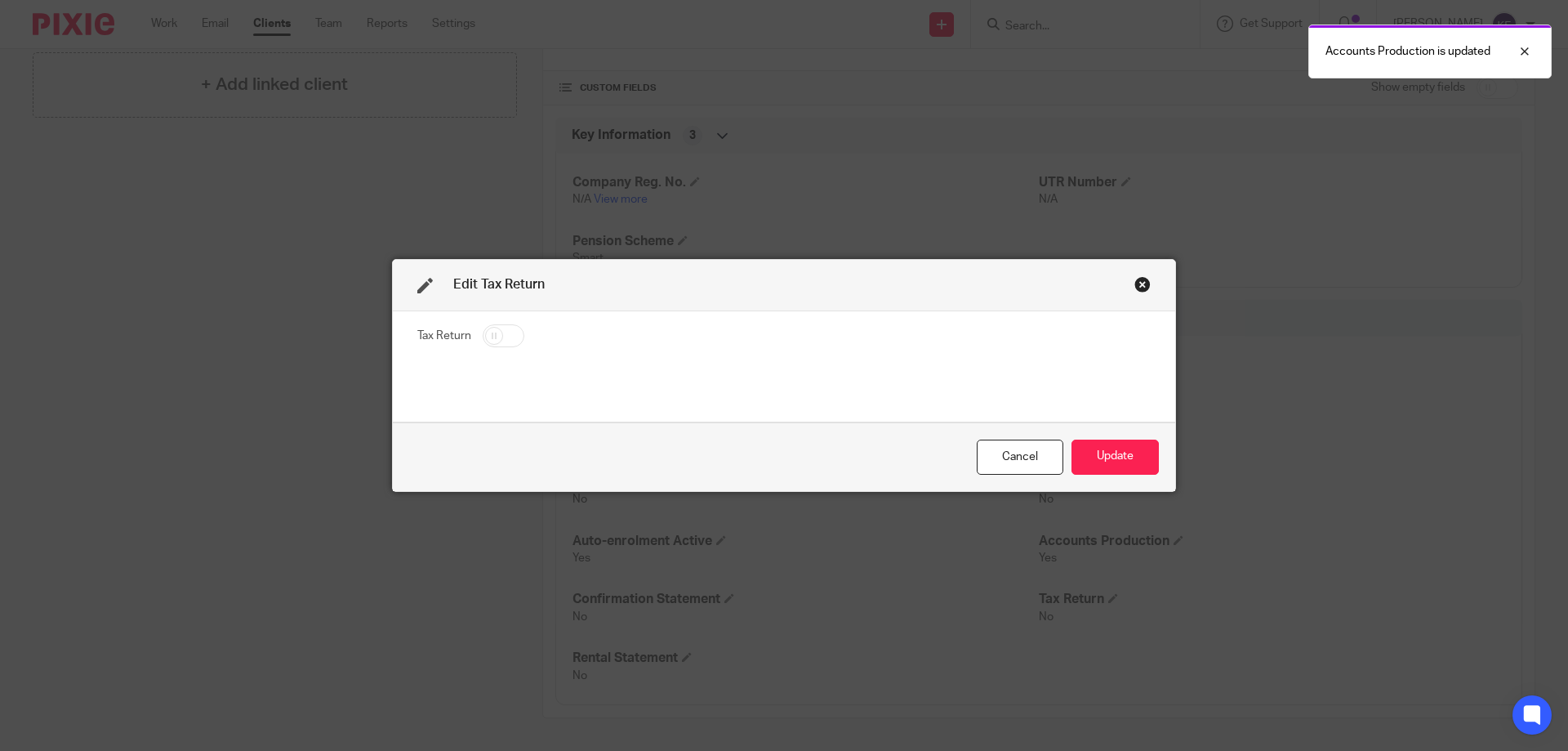
click at [494, 333] on input "checkbox" at bounding box center [503, 335] width 41 height 23
checkbox input "true"
click at [1098, 456] on button "Update" at bounding box center [1115, 456] width 87 height 35
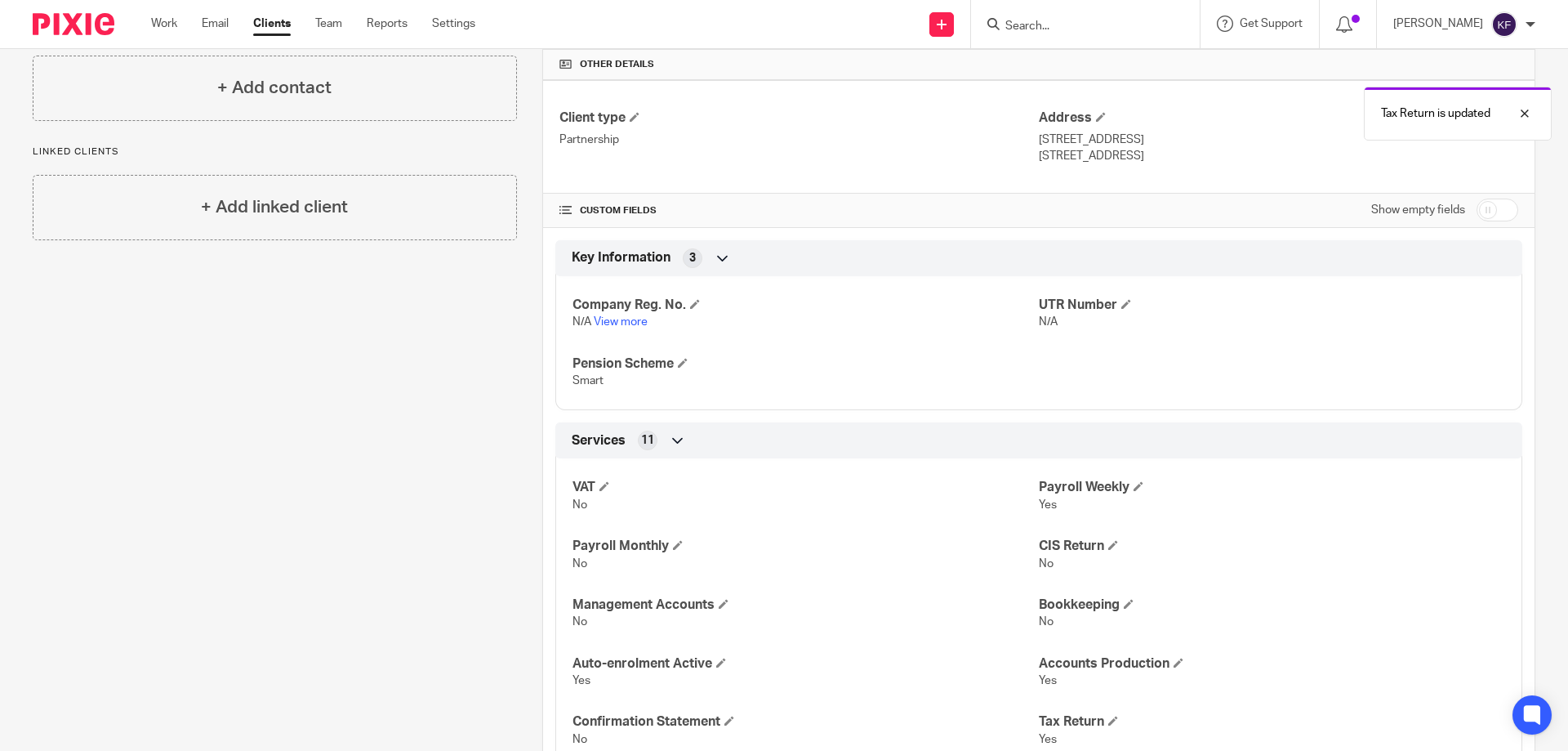
scroll to position [261, 0]
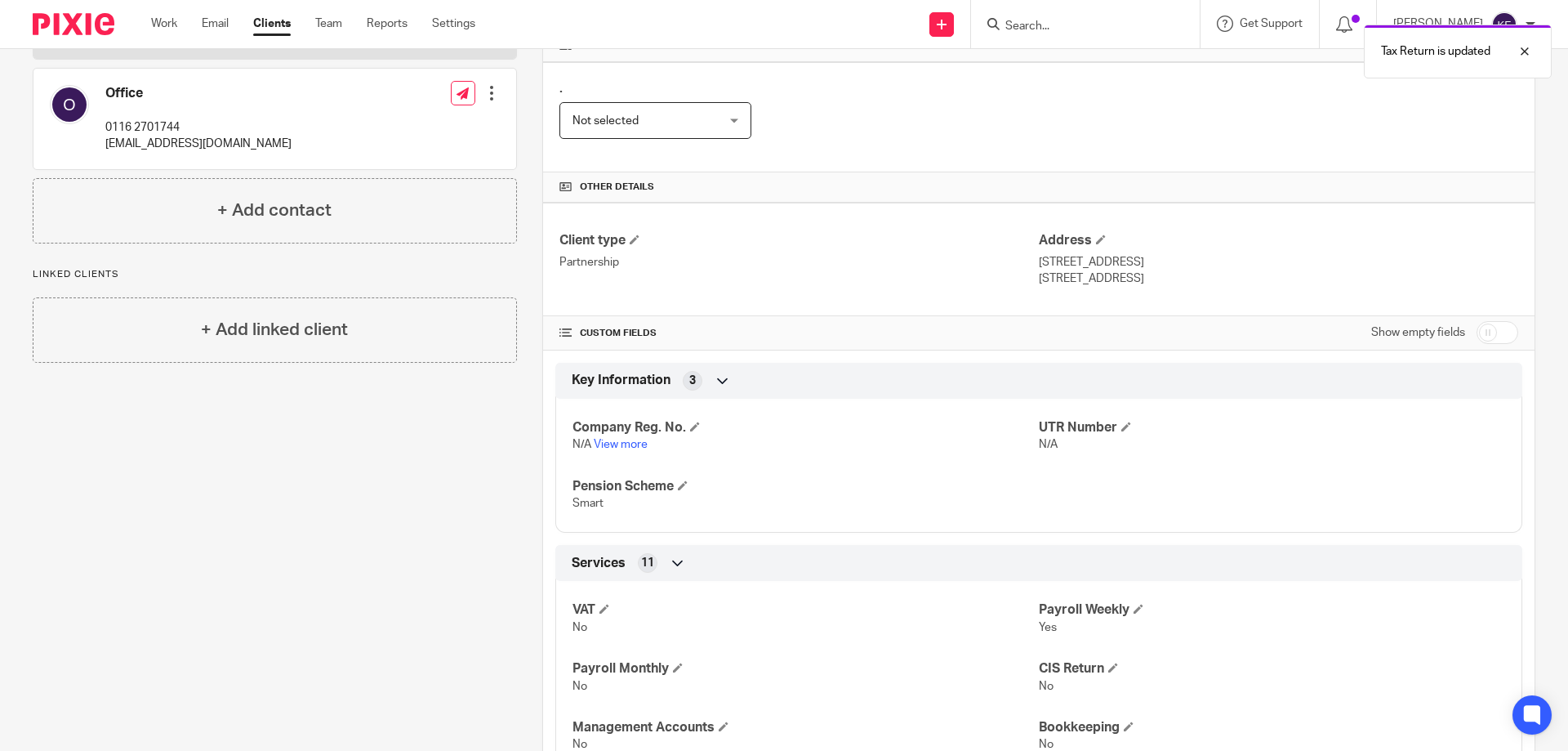
click at [735, 383] on div "Key Information 3" at bounding box center [1039, 380] width 942 height 28
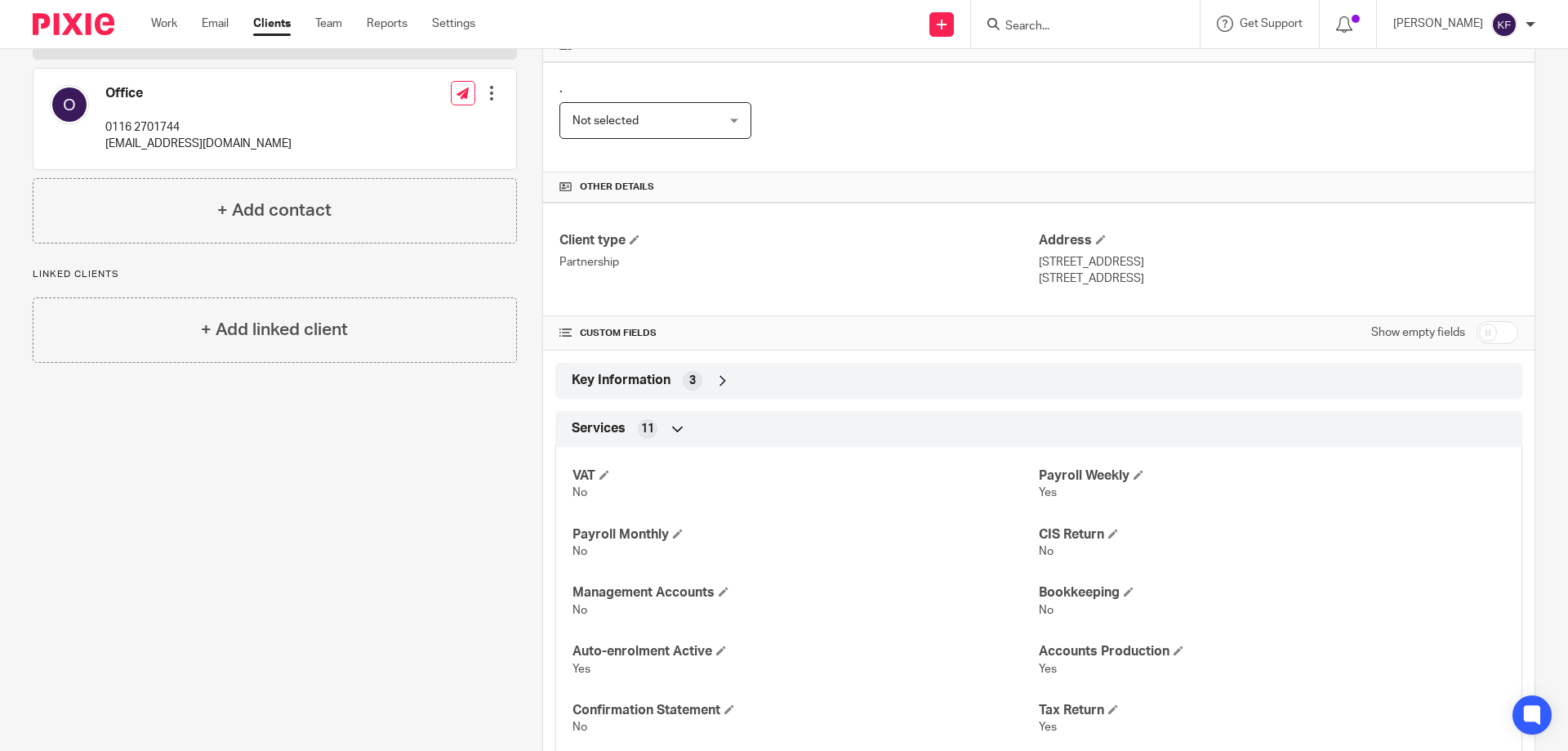
click at [704, 381] on div "Key Information 3" at bounding box center [1039, 380] width 942 height 28
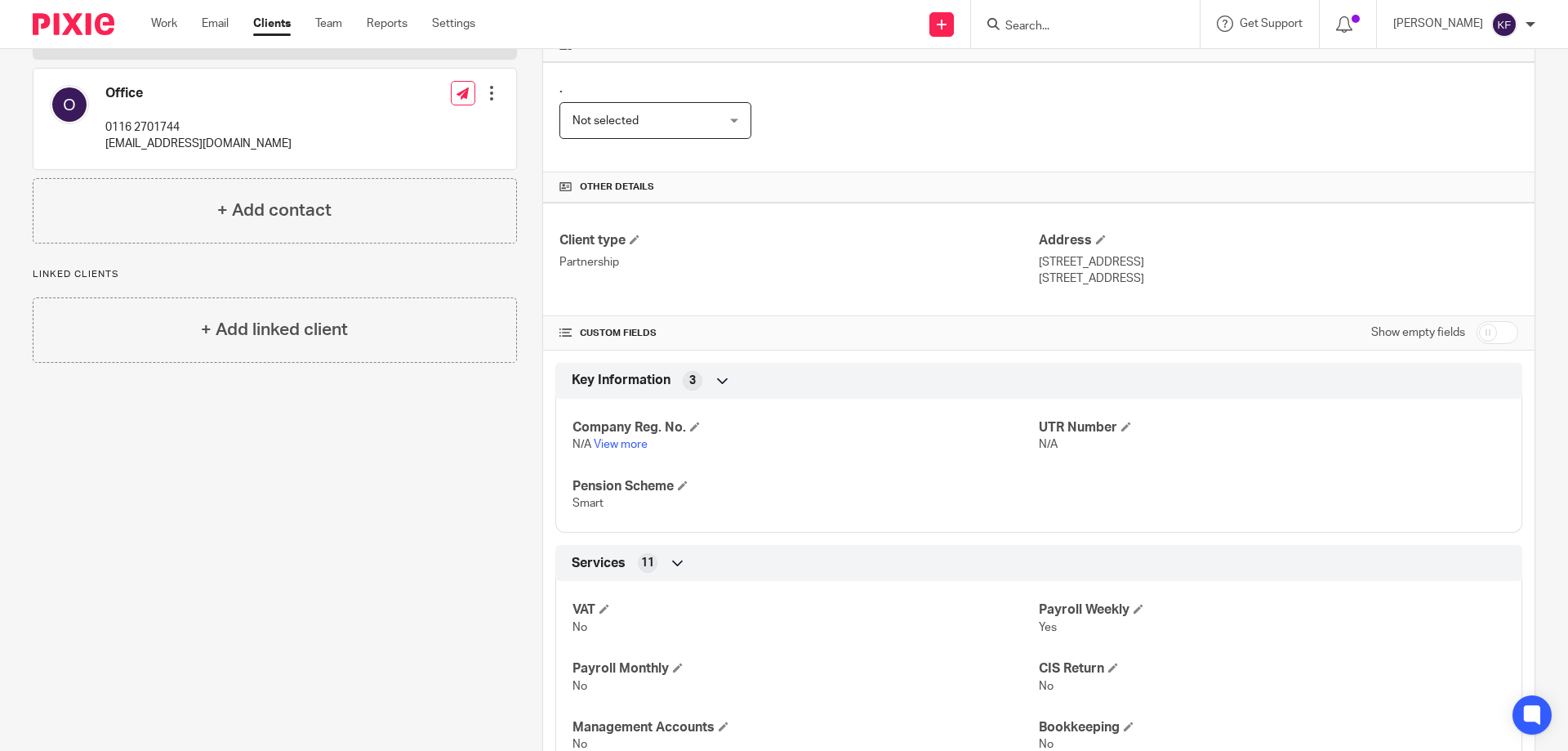
click at [1500, 330] on input "checkbox" at bounding box center [1498, 332] width 41 height 23
checkbox input "true"
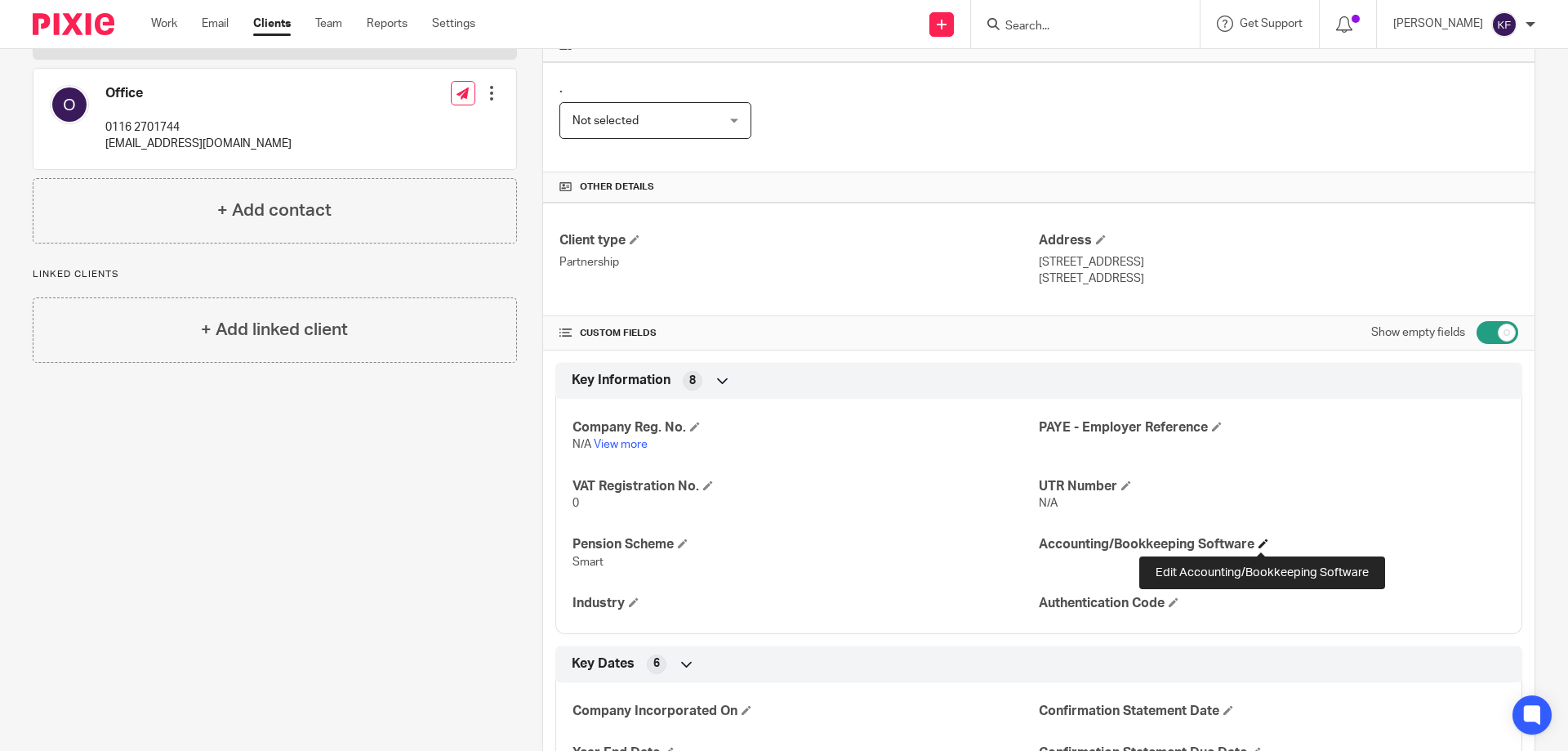
click at [1265, 545] on span at bounding box center [1263, 543] width 10 height 10
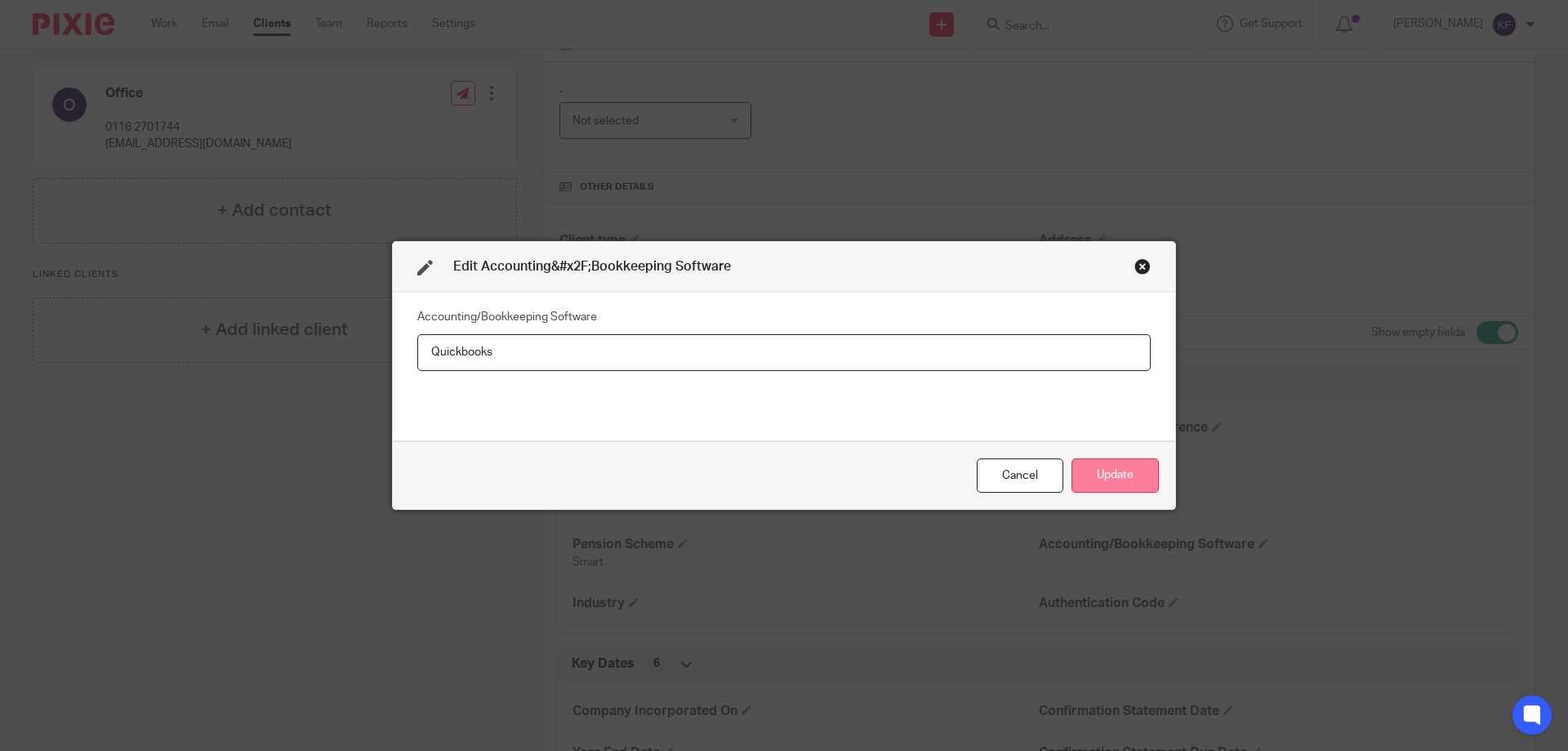
type input "Quickbooks"
click at [1125, 473] on button "Update" at bounding box center [1115, 475] width 87 height 35
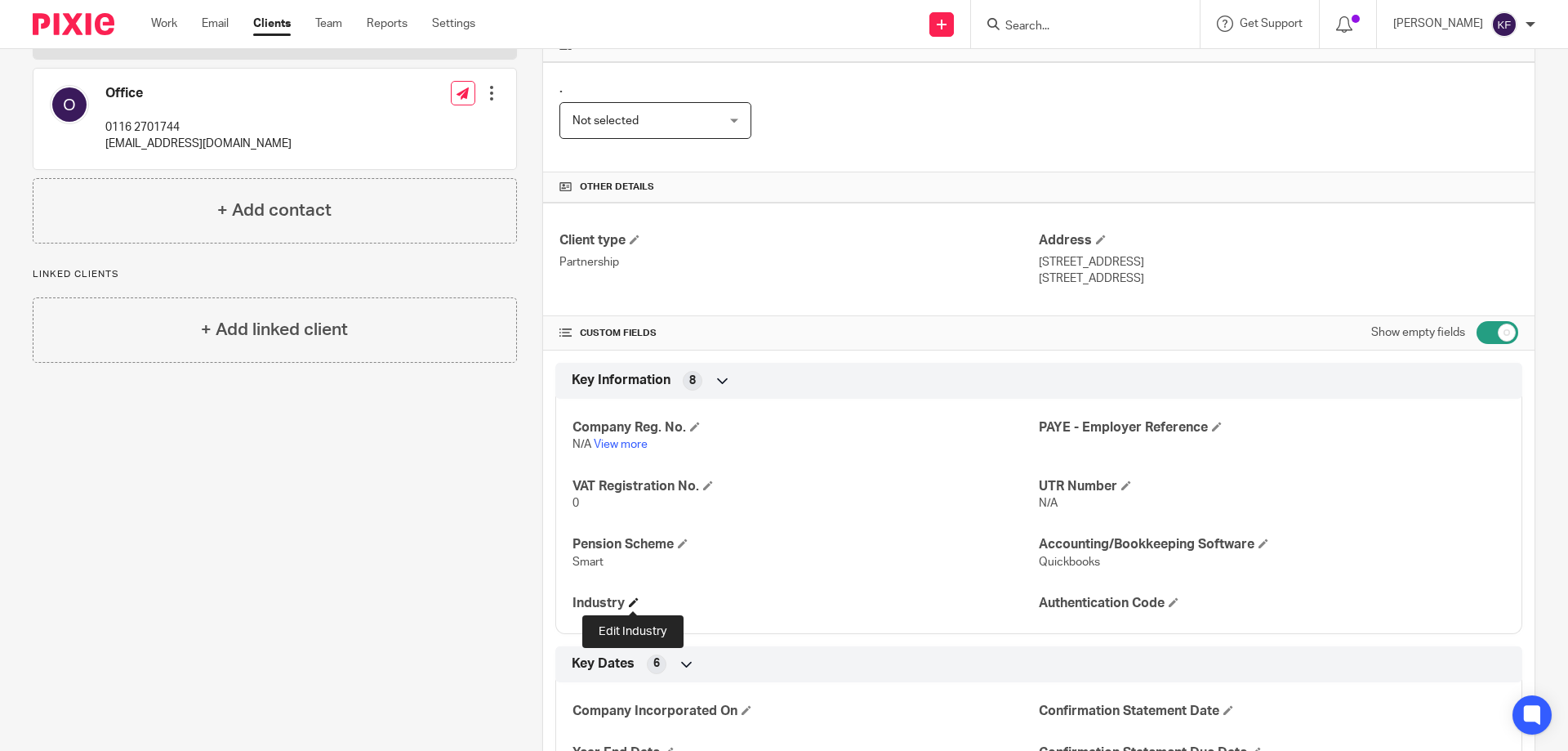
click at [632, 603] on span at bounding box center [634, 601] width 10 height 10
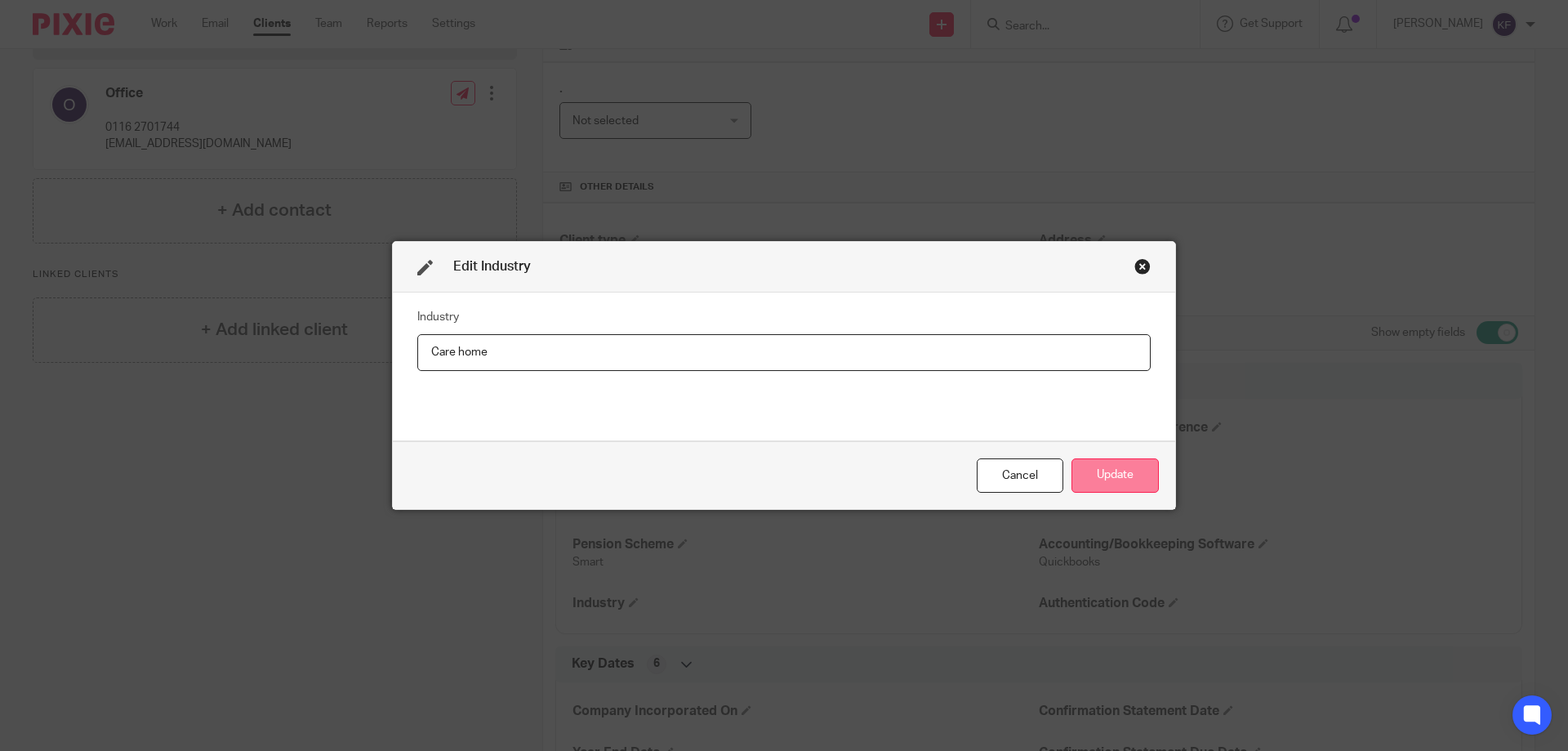
type input "Care home"
click at [1120, 482] on button "Update" at bounding box center [1115, 475] width 87 height 35
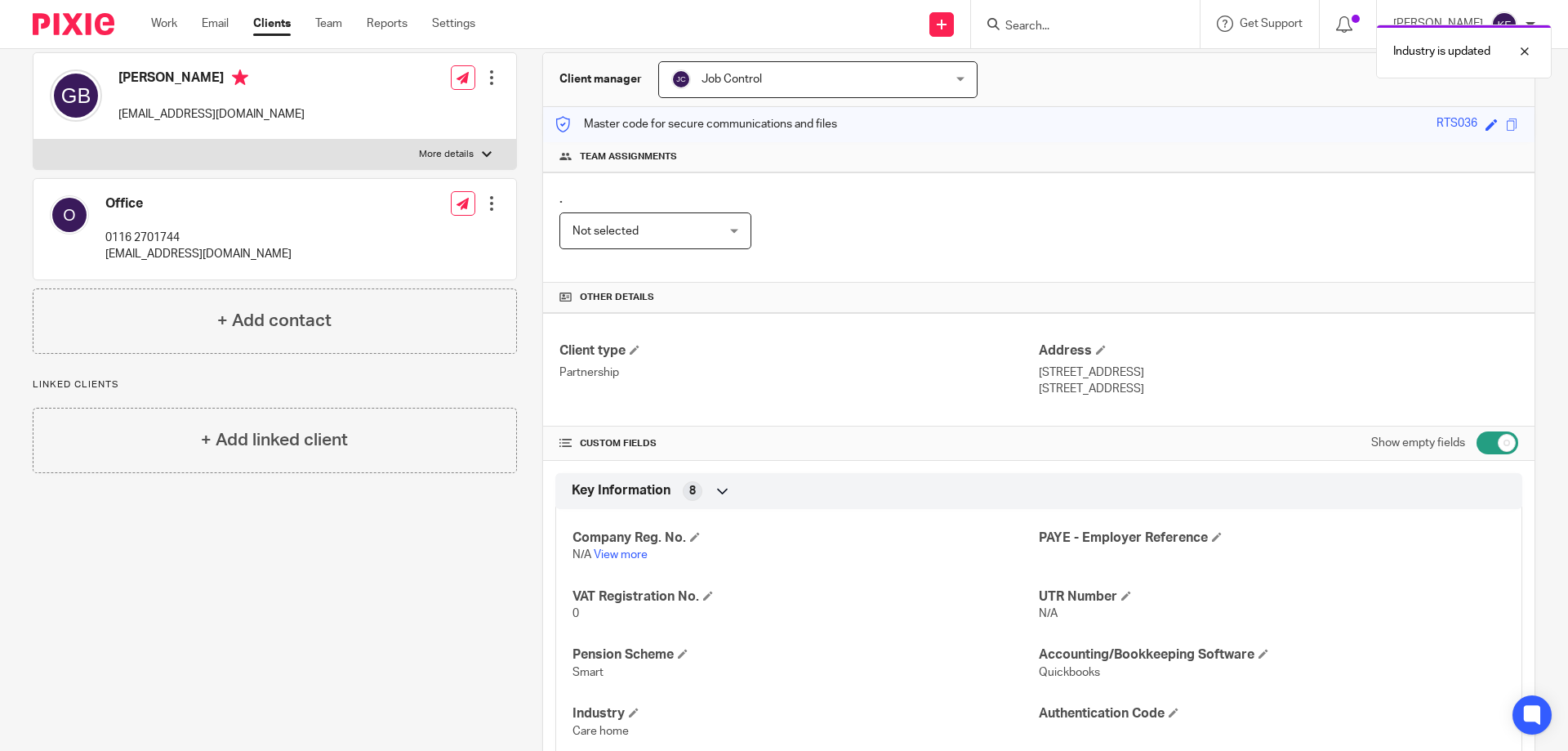
scroll to position [98, 0]
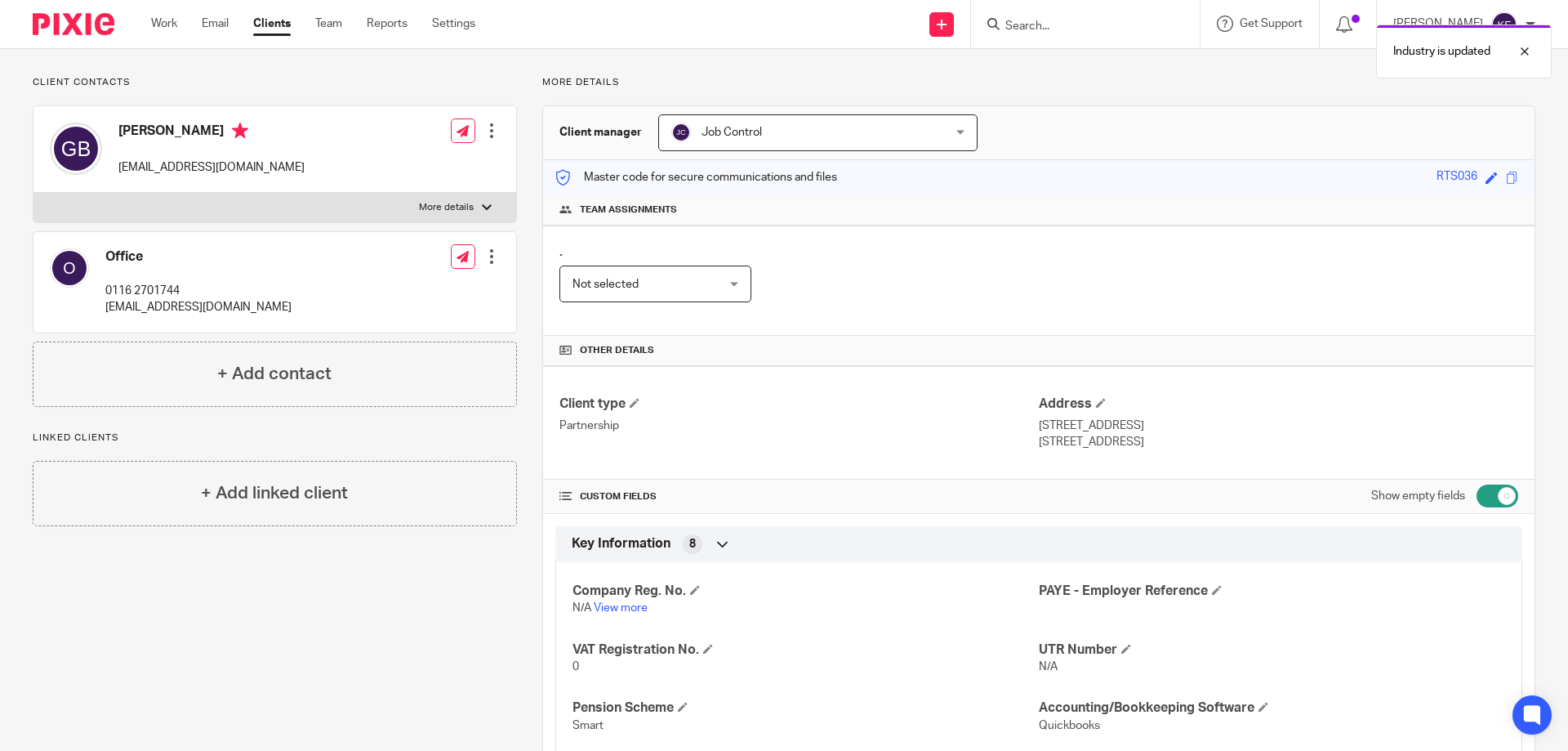
click at [1481, 499] on input "checkbox" at bounding box center [1498, 495] width 41 height 23
checkbox input "false"
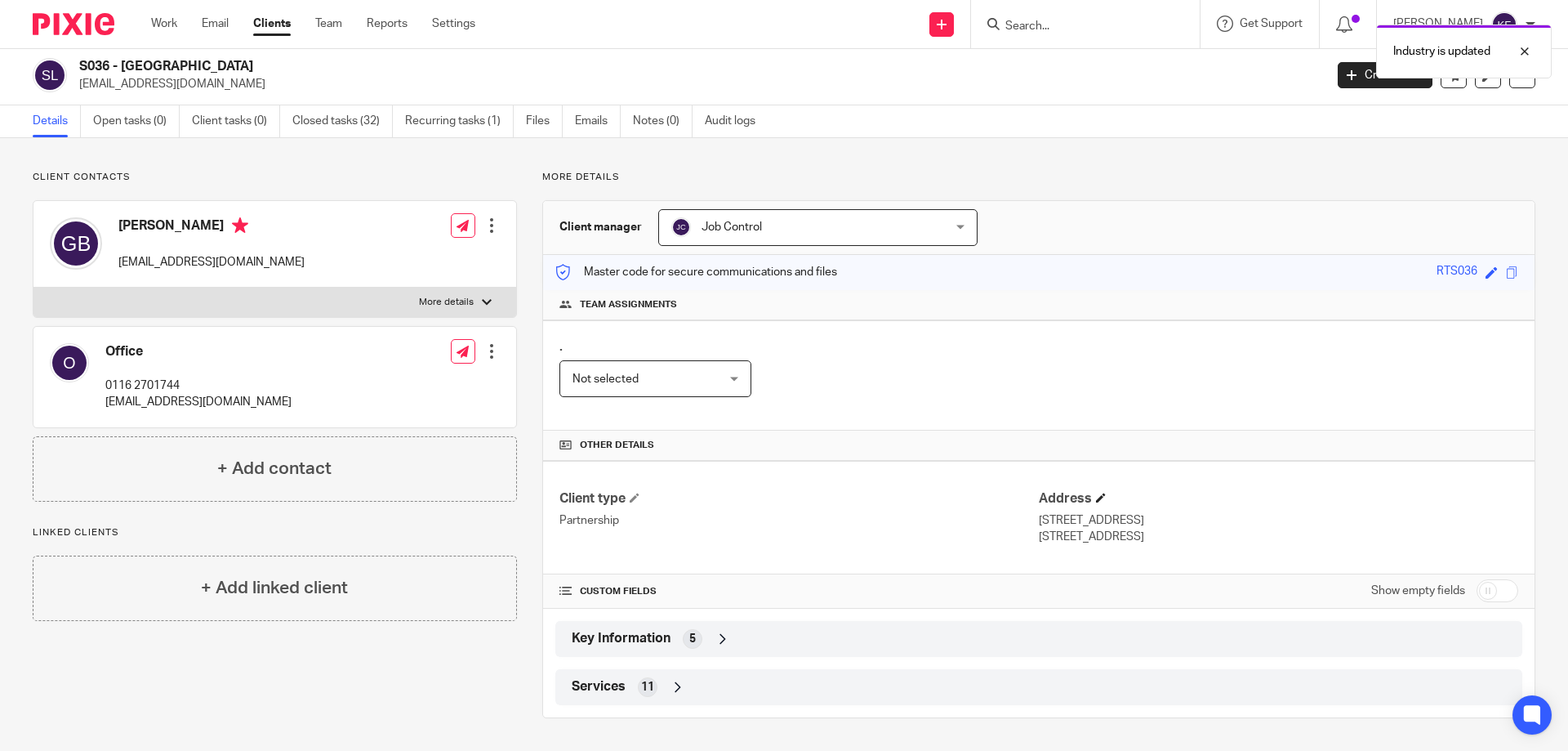
scroll to position [4, 0]
click at [67, 18] on img at bounding box center [73, 23] width 82 height 22
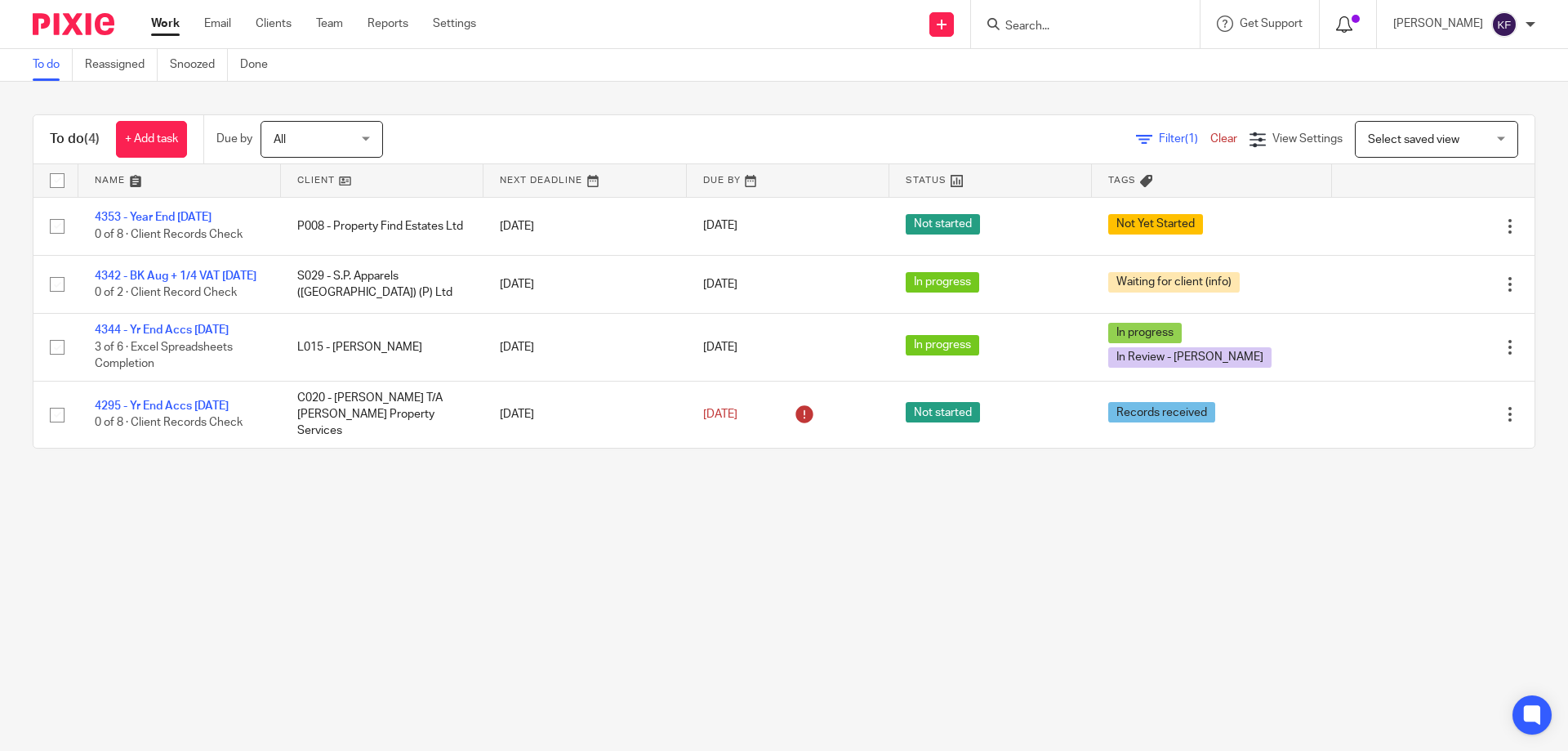
click at [1338, 30] on icon at bounding box center [1344, 24] width 16 height 16
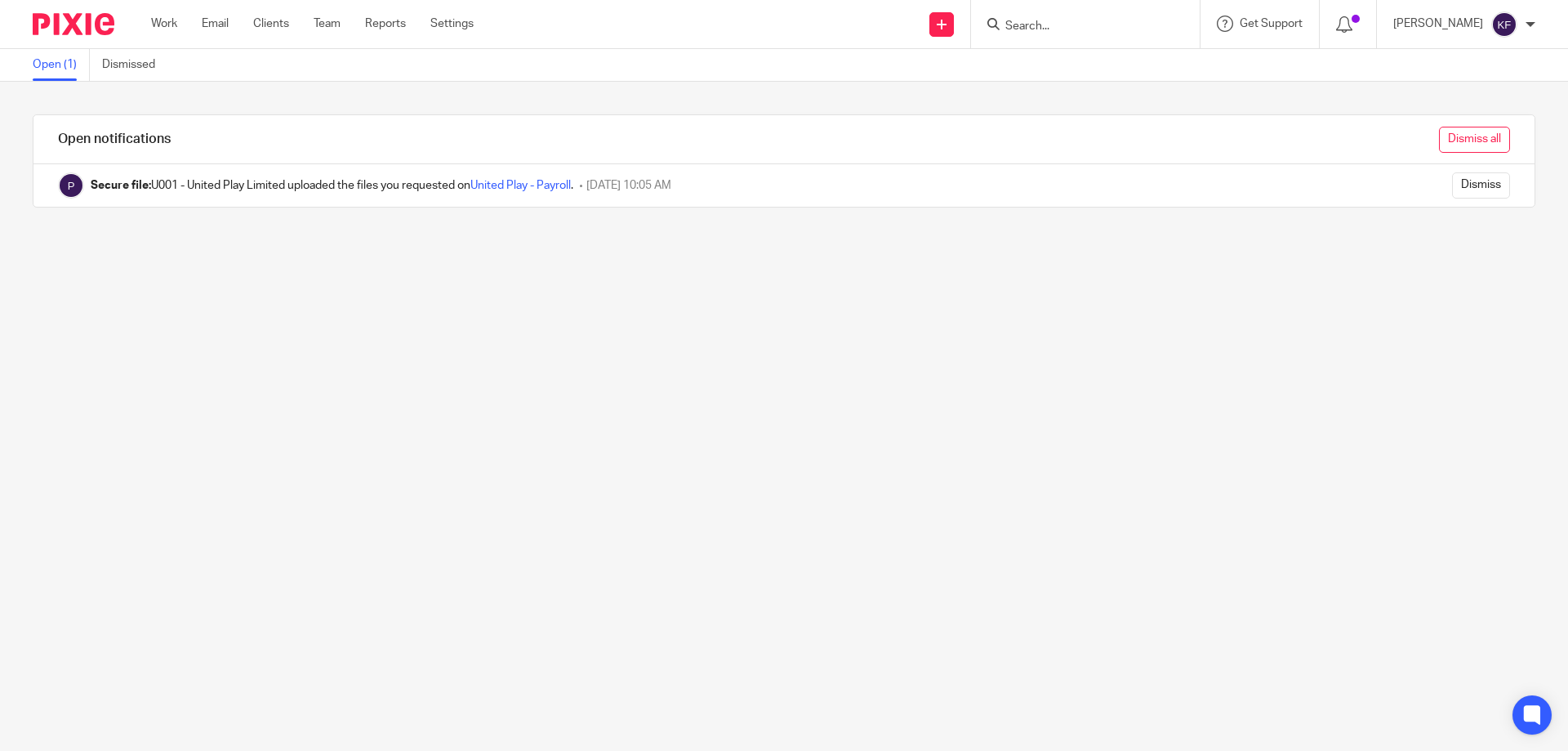
click at [1444, 134] on input "Dismiss all" at bounding box center [1474, 139] width 71 height 26
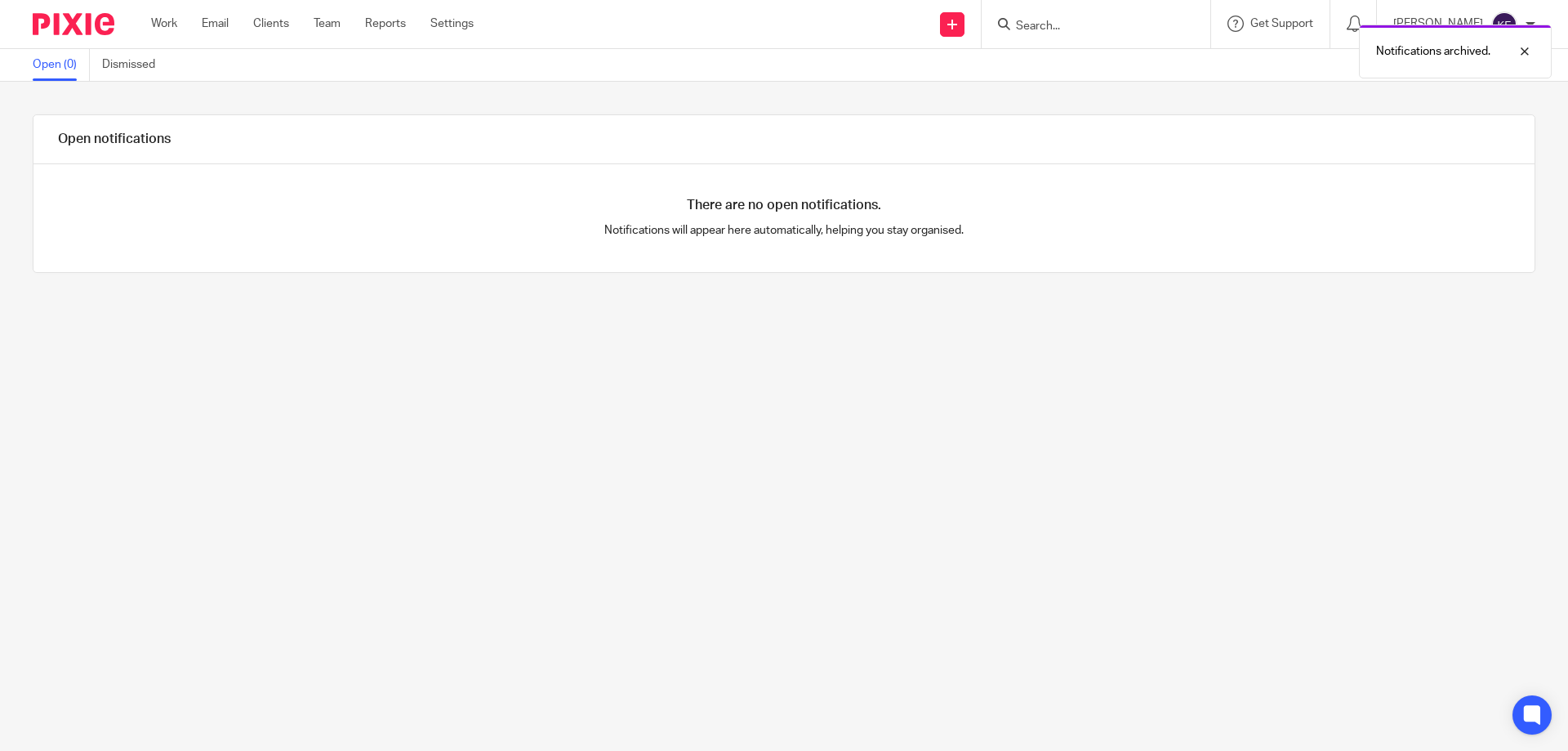
click at [45, 23] on img at bounding box center [73, 23] width 82 height 22
